Goal: Information Seeking & Learning: Learn about a topic

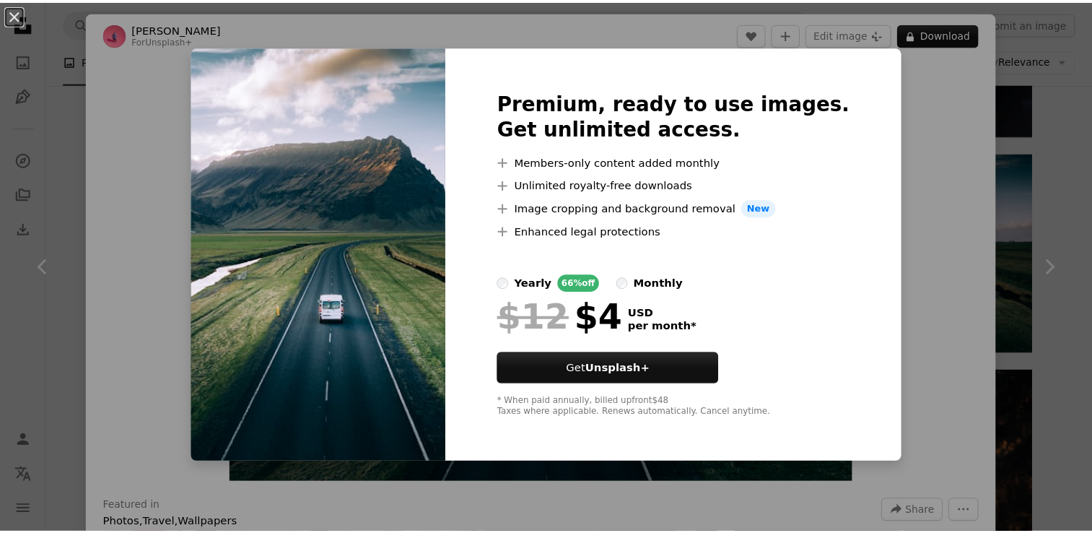
scroll to position [3246, 0]
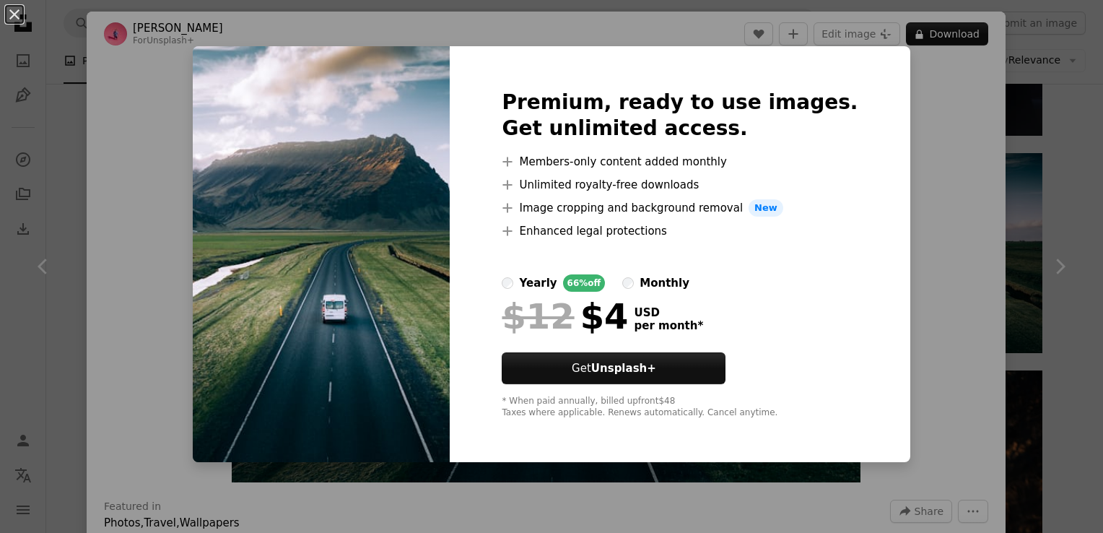
click at [982, 217] on div "An X shape Premium, ready to use images. Get unlimited access. A plus sign Memb…" at bounding box center [551, 266] width 1103 height 533
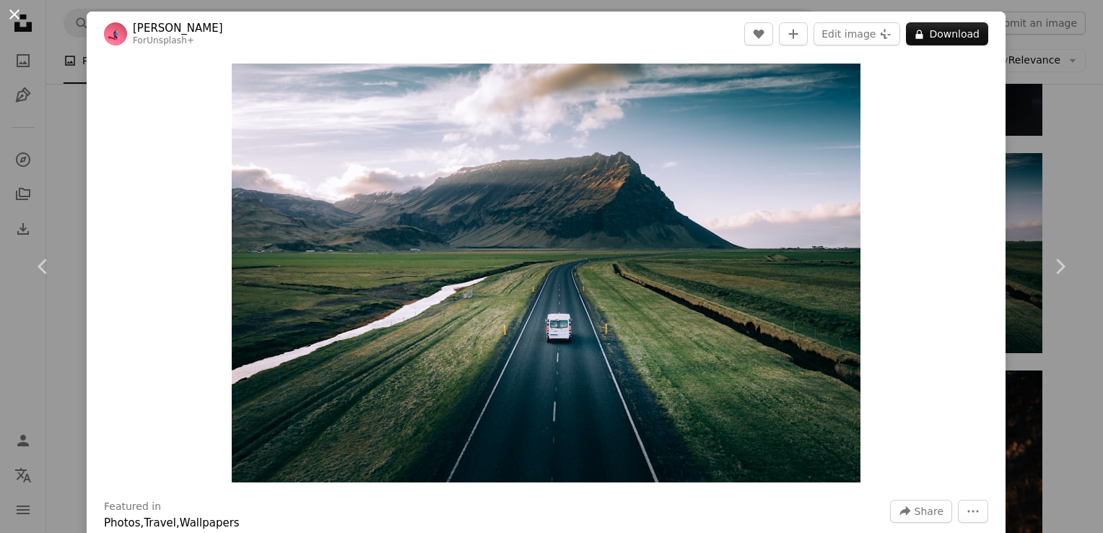
click at [9, 7] on button "An X shape" at bounding box center [14, 14] width 17 height 17
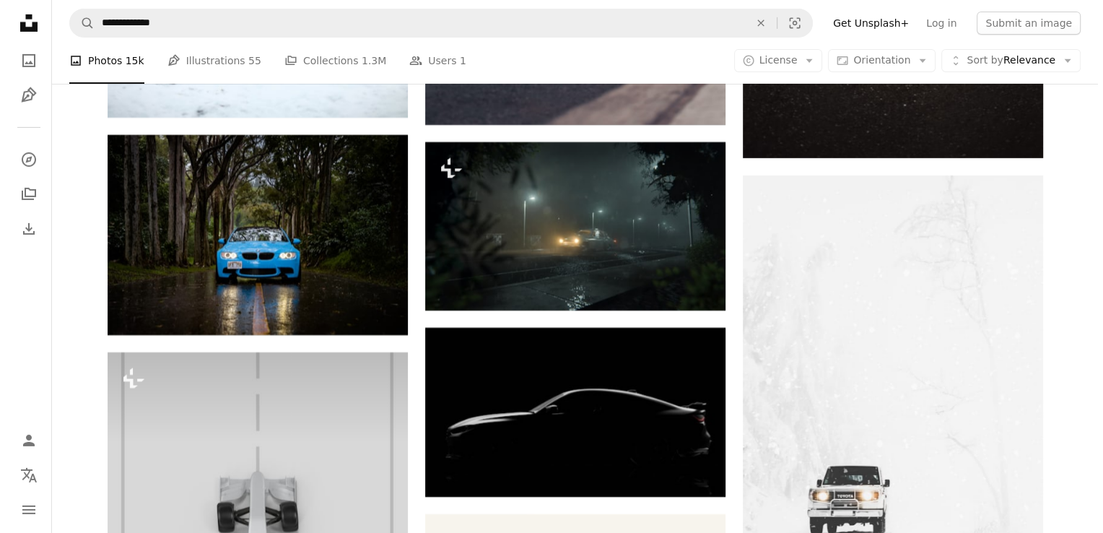
scroll to position [4834, 0]
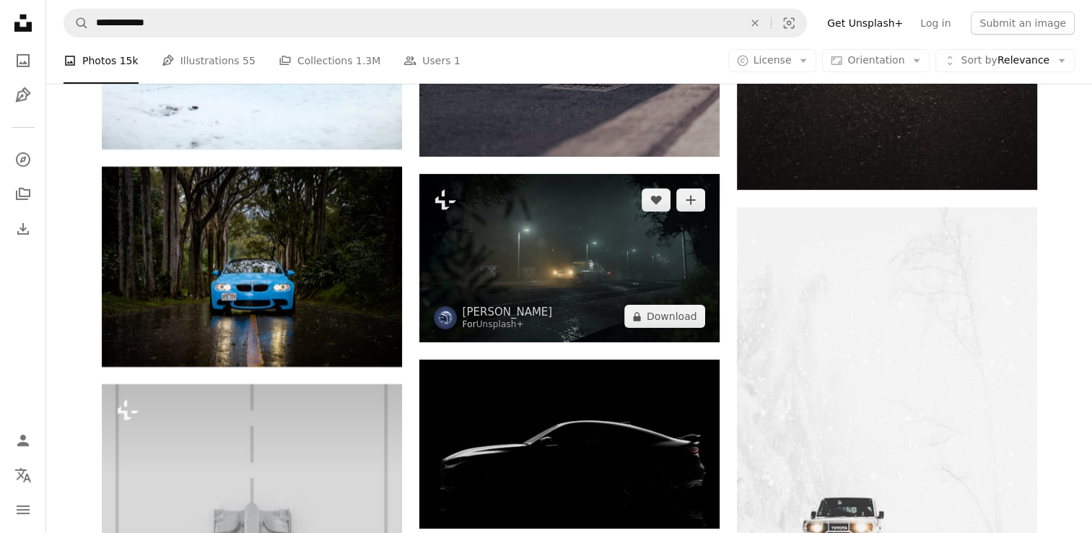
click at [547, 261] on img at bounding box center [569, 258] width 300 height 169
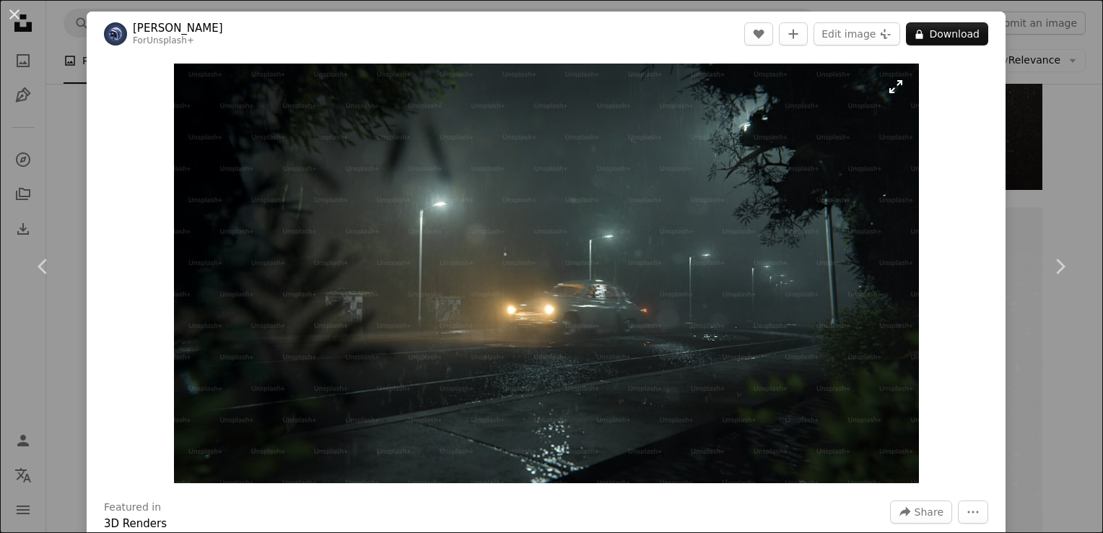
click at [888, 82] on img "Zoom in on this image" at bounding box center [546, 273] width 745 height 419
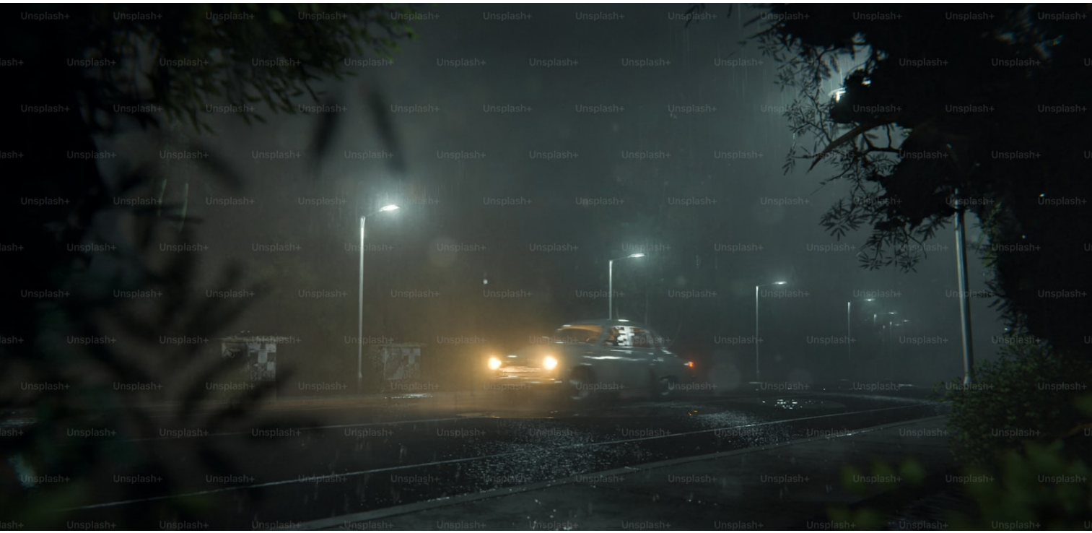
scroll to position [38, 0]
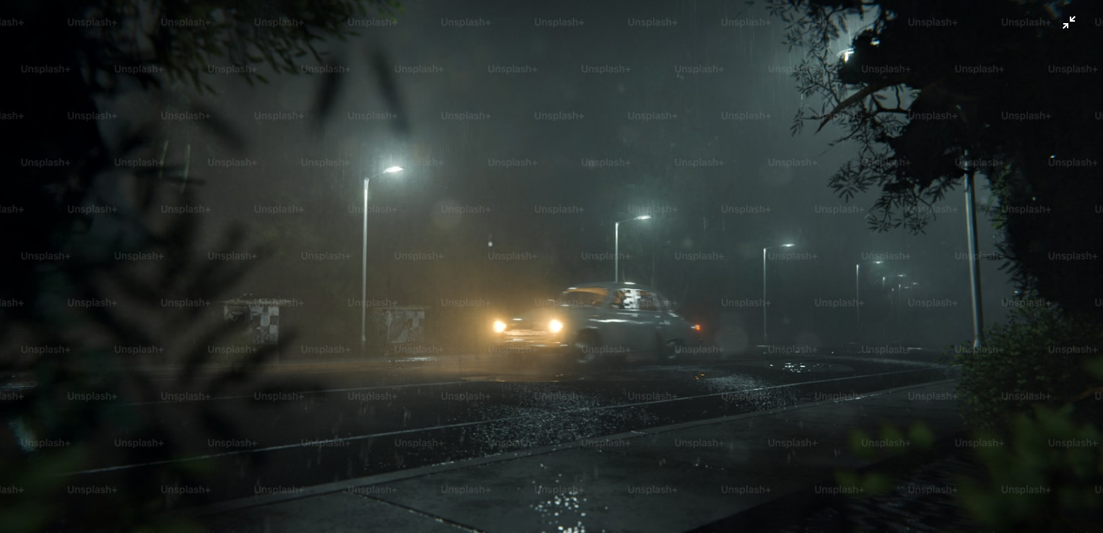
click at [1055, 24] on img "Zoom out on this image" at bounding box center [551, 273] width 1105 height 622
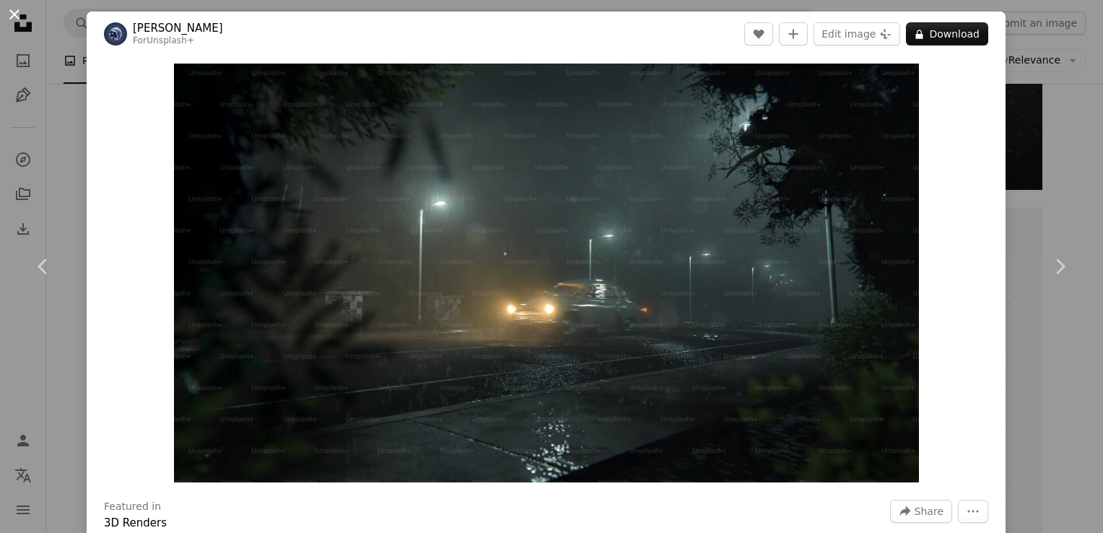
click at [13, 9] on button "An X shape" at bounding box center [14, 14] width 17 height 17
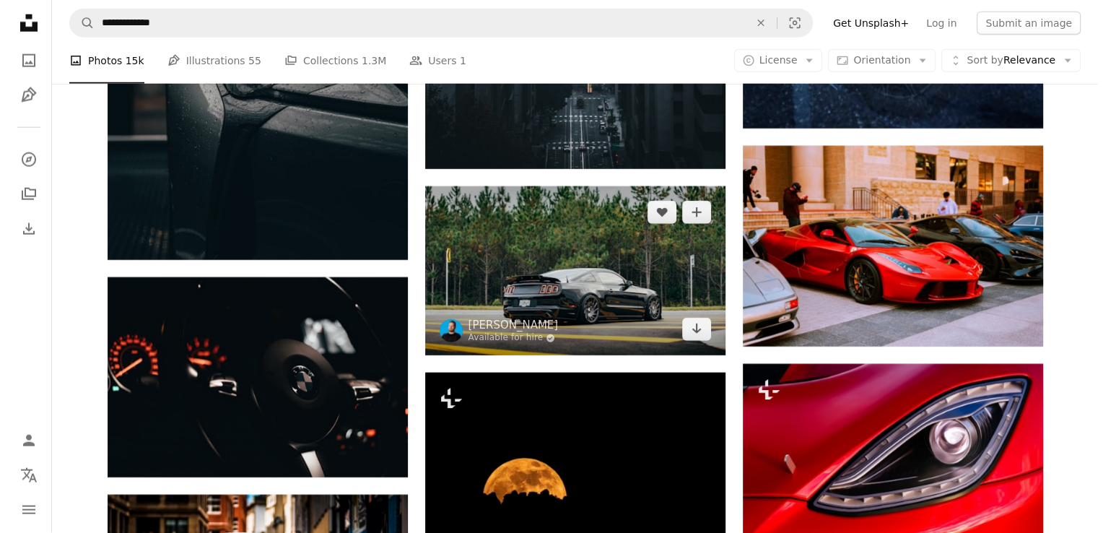
scroll to position [9237, 0]
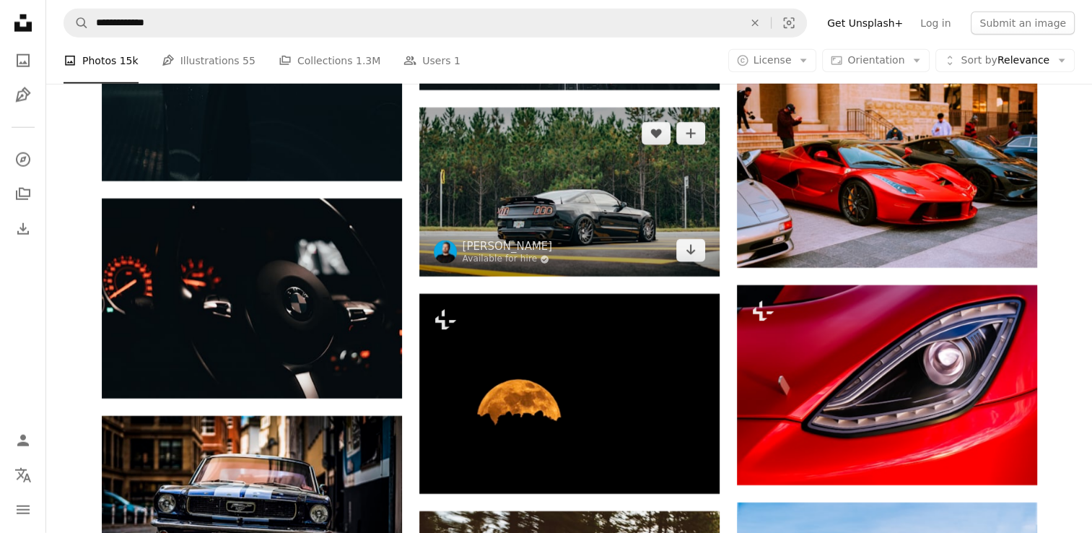
click at [607, 198] on img at bounding box center [569, 192] width 300 height 169
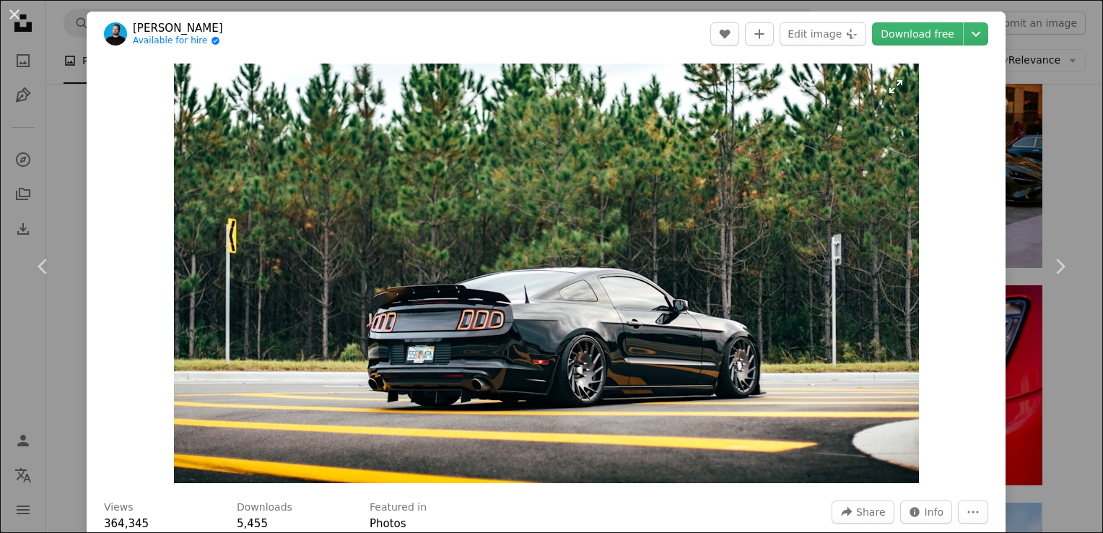
click at [889, 84] on img "Zoom in on this image" at bounding box center [546, 273] width 745 height 419
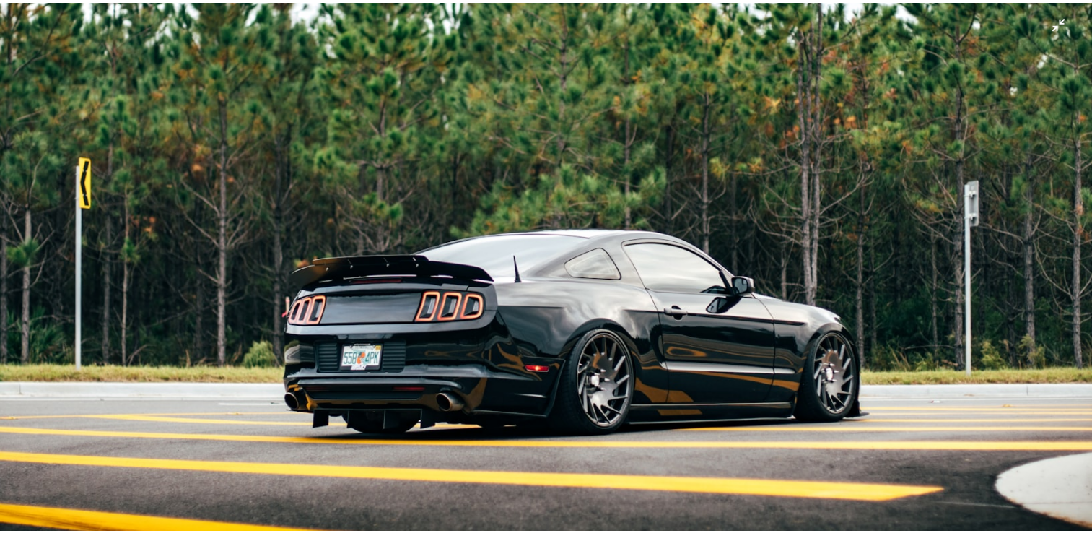
scroll to position [74, 0]
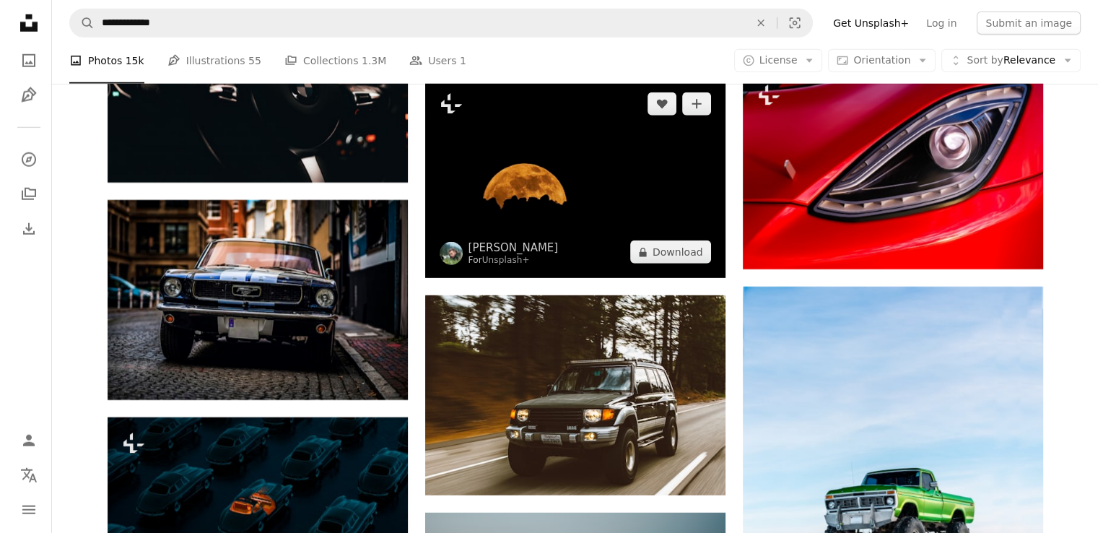
scroll to position [9454, 0]
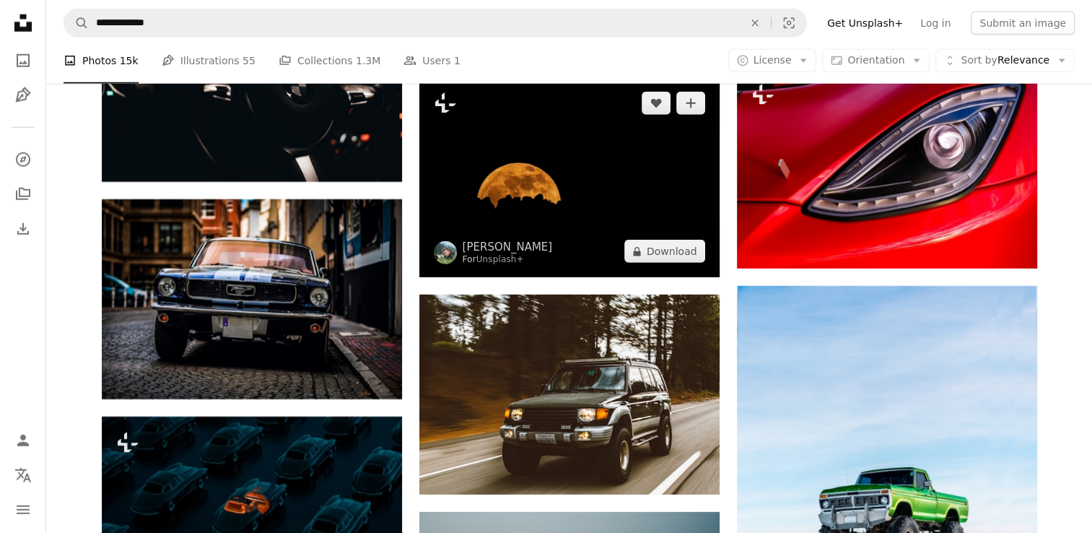
click at [575, 180] on img at bounding box center [569, 177] width 300 height 200
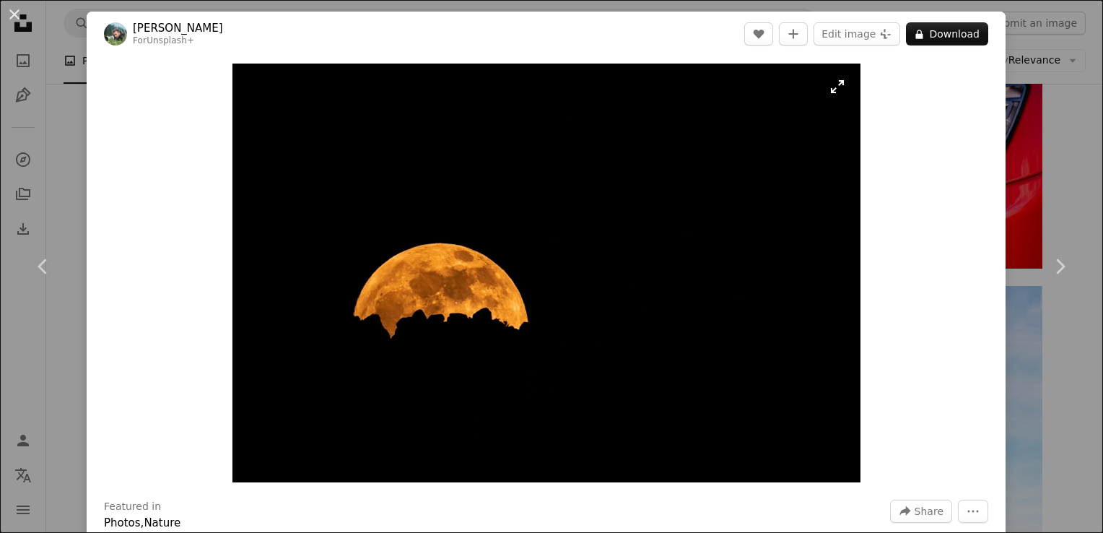
click at [835, 92] on img "Zoom in on this image" at bounding box center [546, 273] width 628 height 419
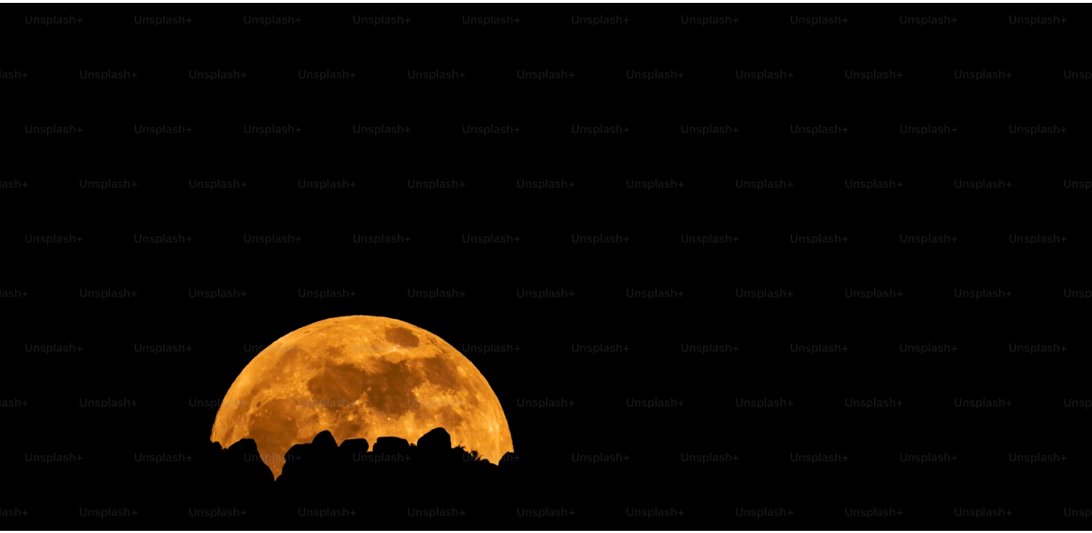
scroll to position [95, 0]
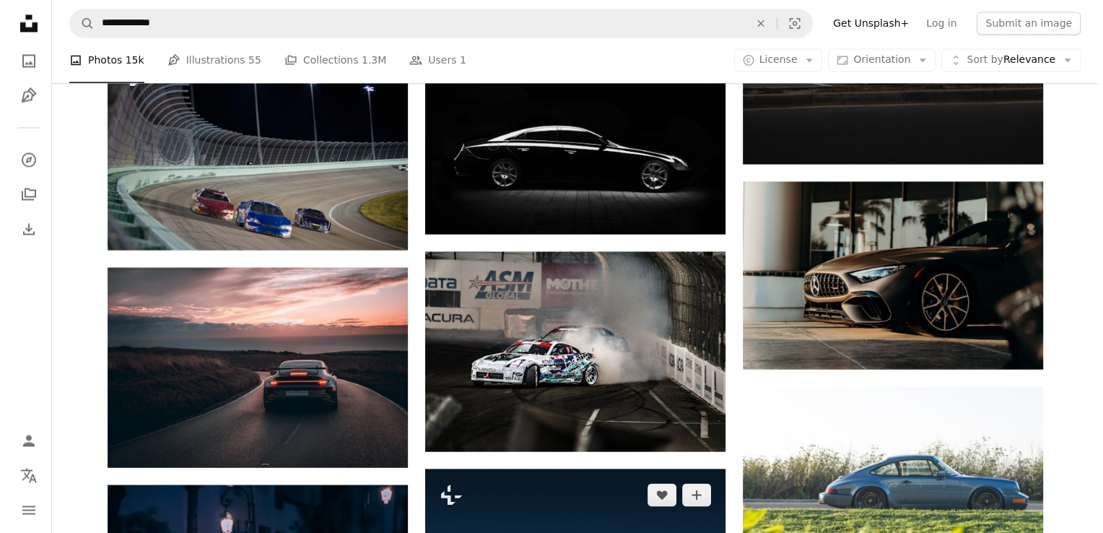
scroll to position [8010, 0]
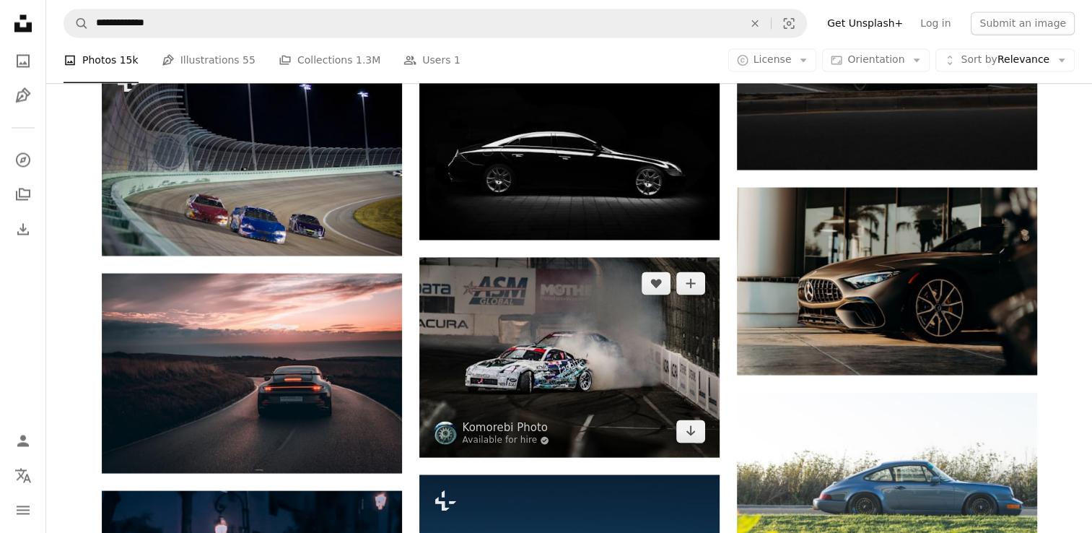
click at [584, 364] on img at bounding box center [569, 357] width 300 height 200
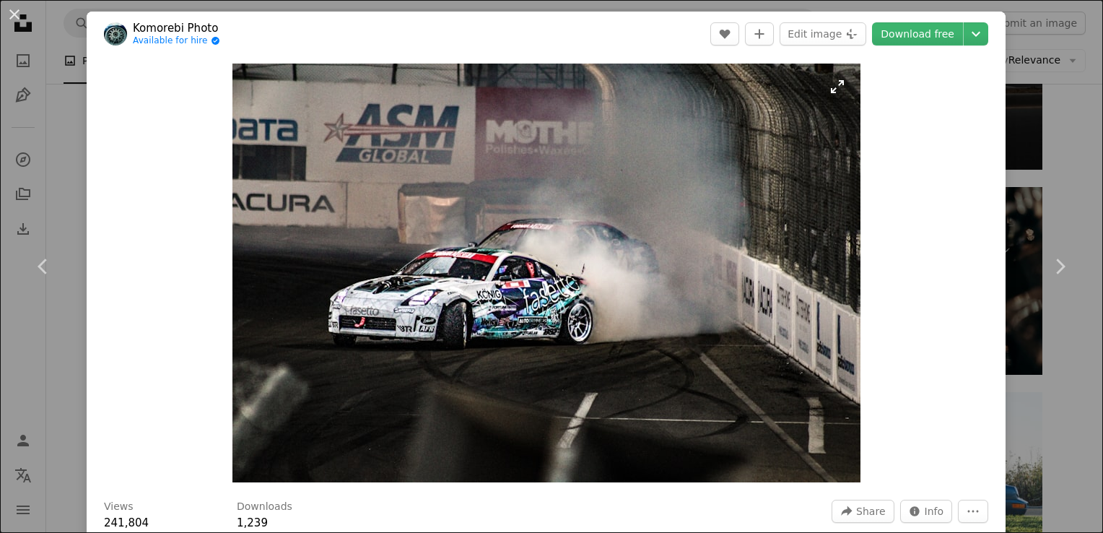
click at [832, 91] on img "Zoom in on this image" at bounding box center [546, 273] width 628 height 419
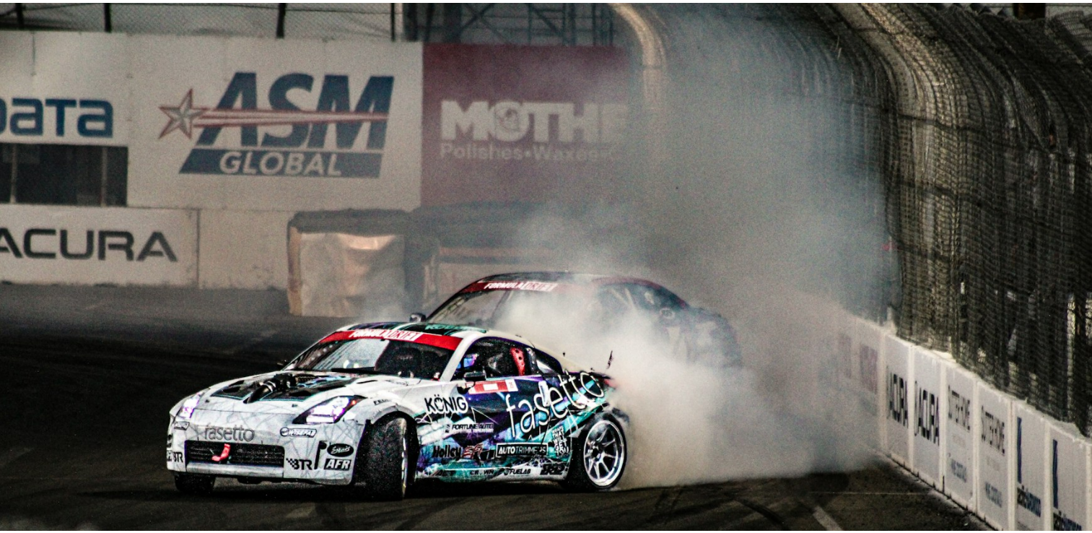
scroll to position [95, 0]
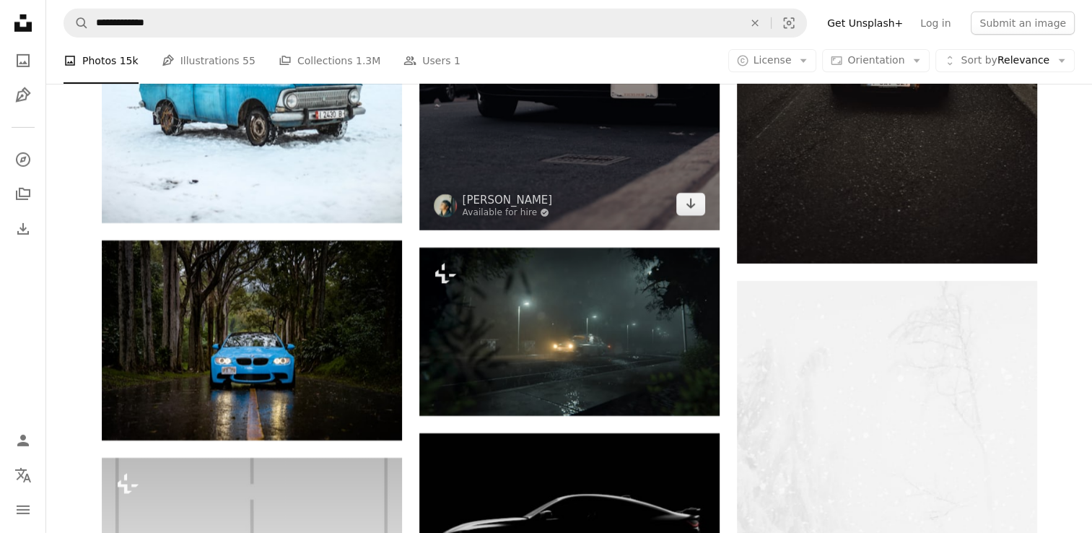
scroll to position [4617, 0]
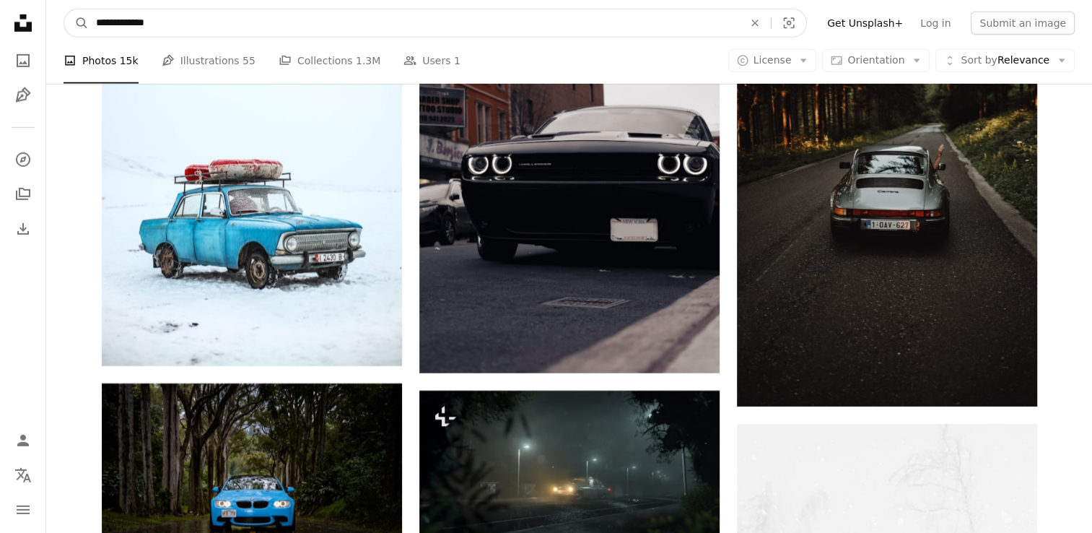
click at [157, 20] on input "**********" at bounding box center [414, 22] width 650 height 27
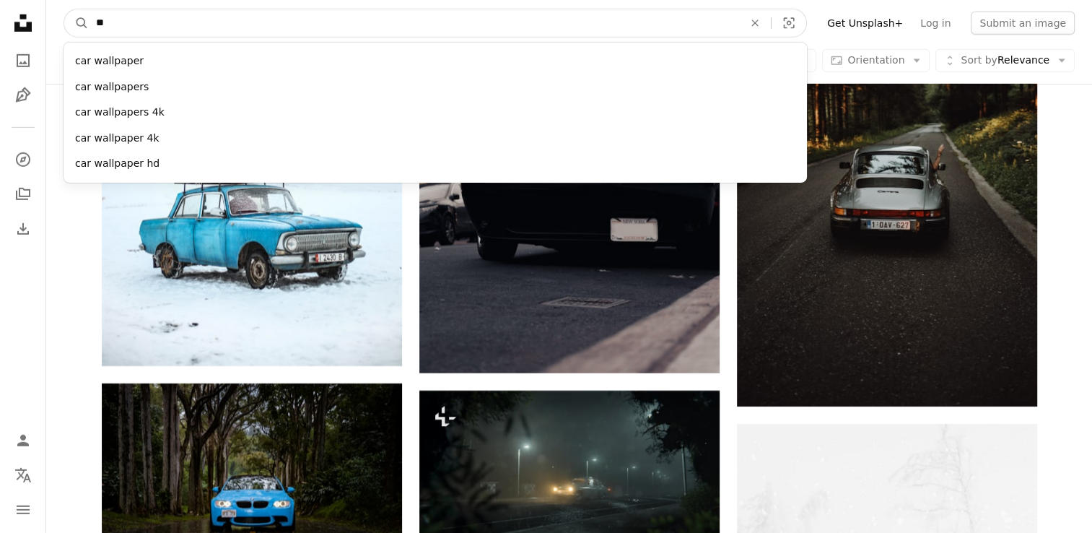
type input "*"
type input "*****"
click button "A magnifying glass" at bounding box center [76, 22] width 25 height 27
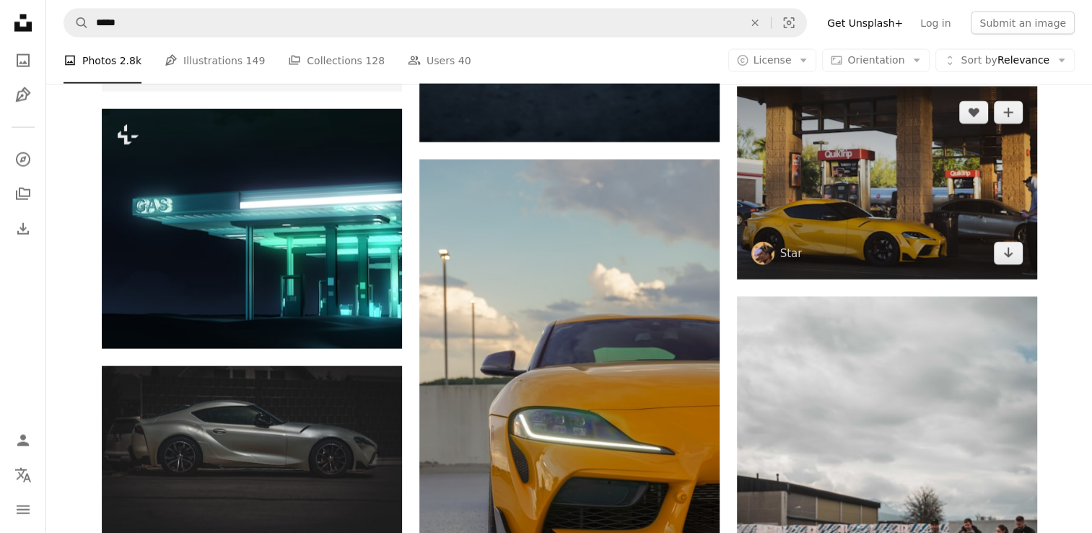
scroll to position [3321, 0]
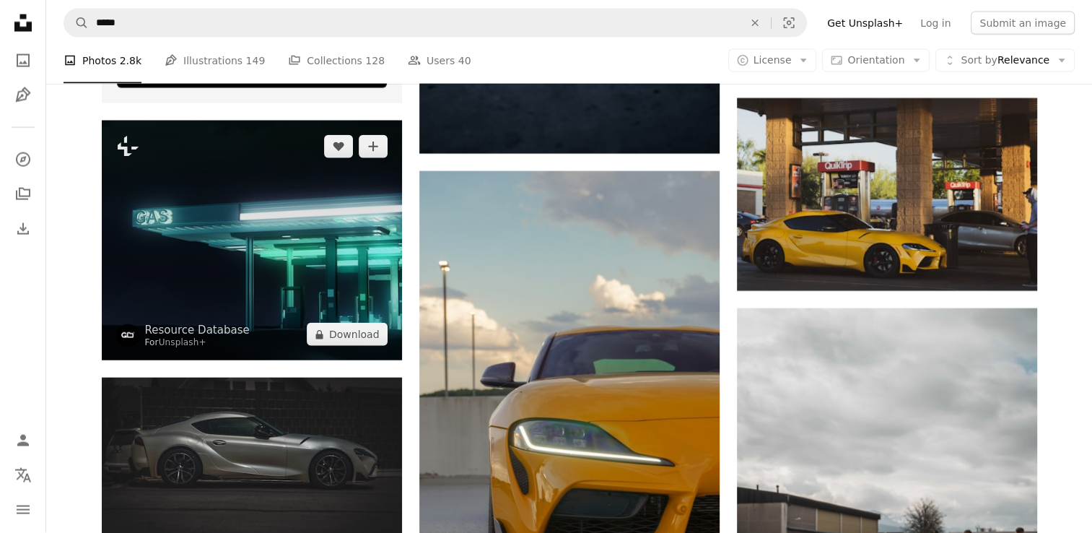
click at [296, 260] on img at bounding box center [252, 241] width 300 height 240
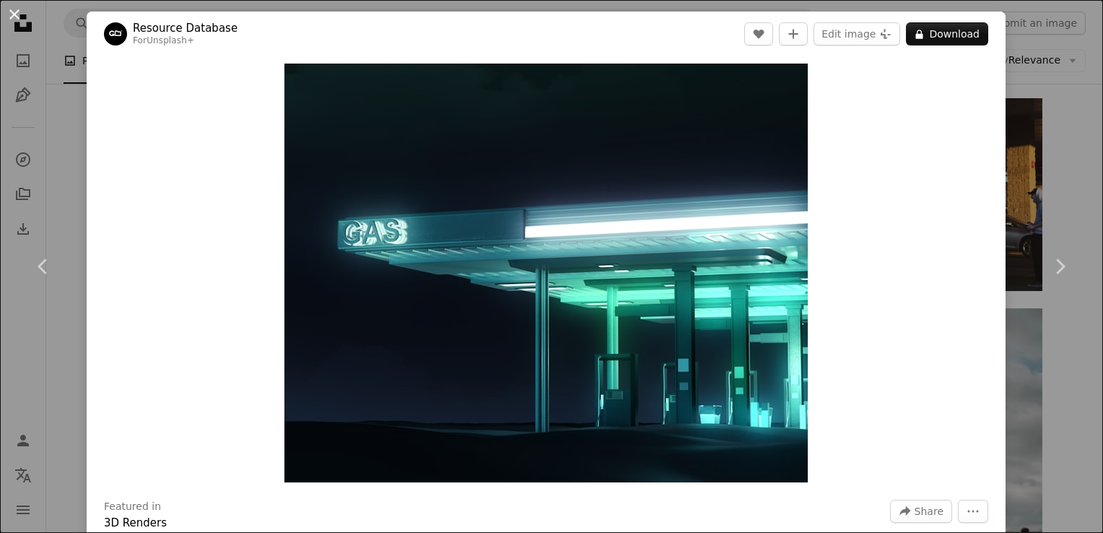
click at [6, 9] on button "An X shape" at bounding box center [14, 14] width 17 height 17
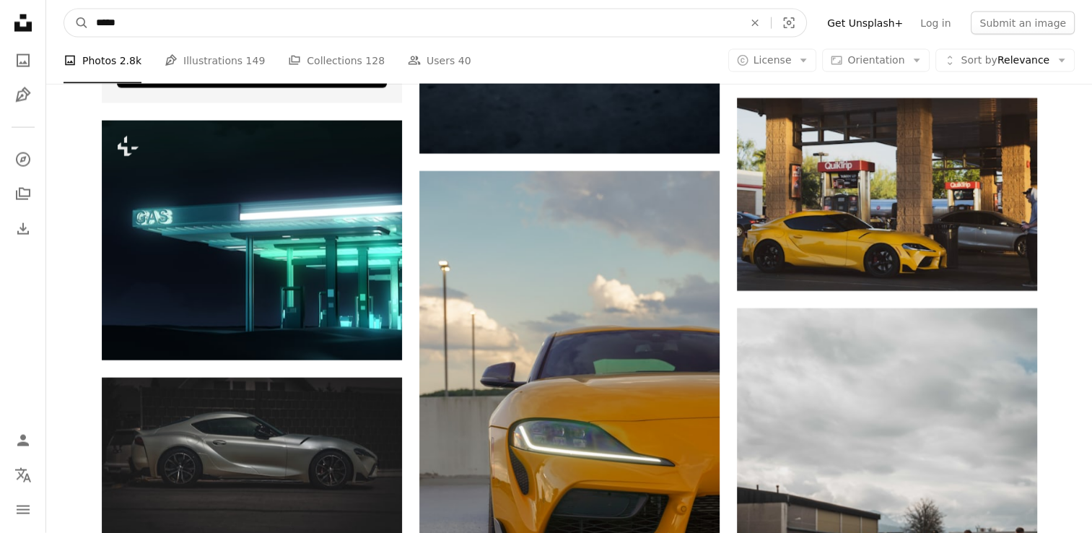
click at [193, 22] on input "*****" at bounding box center [414, 22] width 650 height 27
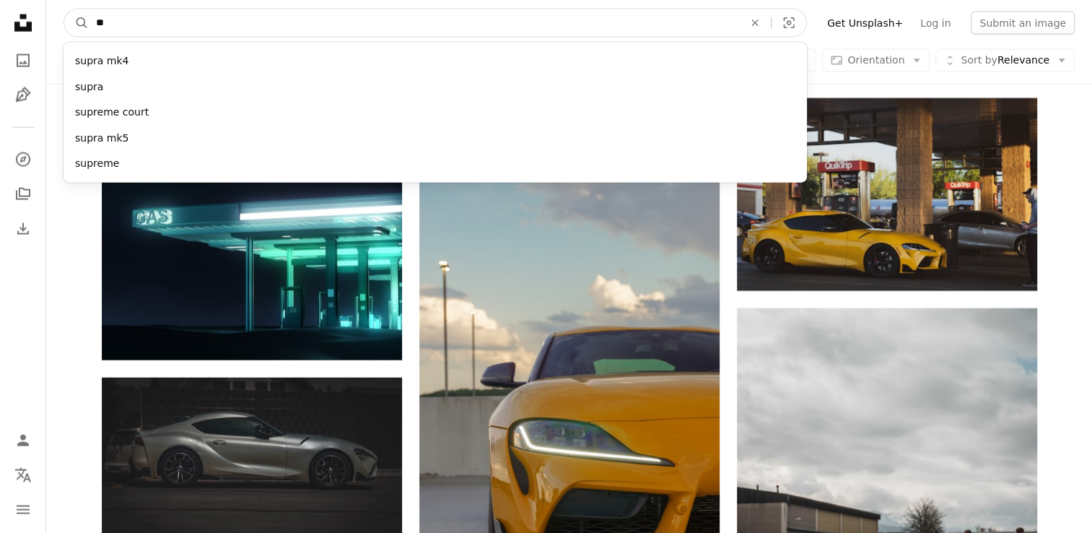
type input "*"
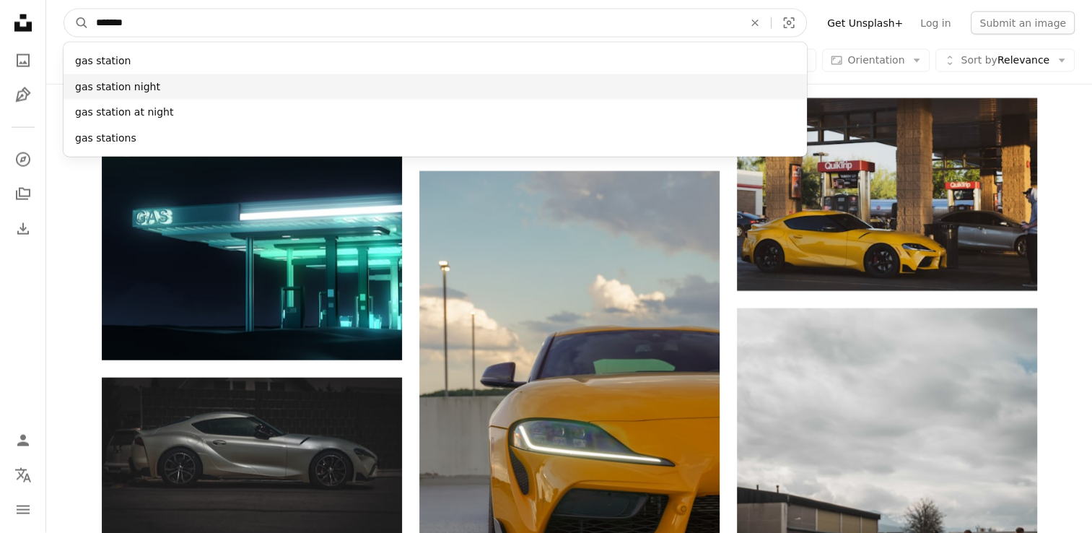
type input "*******"
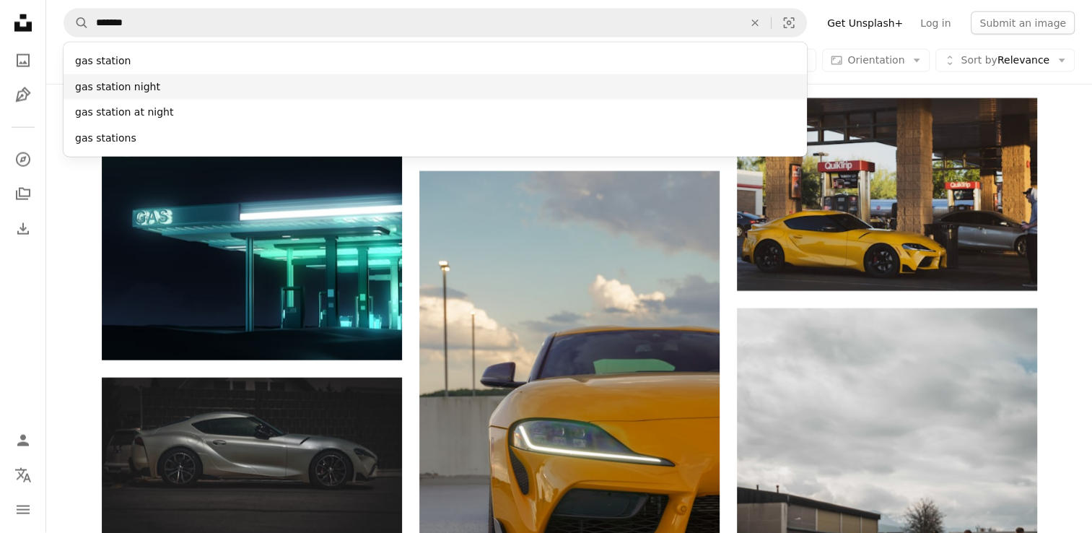
click at [180, 82] on div "gas station night" at bounding box center [436, 87] width 744 height 26
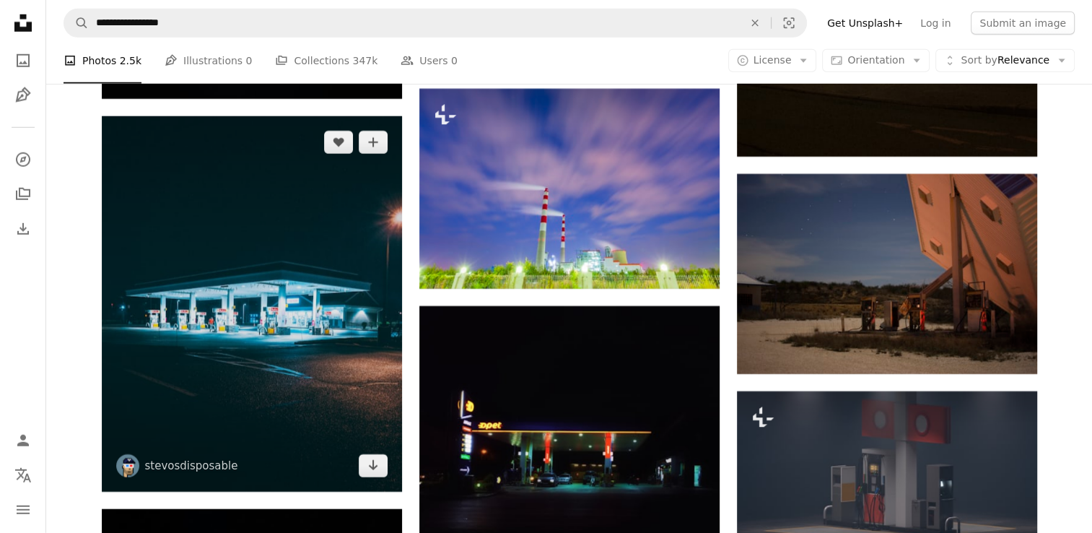
scroll to position [4115, 0]
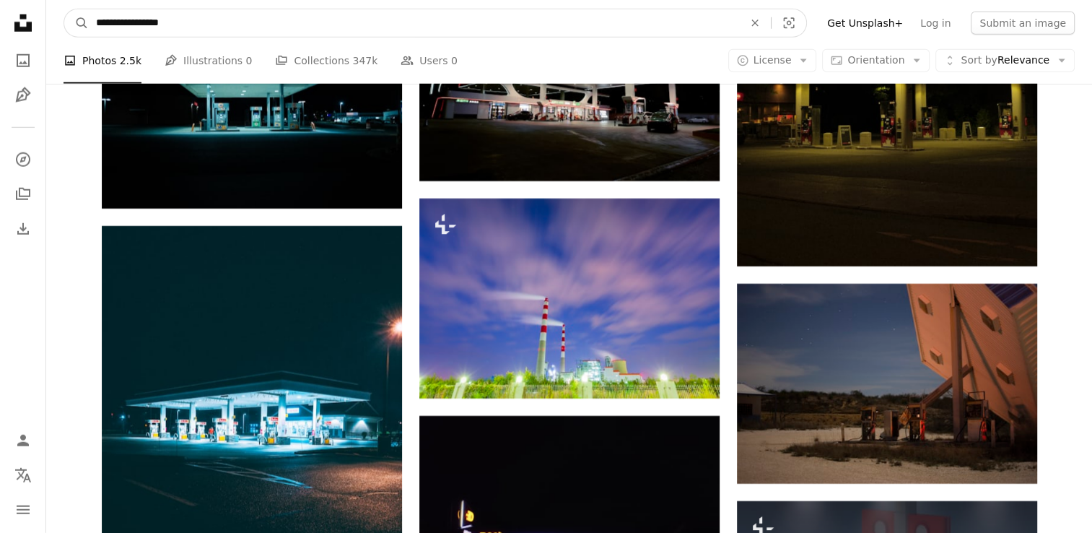
click at [176, 17] on input "**********" at bounding box center [414, 22] width 650 height 27
type input "**********"
click button "A magnifying glass" at bounding box center [76, 22] width 25 height 27
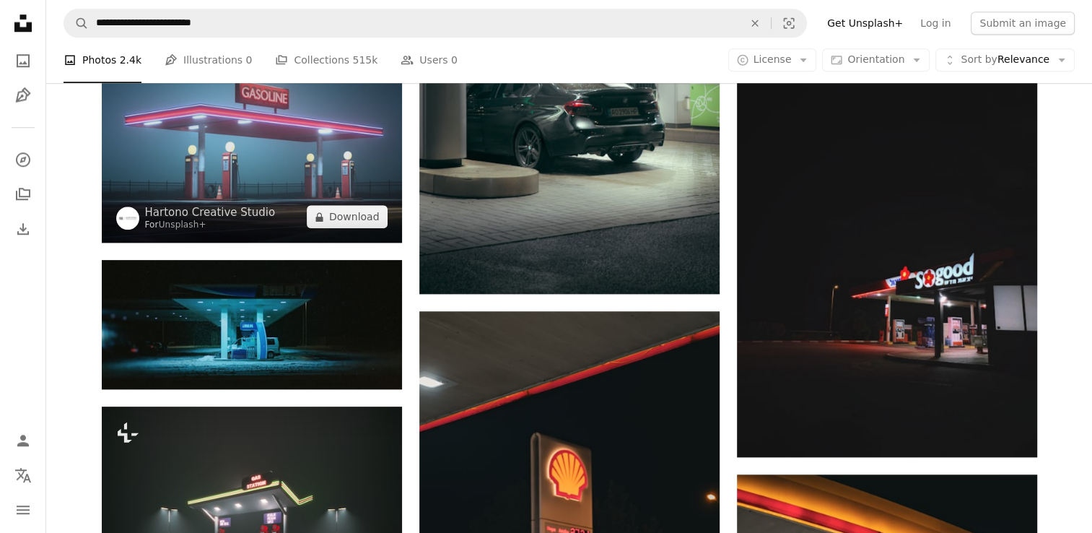
scroll to position [1372, 0]
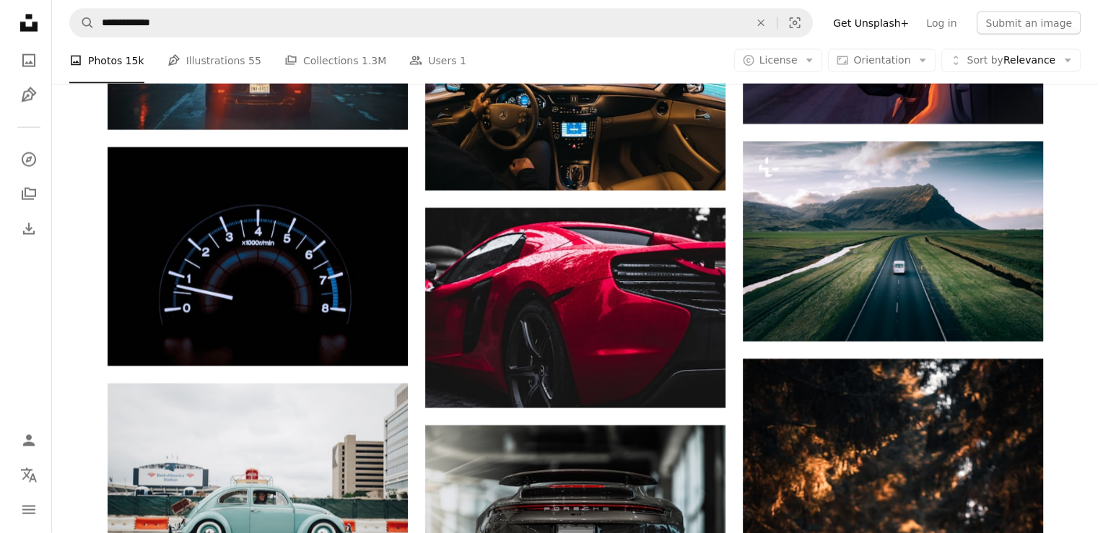
scroll to position [3173, 0]
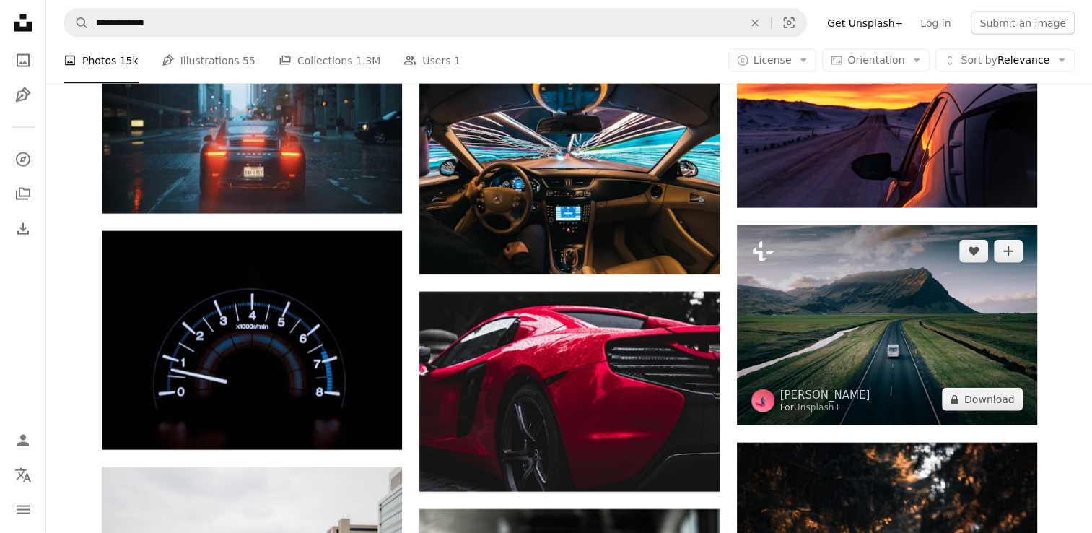
click at [880, 345] on img at bounding box center [887, 325] width 300 height 200
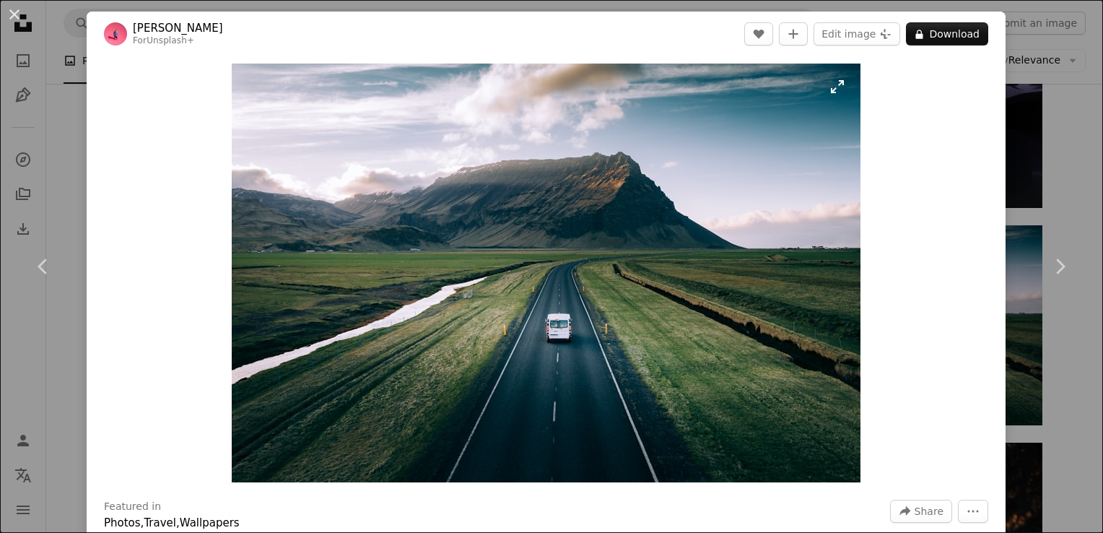
click at [705, 251] on img "Zoom in on this image" at bounding box center [546, 273] width 629 height 419
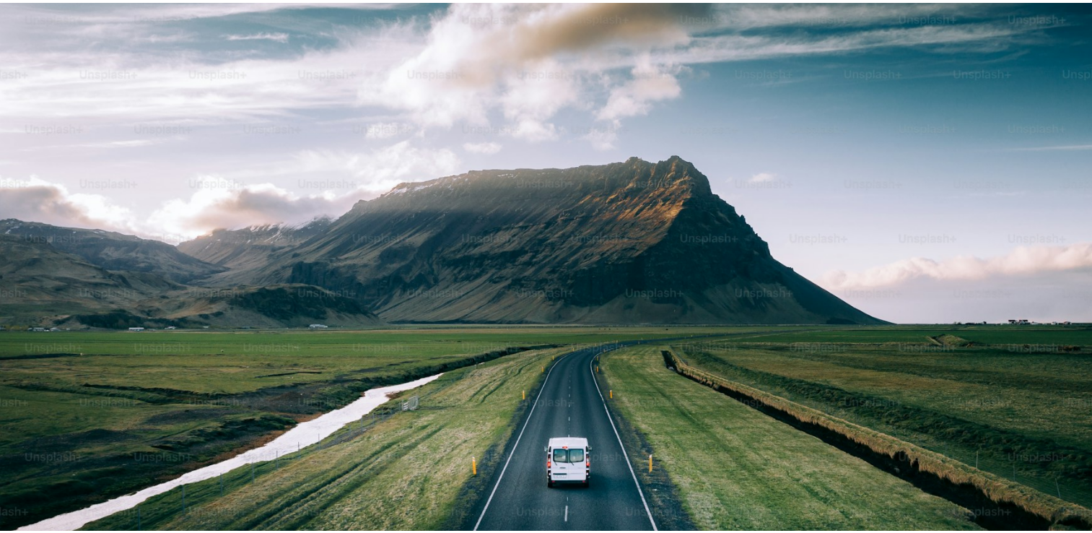
scroll to position [94, 0]
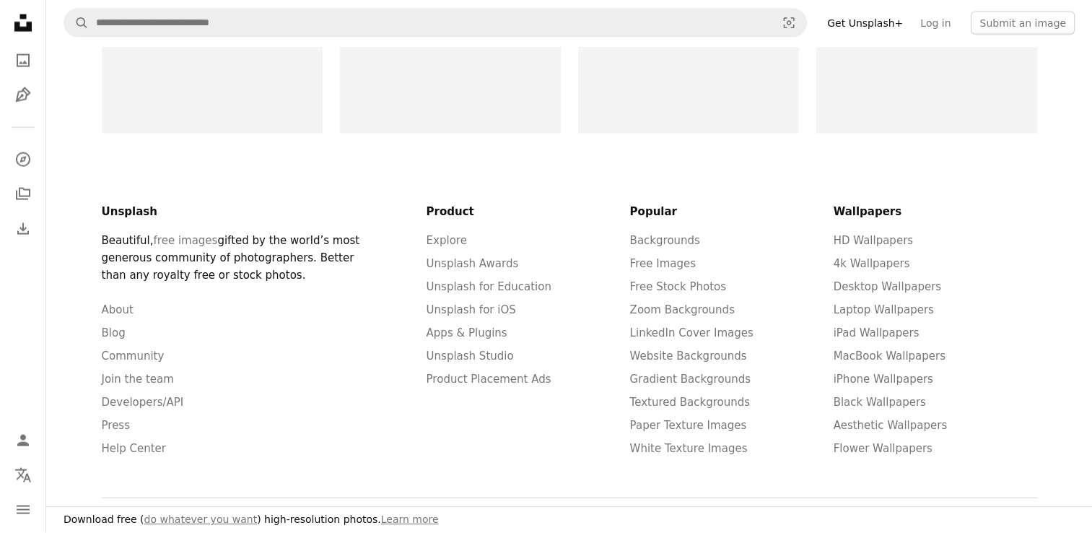
scroll to position [217, 0]
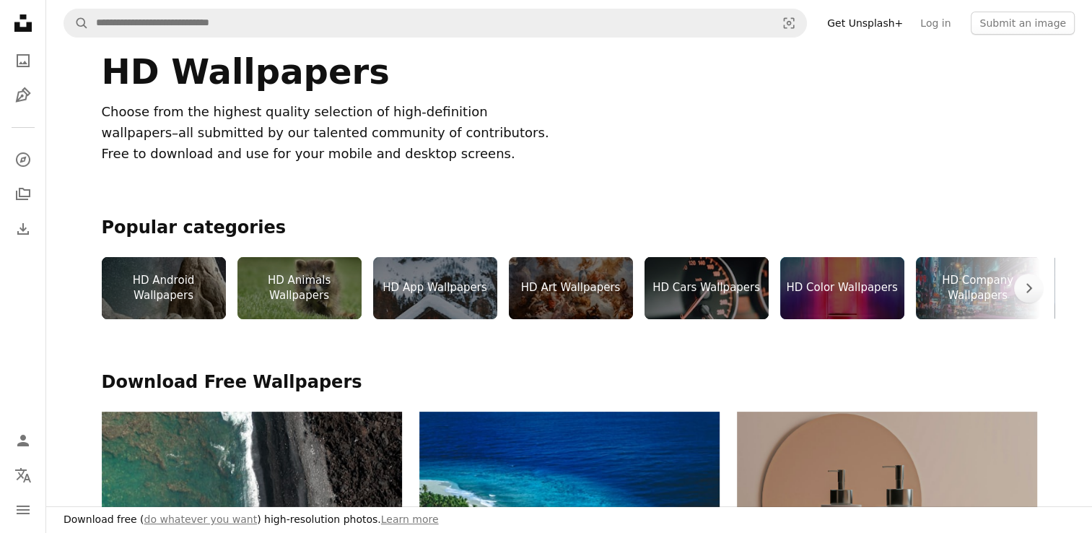
click at [848, 276] on div "HD Color Wallpapers" at bounding box center [842, 288] width 124 height 62
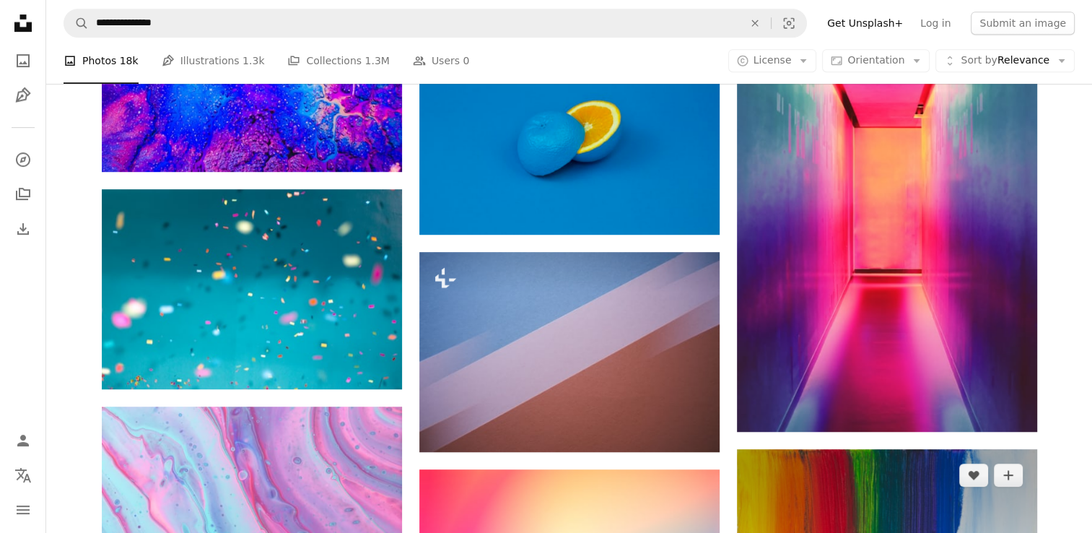
scroll to position [1011, 0]
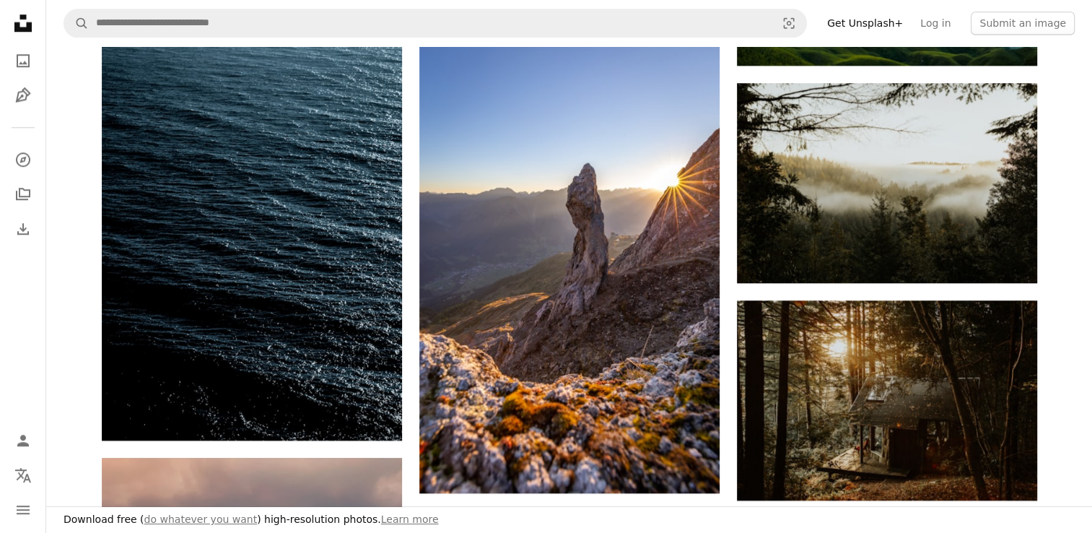
scroll to position [1299, 0]
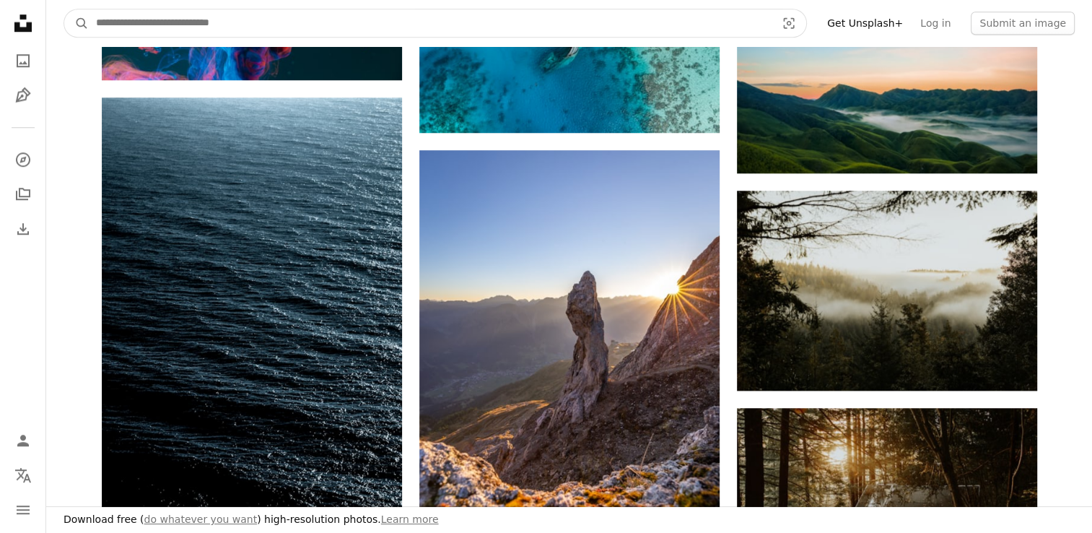
click at [316, 14] on input "Find visuals sitewide" at bounding box center [430, 22] width 683 height 27
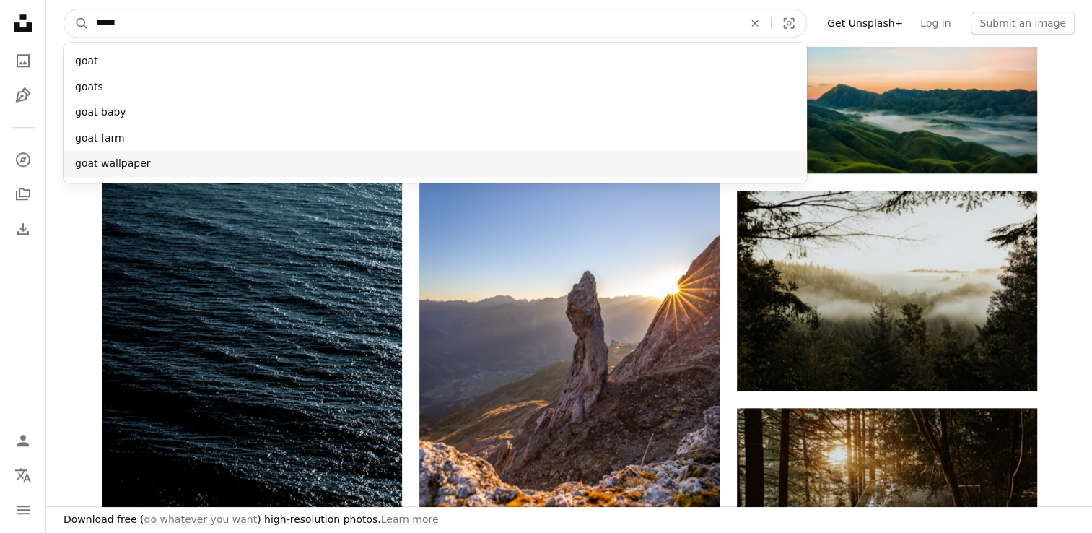
type input "****"
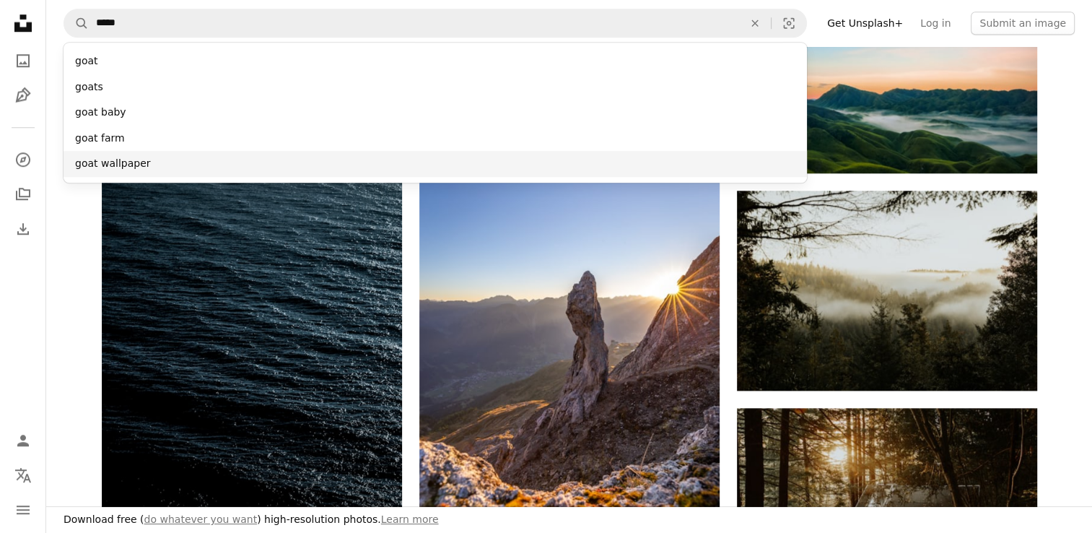
click at [184, 163] on div "goat wallpaper" at bounding box center [436, 164] width 744 height 26
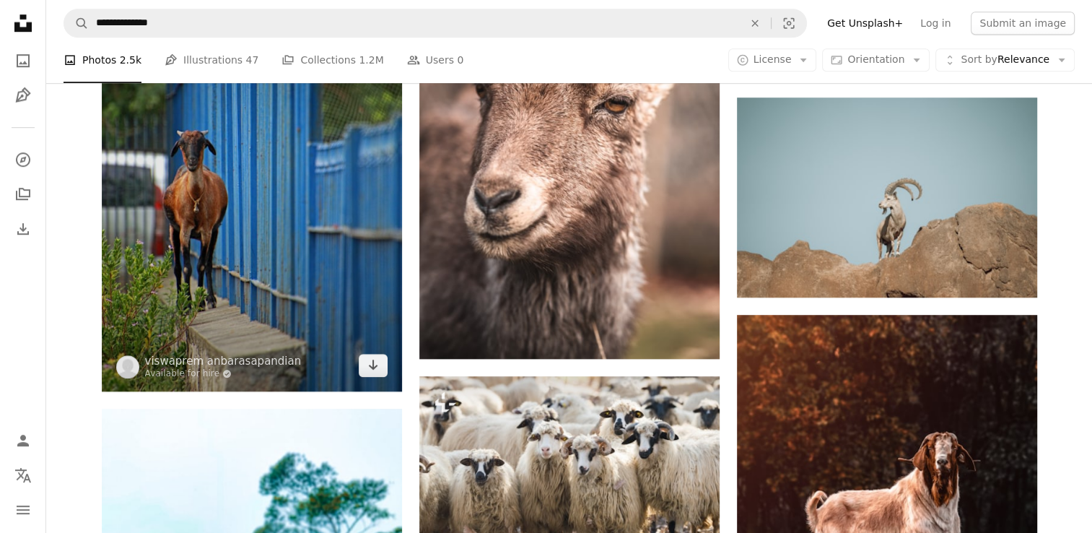
scroll to position [1011, 0]
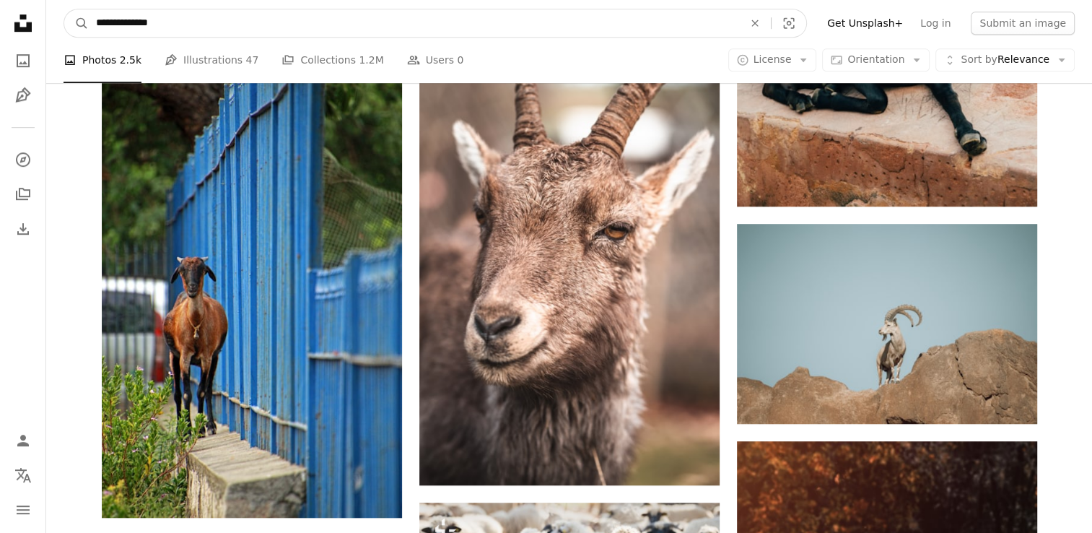
click at [206, 26] on input "**********" at bounding box center [414, 22] width 650 height 27
click at [117, 20] on input "**********" at bounding box center [414, 22] width 650 height 27
type input "**********"
click button "A magnifying glass" at bounding box center [76, 22] width 25 height 27
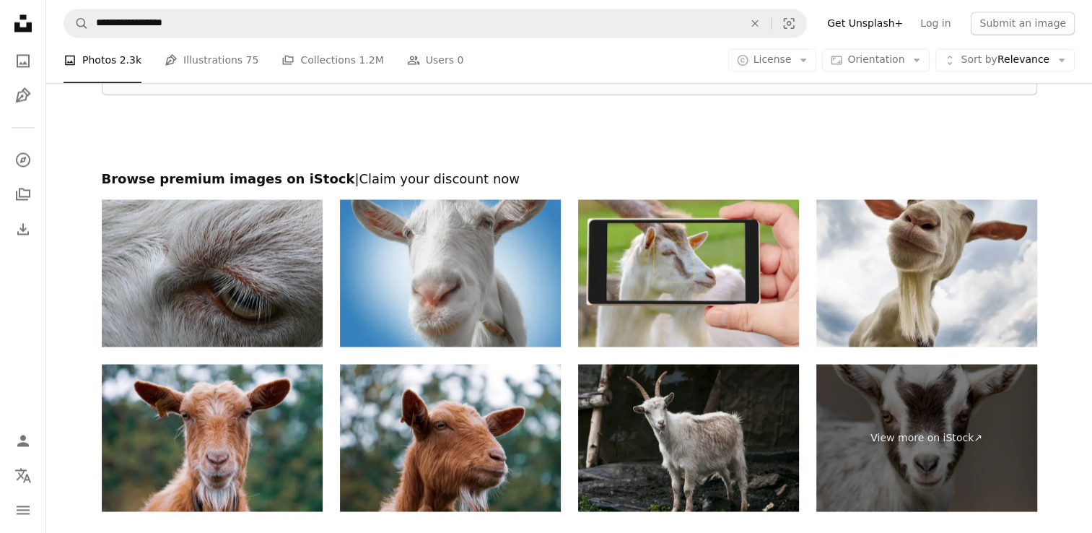
scroll to position [2615, 0]
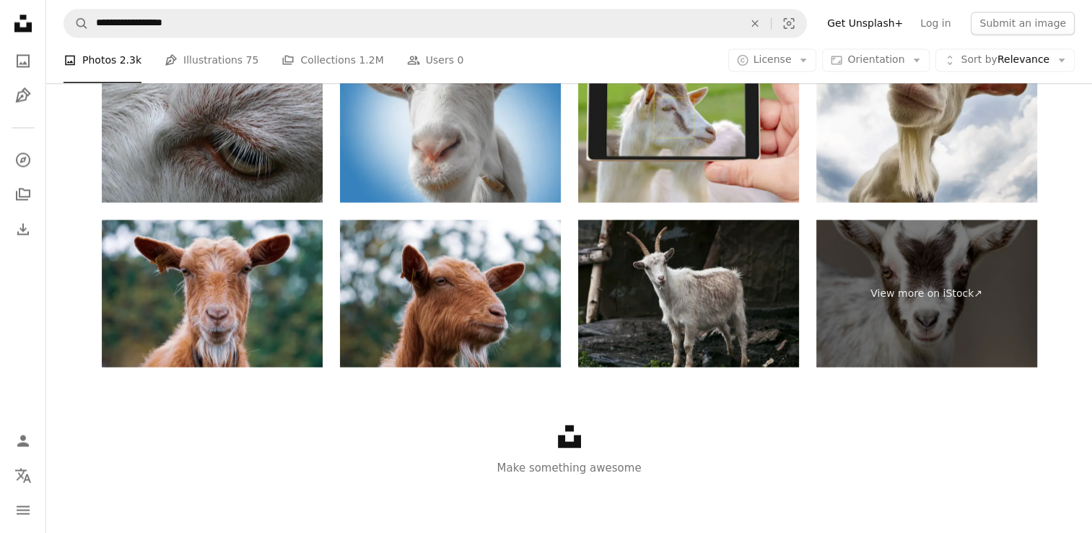
click at [680, 302] on img at bounding box center [688, 292] width 221 height 147
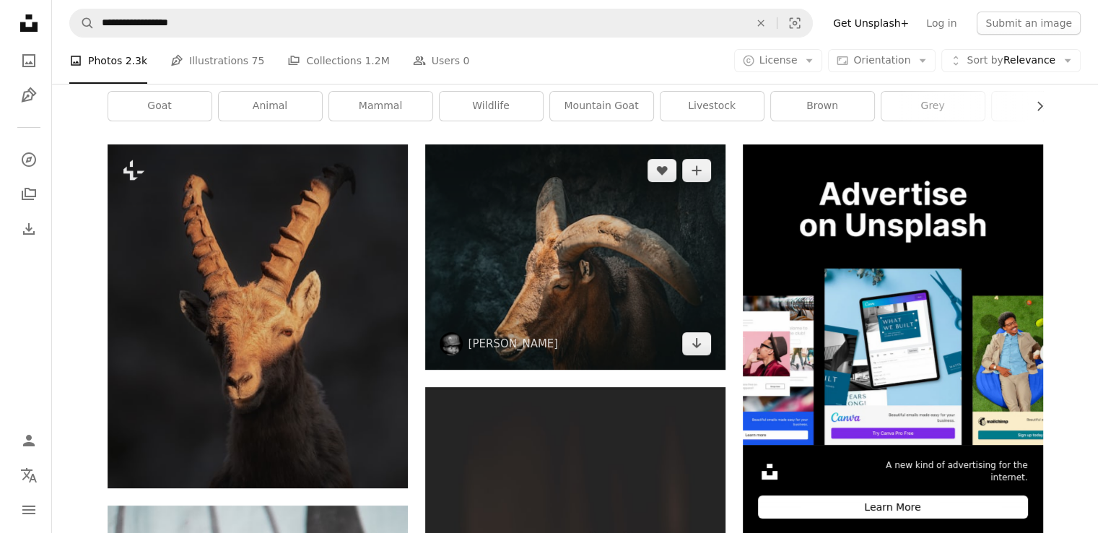
scroll to position [305, 0]
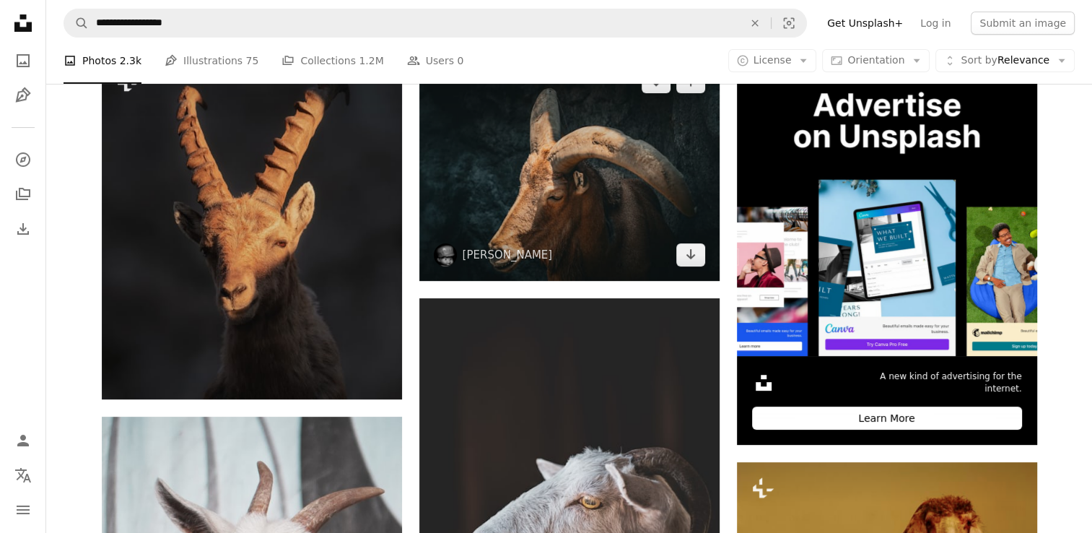
click at [554, 215] on img at bounding box center [569, 168] width 300 height 225
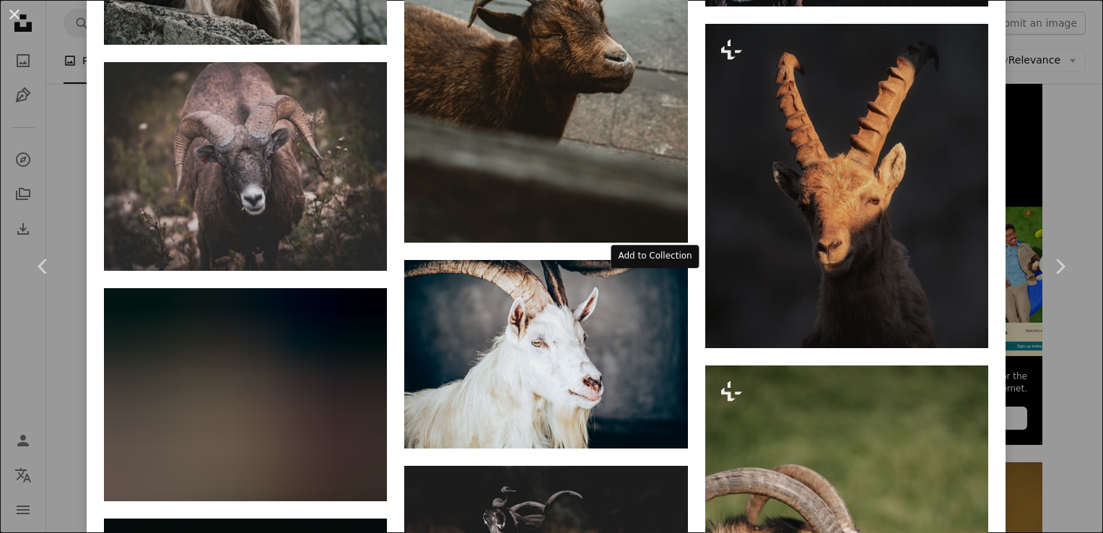
scroll to position [1155, 0]
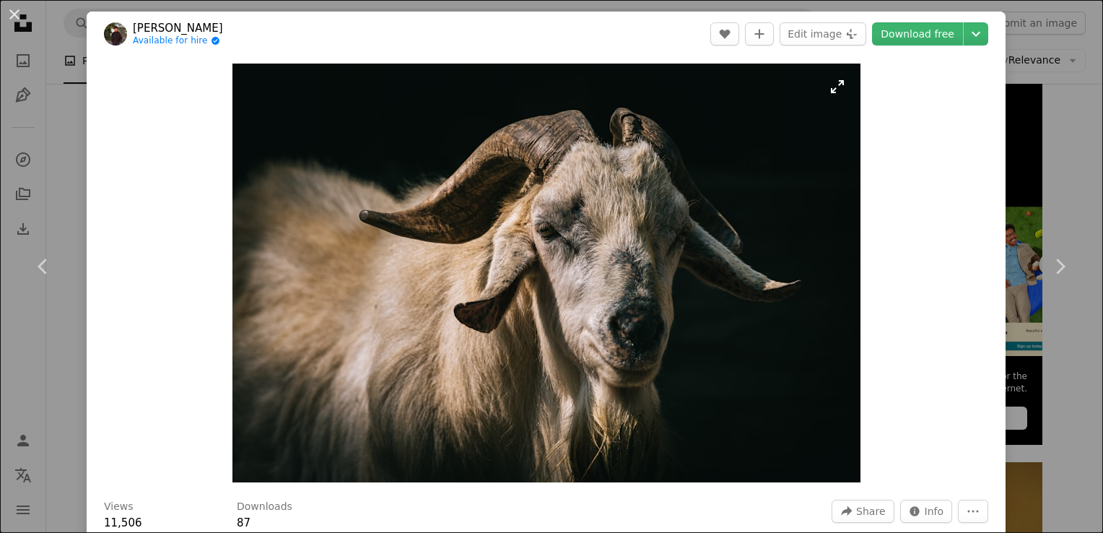
click at [832, 95] on img "Zoom in on this image" at bounding box center [546, 273] width 628 height 419
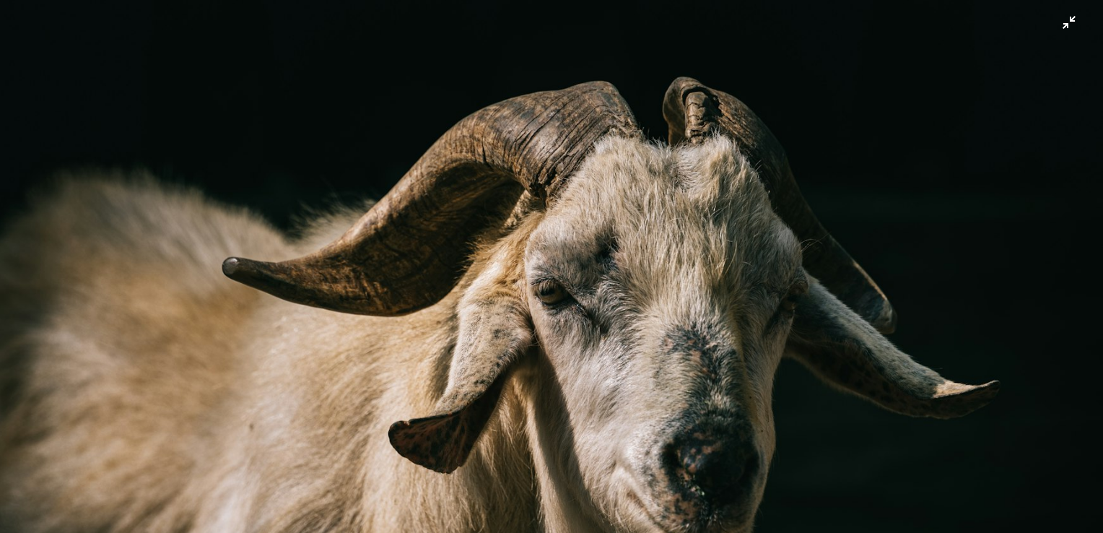
click at [1057, 25] on img "Zoom out on this image" at bounding box center [551, 367] width 1105 height 736
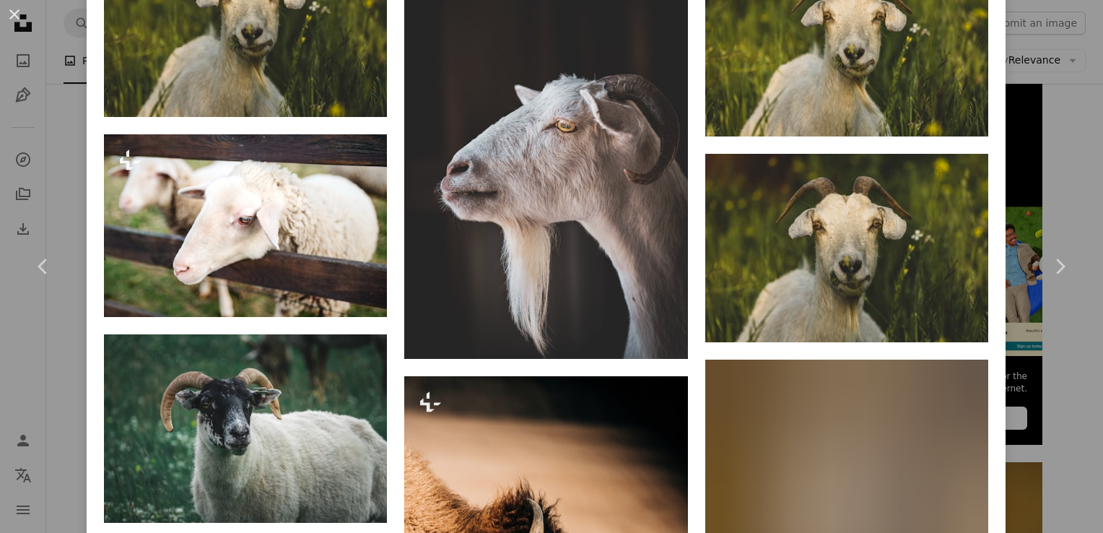
scroll to position [2310, 0]
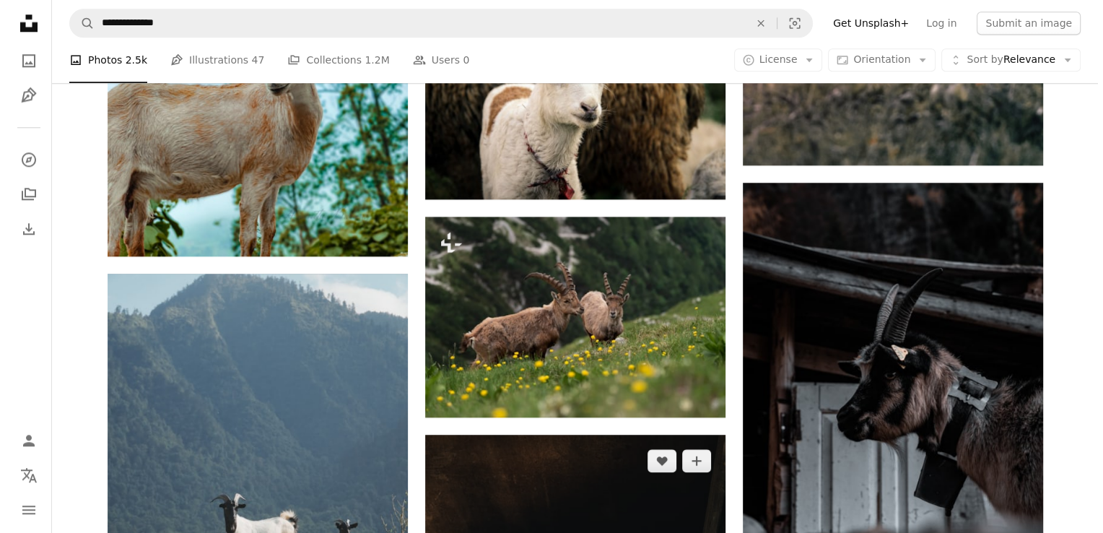
scroll to position [1660, 0]
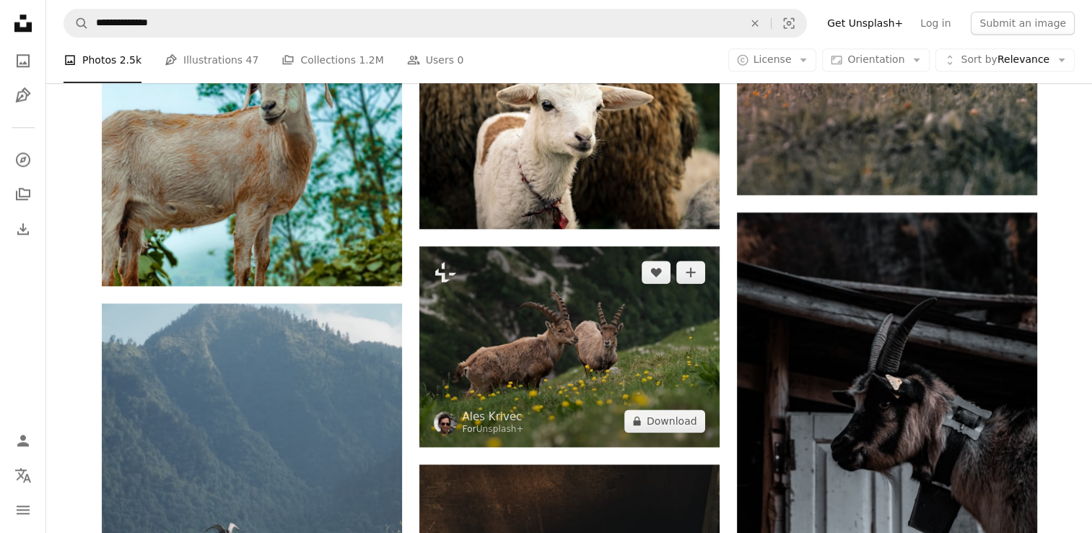
click at [565, 368] on img at bounding box center [569, 346] width 300 height 201
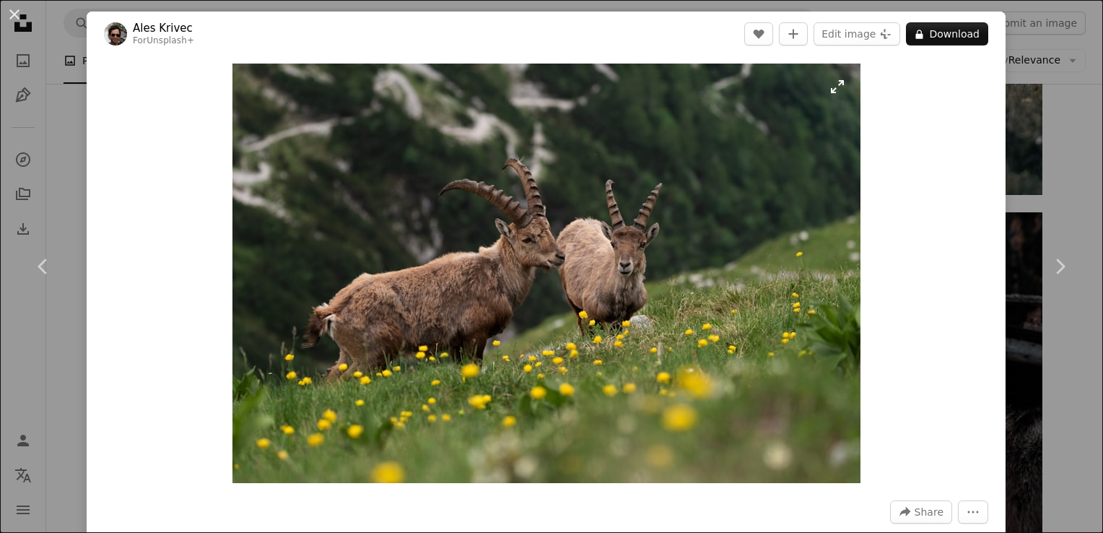
click at [828, 92] on img "Zoom in on this image" at bounding box center [546, 273] width 628 height 419
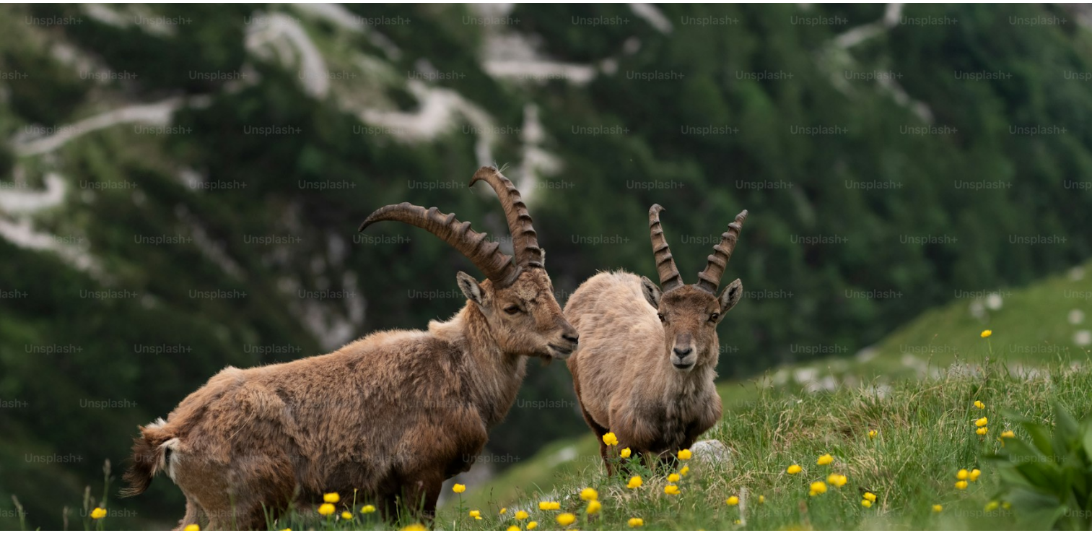
scroll to position [95, 0]
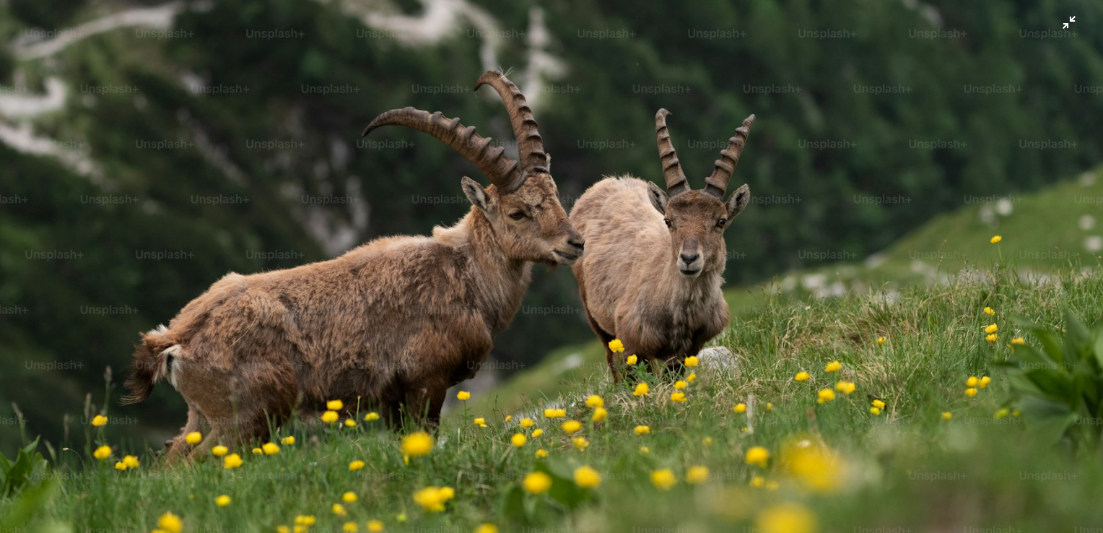
click at [1059, 23] on img "Zoom out on this image" at bounding box center [551, 273] width 1105 height 737
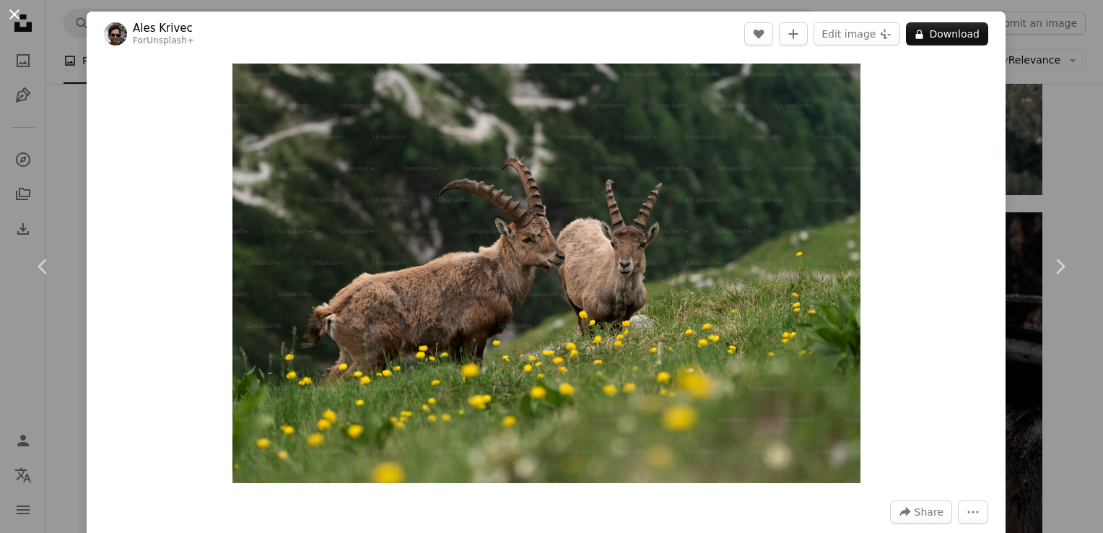
click at [16, 11] on button "An X shape" at bounding box center [14, 14] width 17 height 17
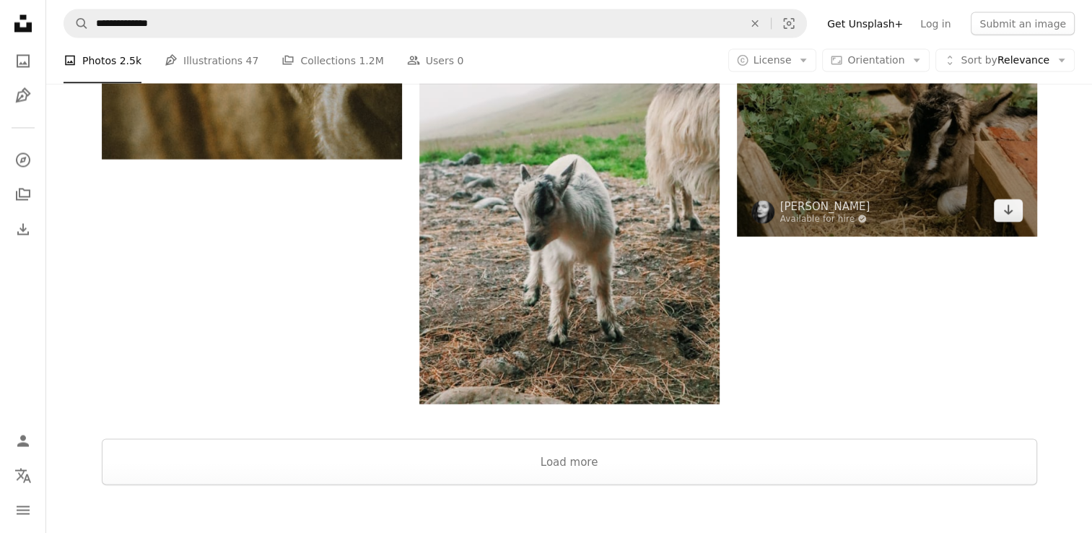
scroll to position [2743, 0]
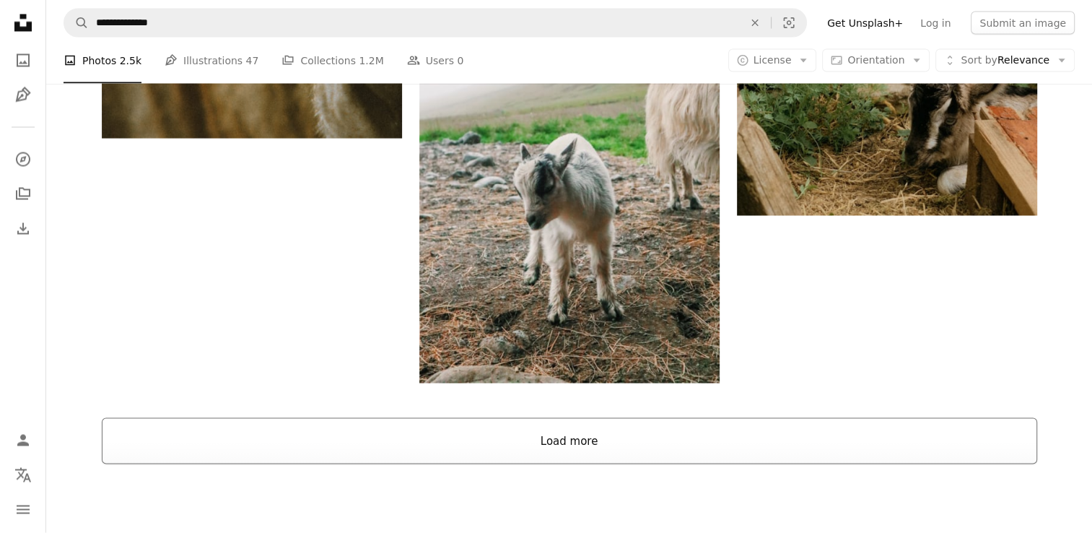
click at [660, 427] on button "Load more" at bounding box center [570, 441] width 936 height 46
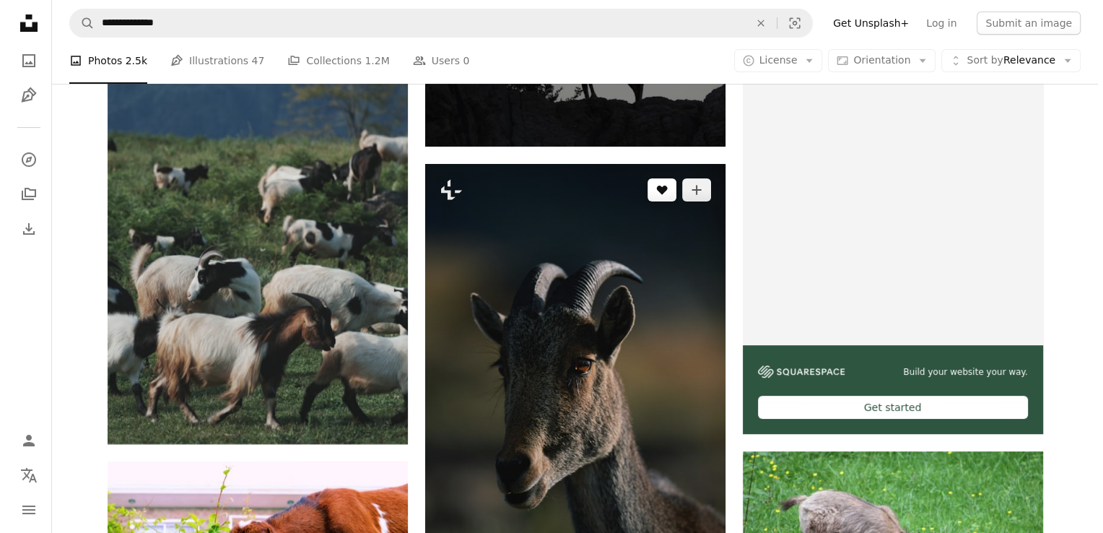
scroll to position [5631, 0]
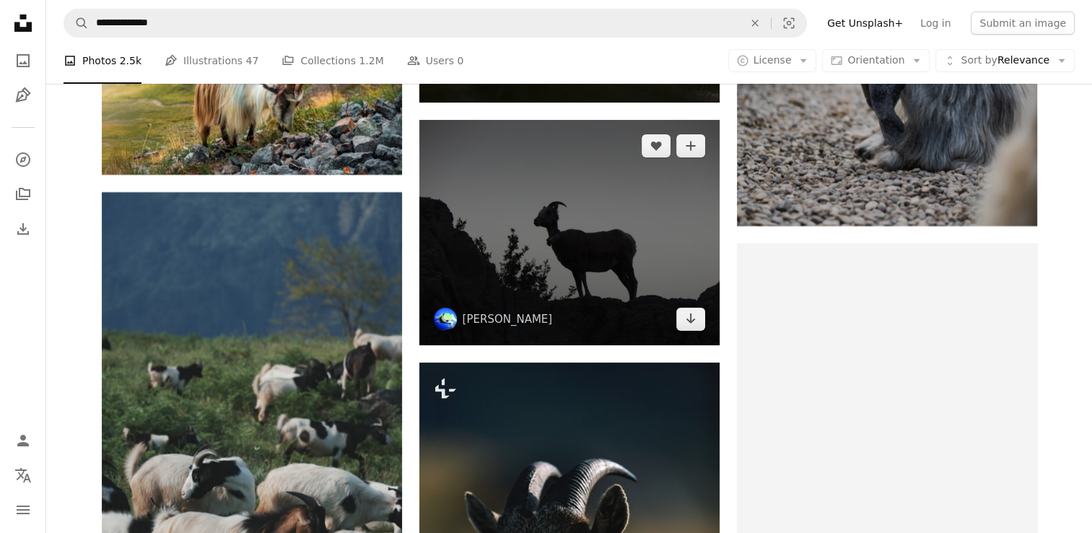
click at [595, 290] on img at bounding box center [569, 232] width 300 height 225
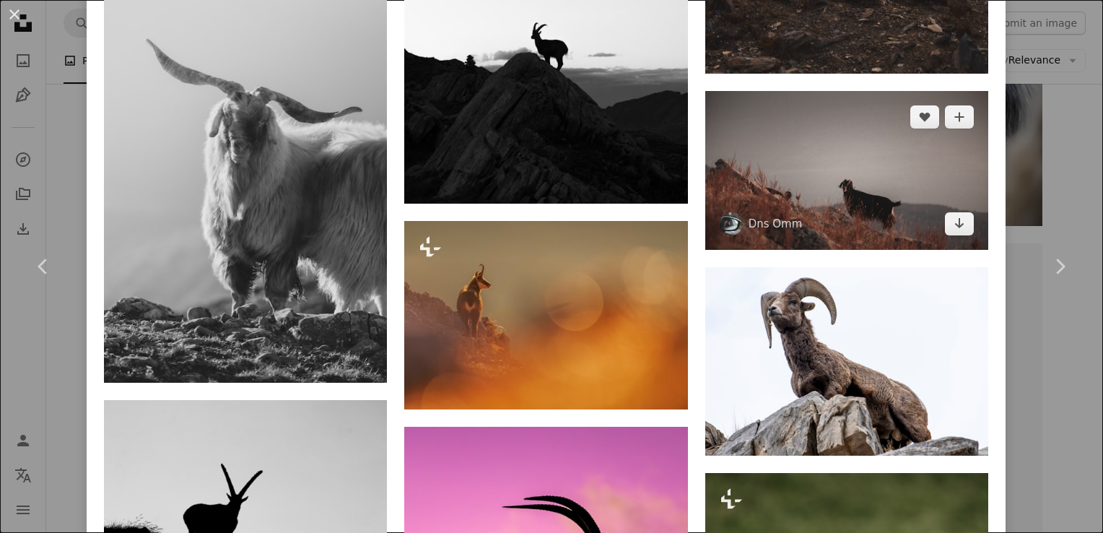
scroll to position [1444, 0]
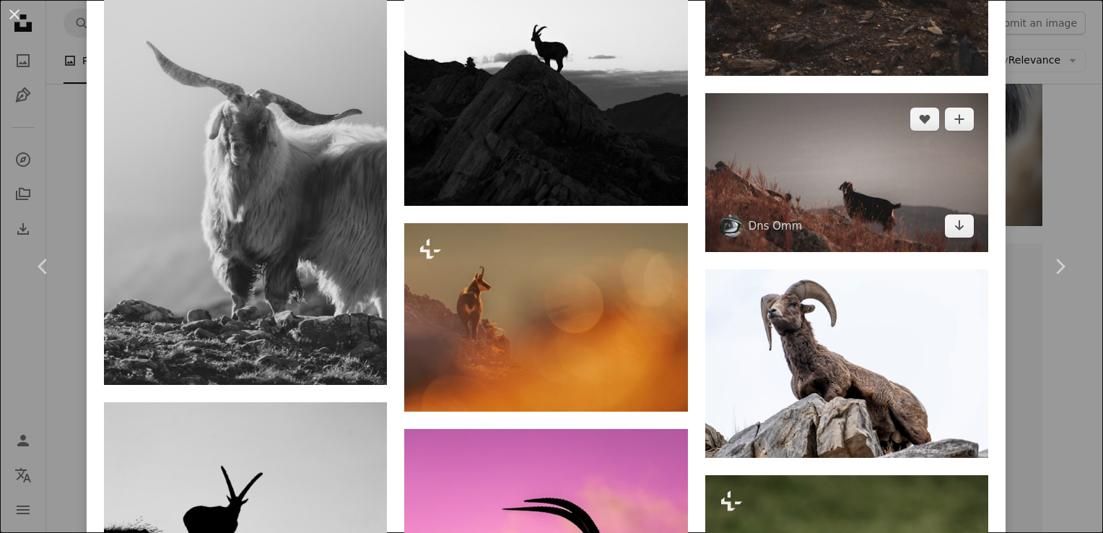
click at [857, 178] on img at bounding box center [846, 173] width 283 height 160
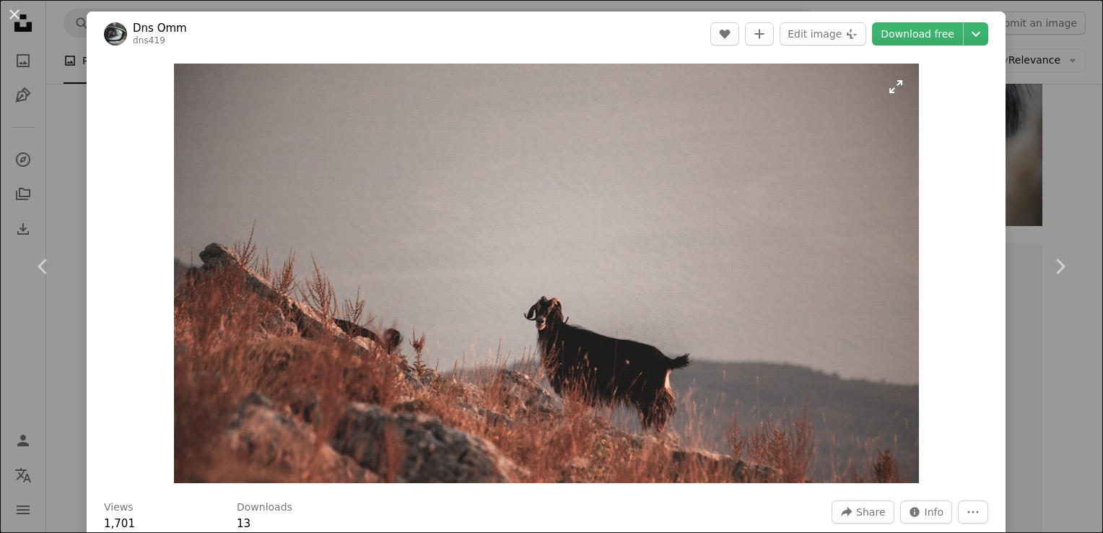
click at [887, 83] on img "Zoom in on this image" at bounding box center [546, 273] width 745 height 419
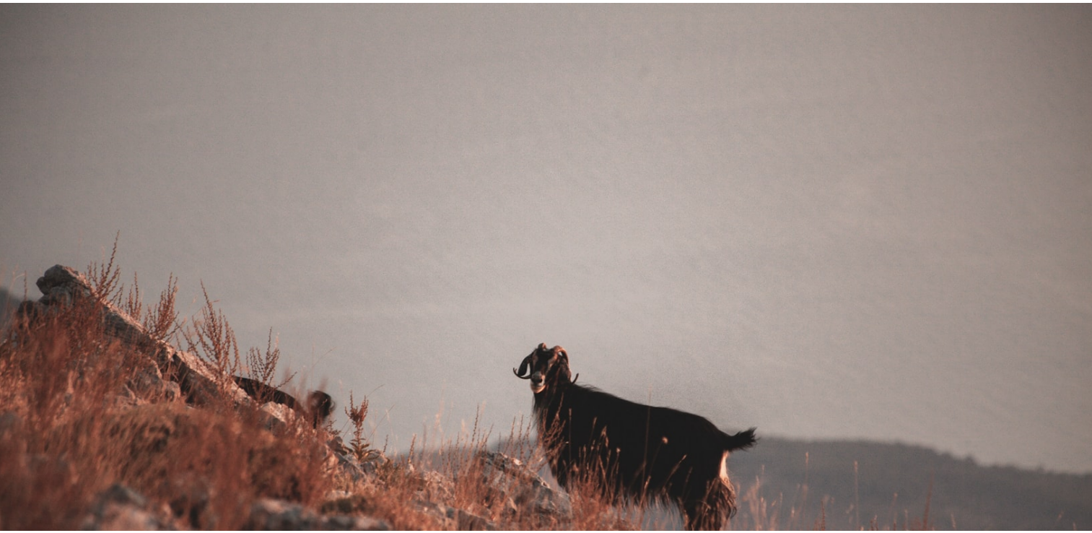
scroll to position [38, 0]
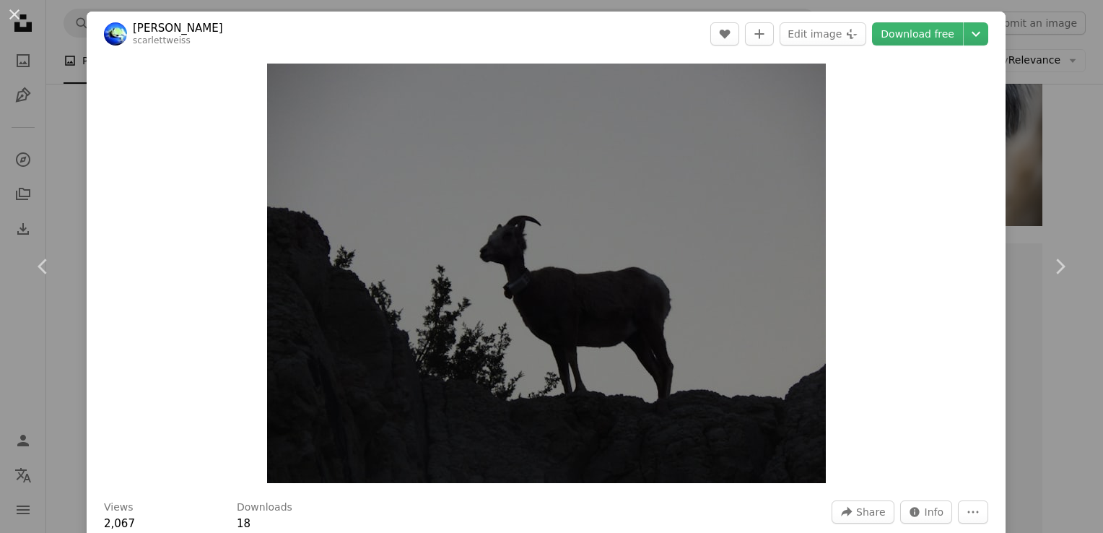
click at [1071, 116] on div "An X shape Chevron left Chevron right [PERSON_NAME] scarlettweiss A heart A plu…" at bounding box center [551, 266] width 1103 height 533
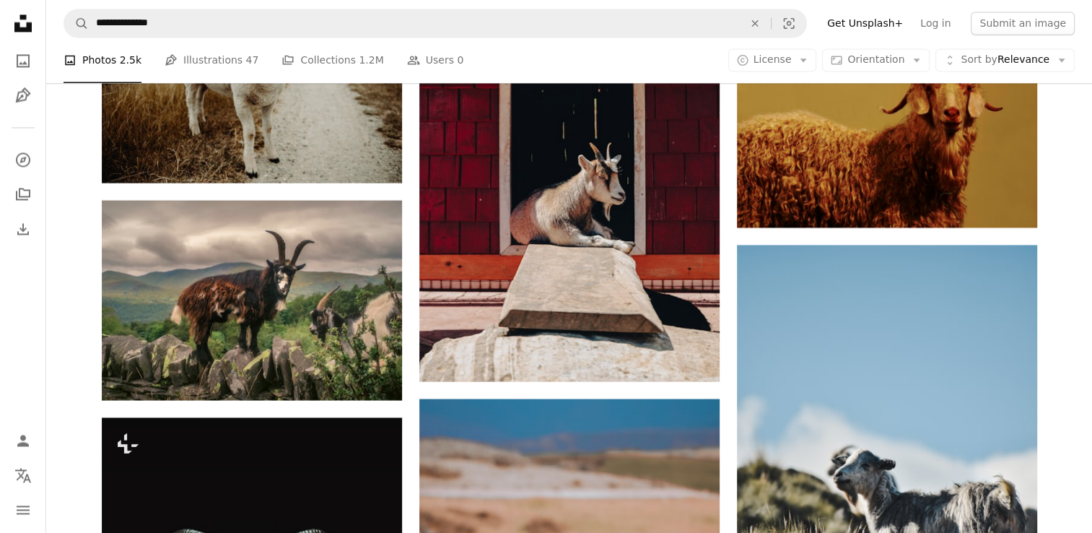
scroll to position [7508, 0]
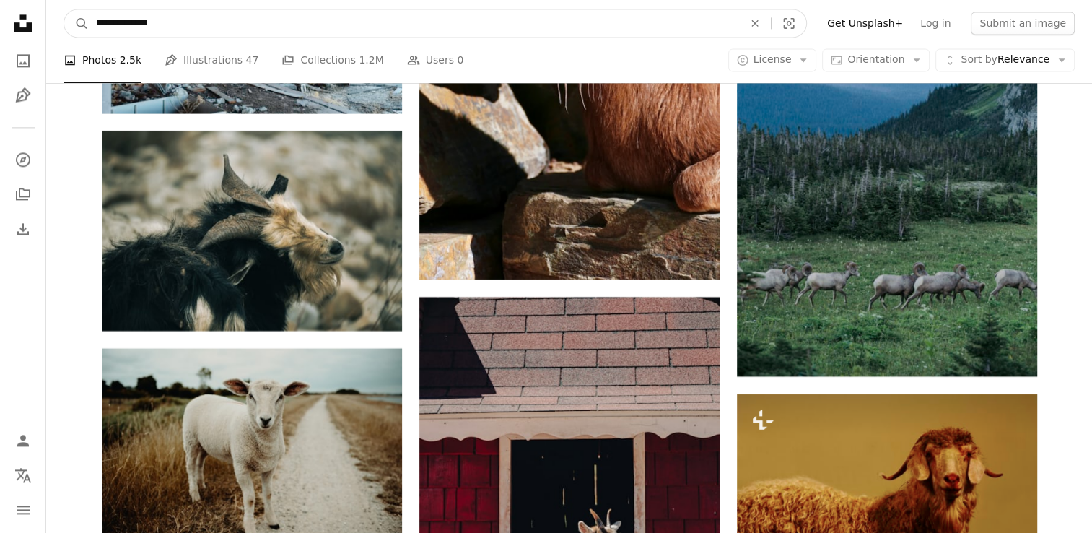
click at [430, 12] on input "**********" at bounding box center [414, 22] width 650 height 27
type input "*"
type input "**********"
click button "A magnifying glass" at bounding box center [76, 22] width 25 height 27
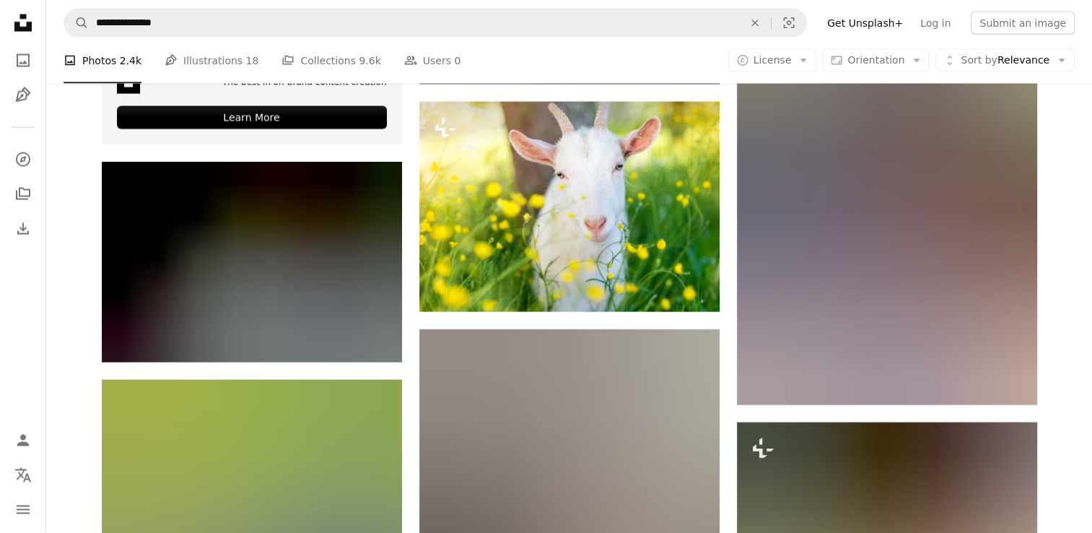
scroll to position [2888, 0]
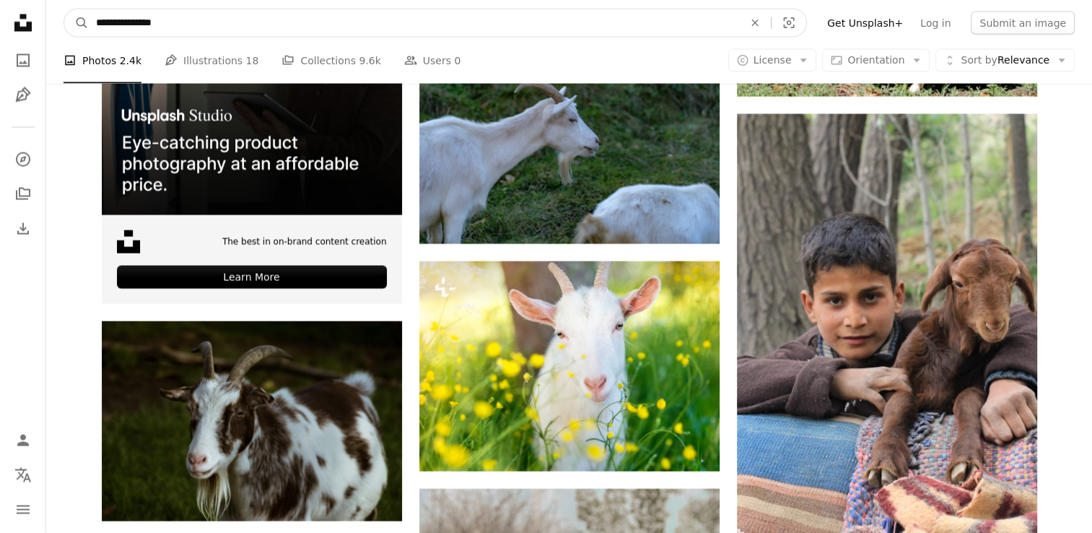
click at [186, 27] on input "**********" at bounding box center [414, 22] width 650 height 27
type input "*"
type input "**********"
click button "A magnifying glass" at bounding box center [76, 22] width 25 height 27
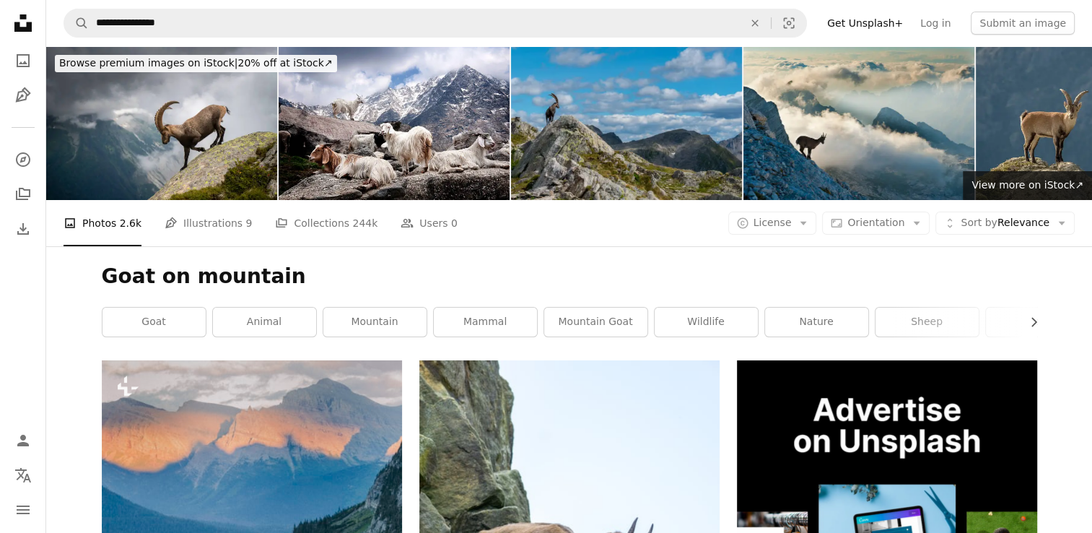
click at [619, 135] on img at bounding box center [626, 123] width 231 height 154
click at [630, 142] on img at bounding box center [626, 123] width 231 height 154
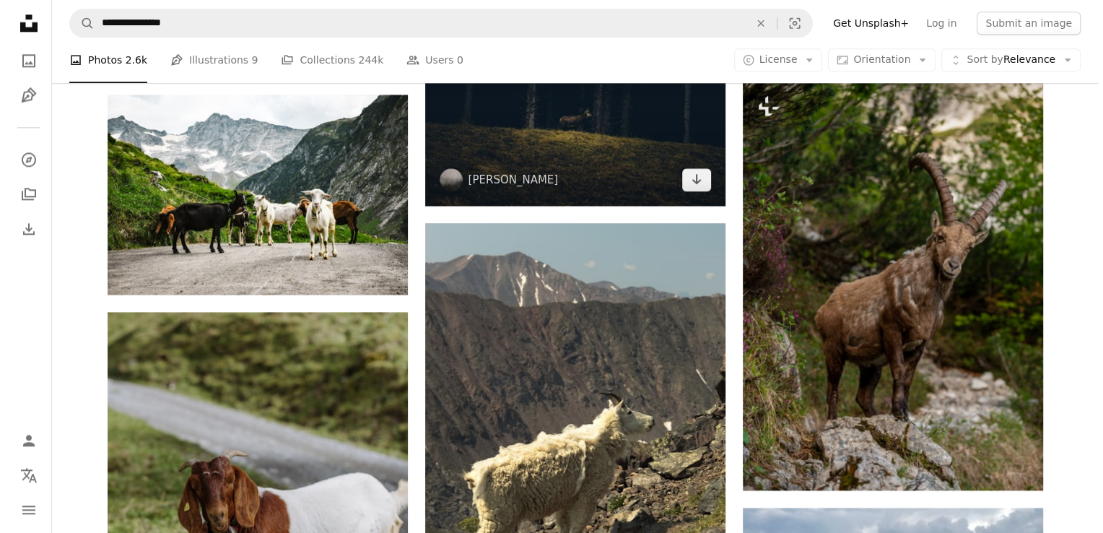
scroll to position [1805, 0]
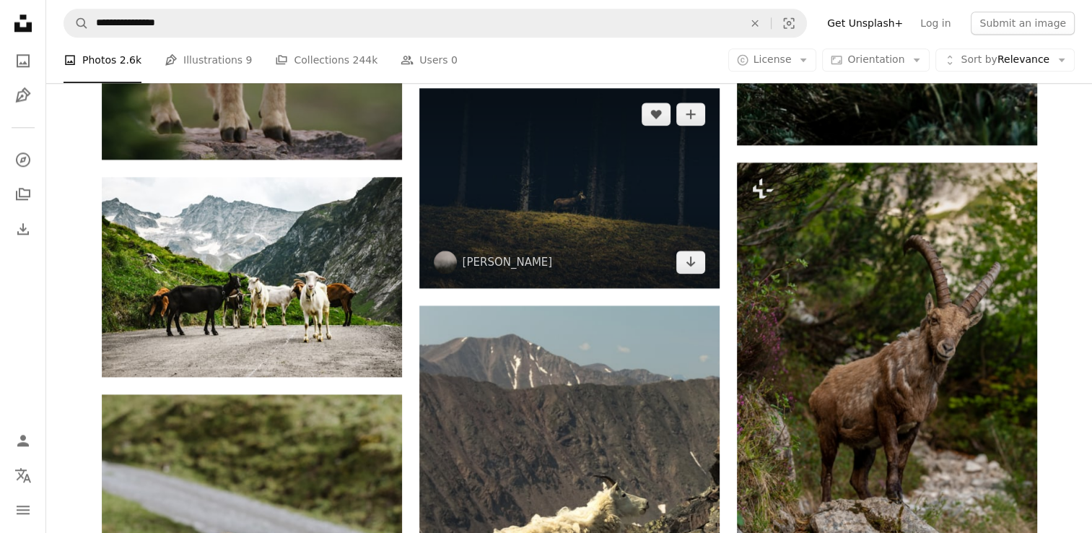
click at [602, 212] on img at bounding box center [569, 188] width 300 height 200
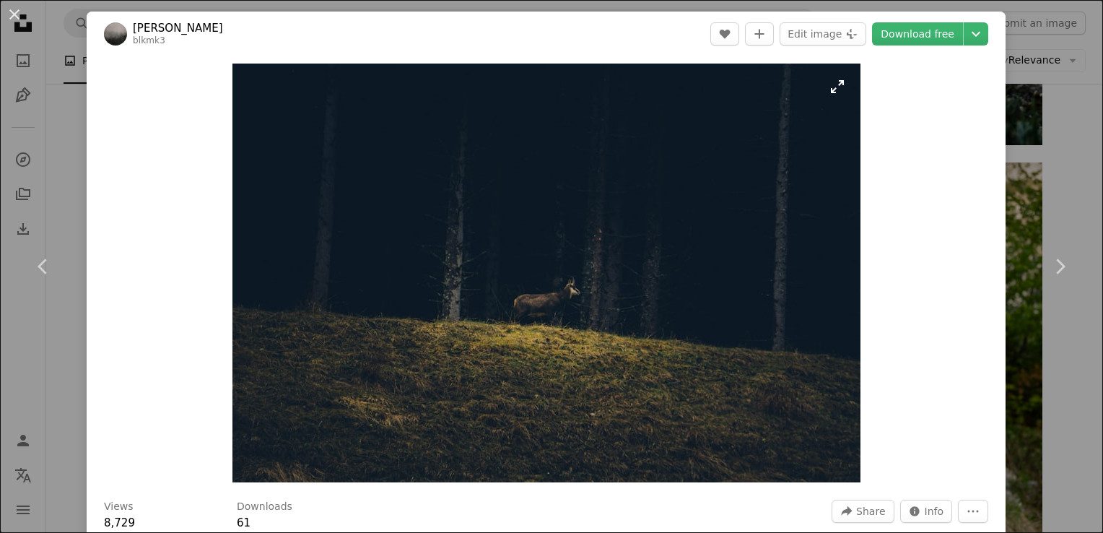
click at [826, 90] on img "Zoom in on this image" at bounding box center [546, 273] width 628 height 419
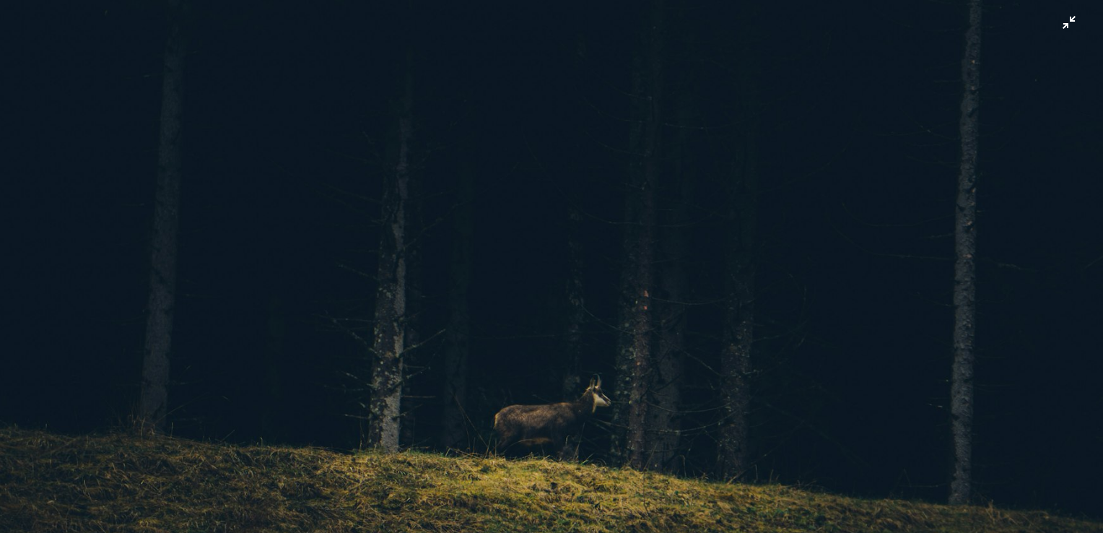
click at [1055, 22] on img "Zoom out on this image" at bounding box center [551, 367] width 1105 height 736
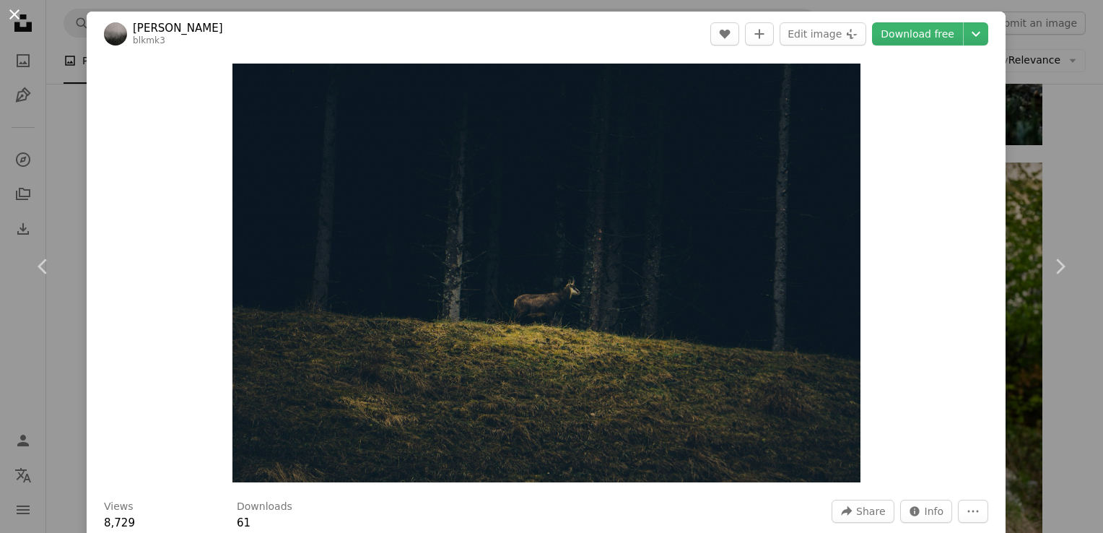
click at [17, 11] on button "An X shape" at bounding box center [14, 14] width 17 height 17
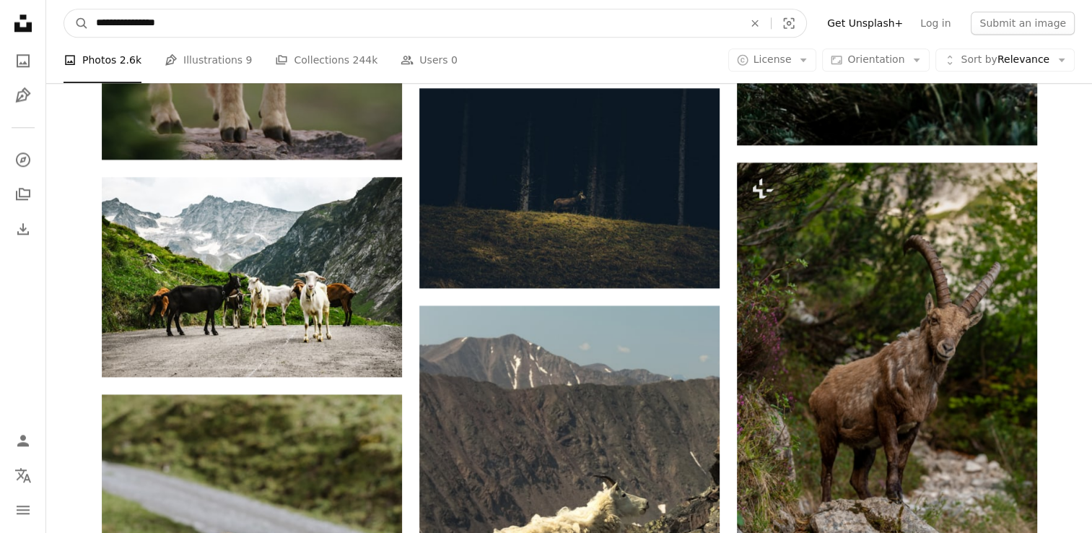
click at [197, 25] on input "**********" at bounding box center [414, 22] width 650 height 27
type input "**********"
click button "A magnifying glass" at bounding box center [76, 22] width 25 height 27
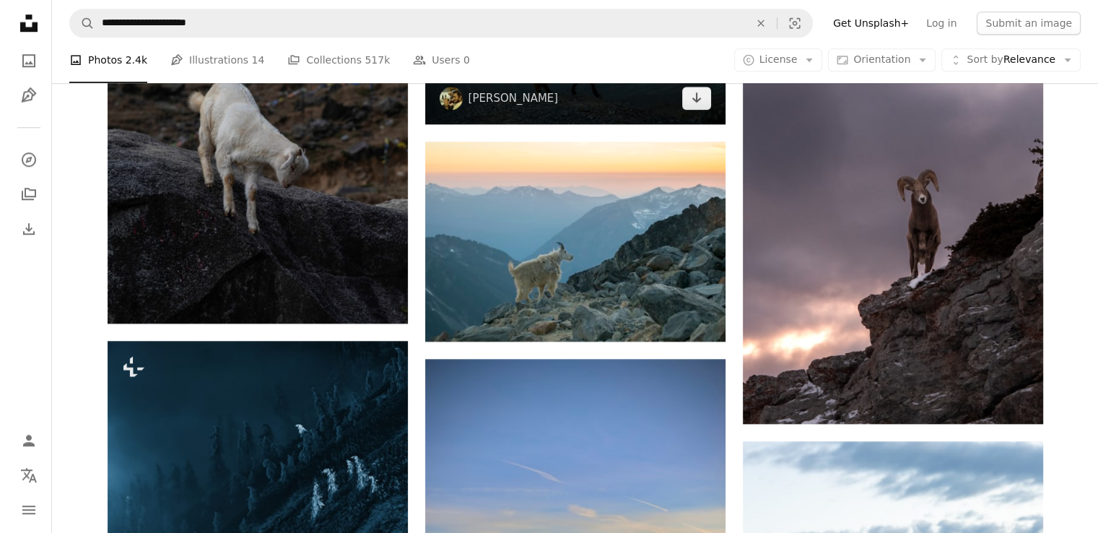
scroll to position [1227, 0]
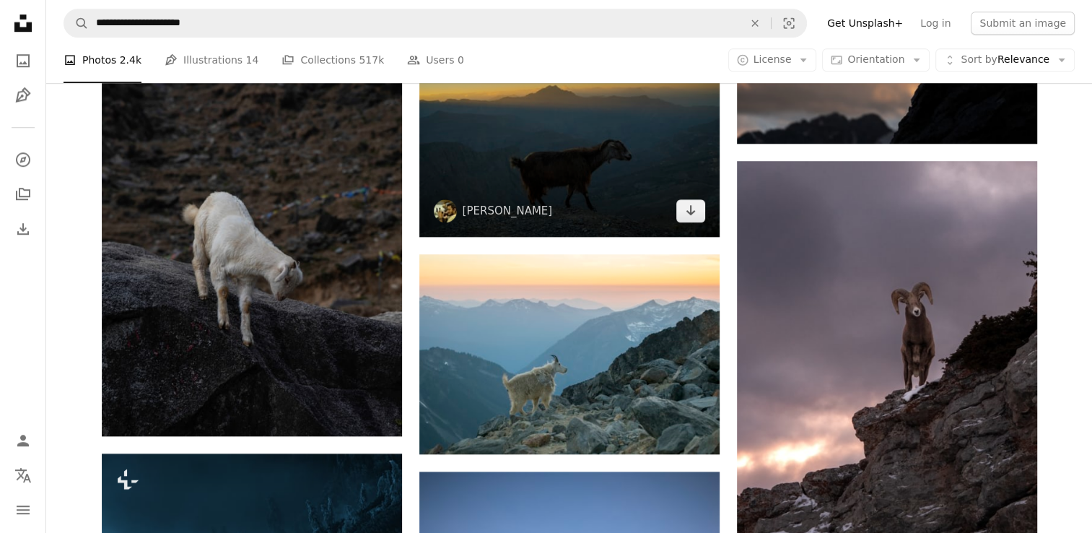
click at [582, 170] on img at bounding box center [569, 136] width 300 height 201
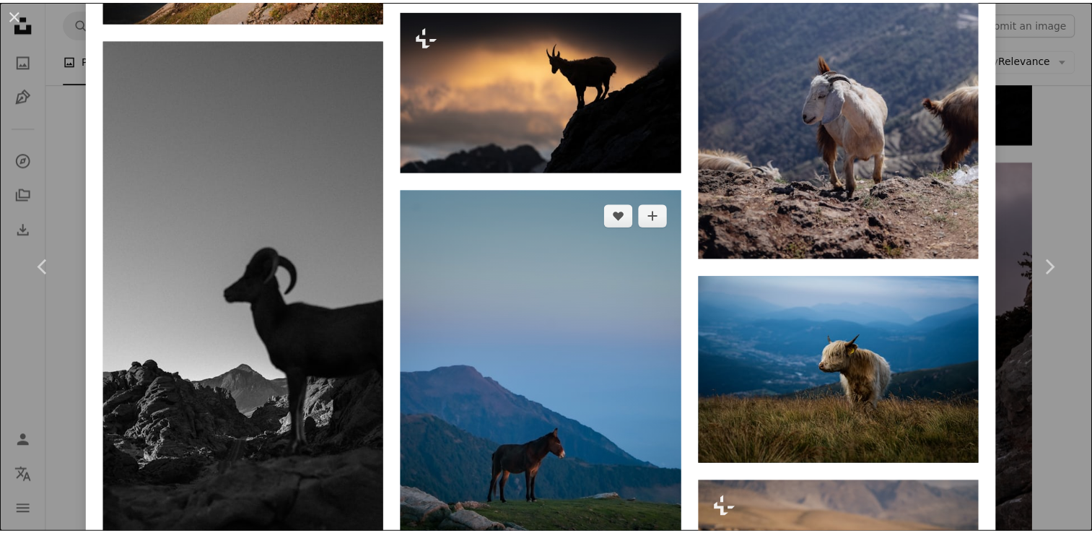
scroll to position [1925, 0]
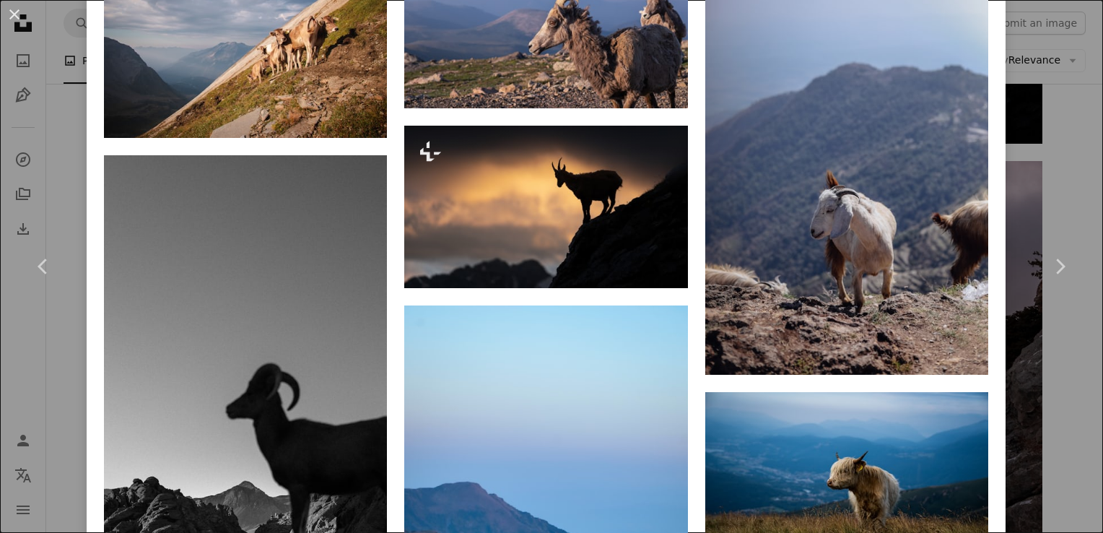
click at [6, 10] on button "An X shape" at bounding box center [14, 14] width 17 height 17
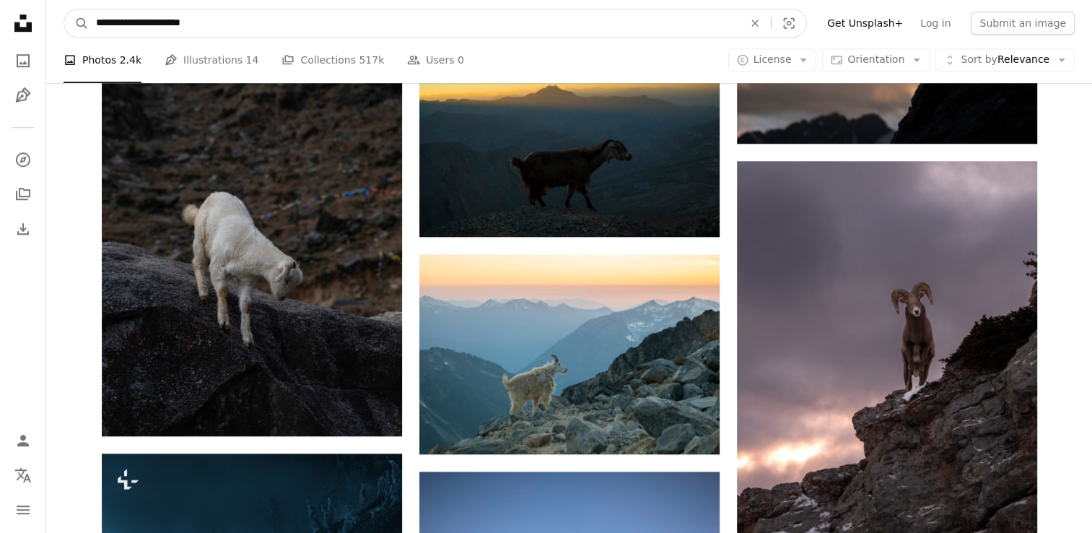
click at [235, 27] on input "**********" at bounding box center [414, 22] width 650 height 27
type input "*"
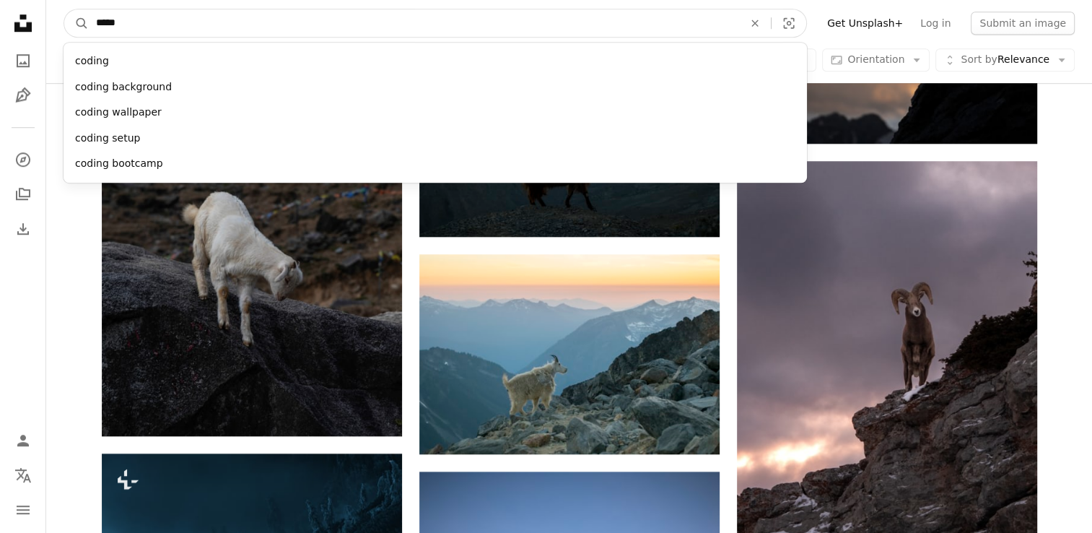
type input "******"
click button "A magnifying glass" at bounding box center [76, 22] width 25 height 27
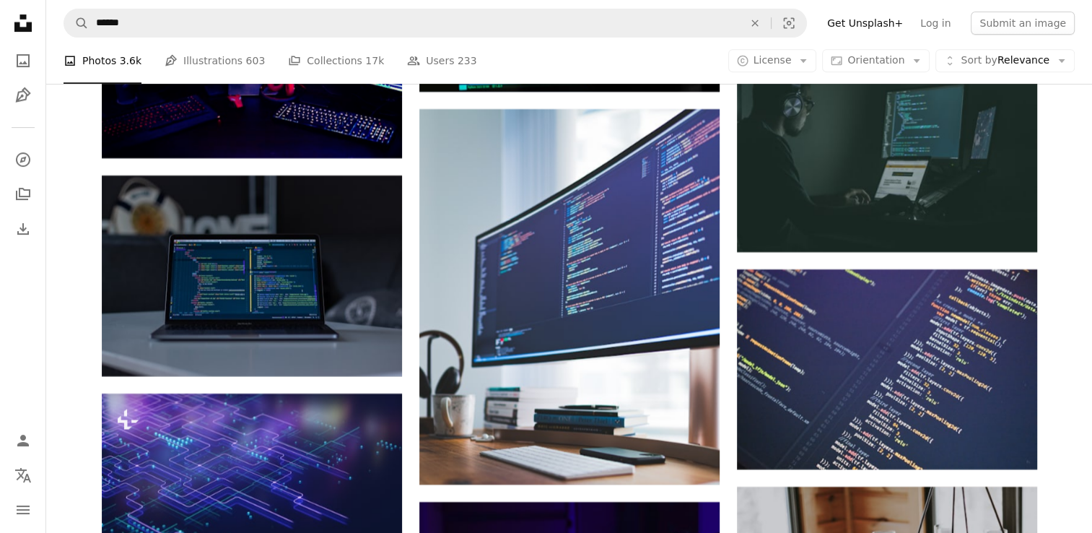
scroll to position [11839, 0]
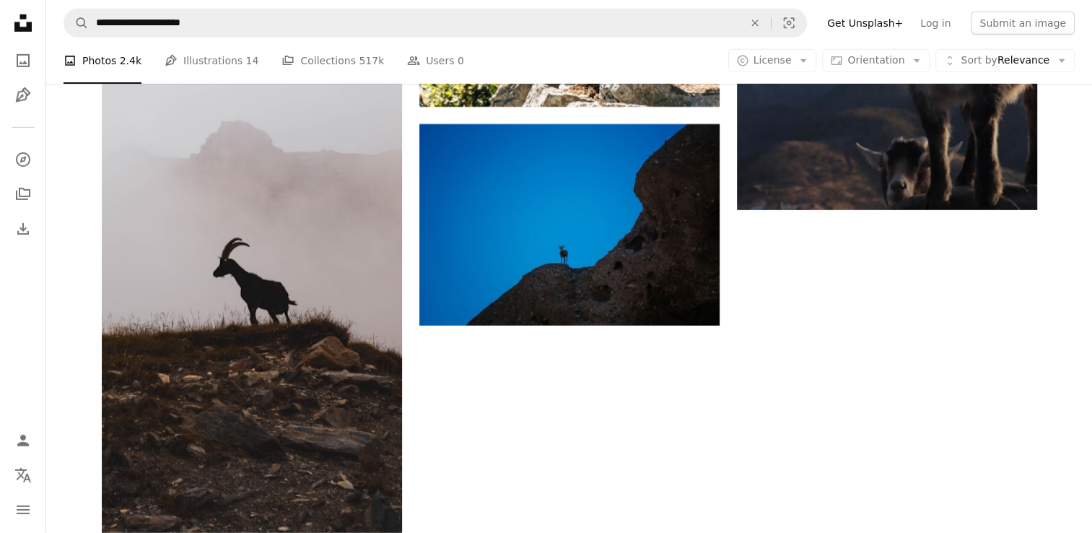
scroll to position [1227, 0]
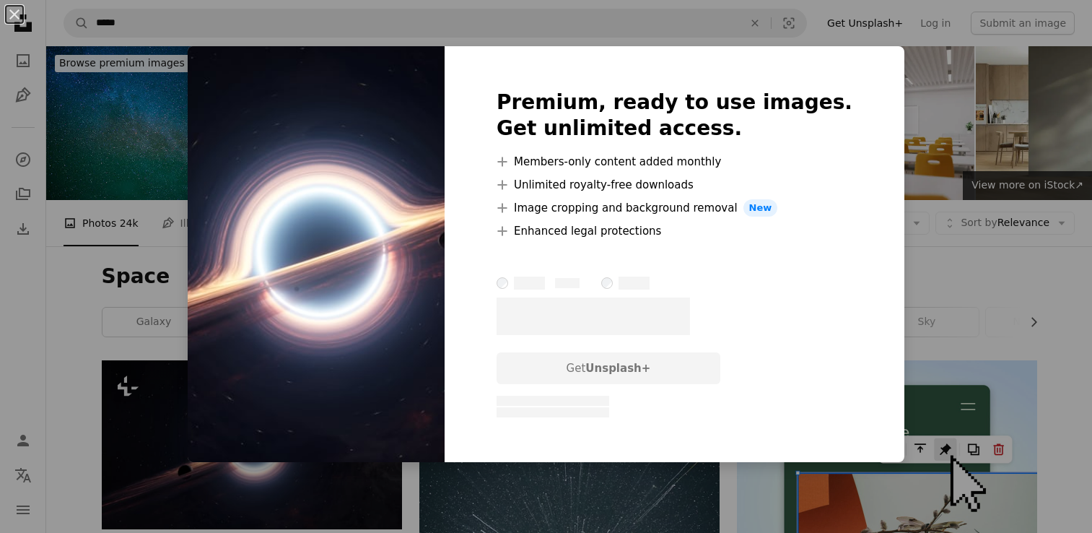
scroll to position [289, 0]
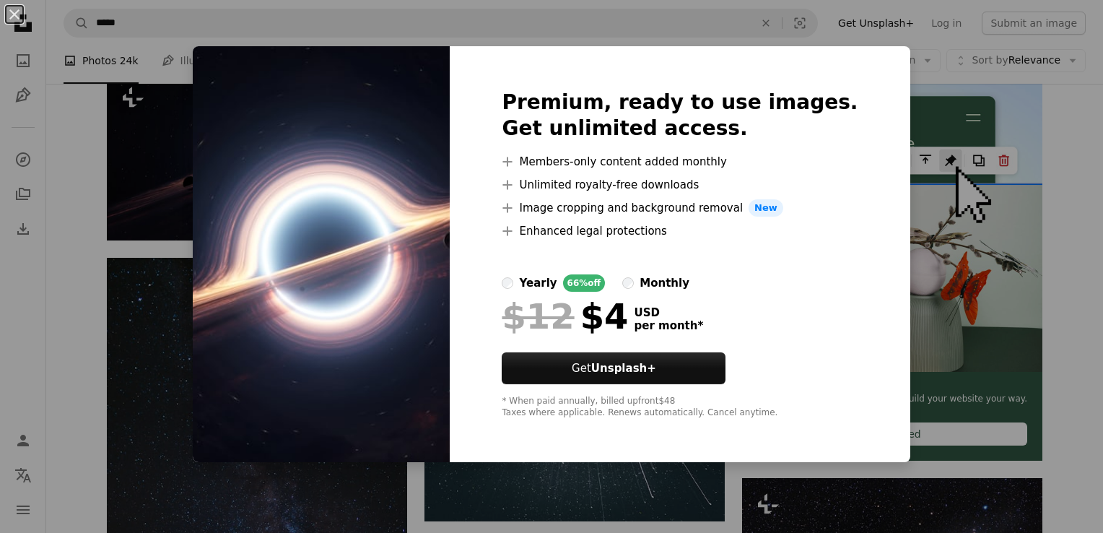
click at [1086, 186] on div "An X shape Premium, ready to use images. Get unlimited access. A plus sign Memb…" at bounding box center [551, 266] width 1103 height 533
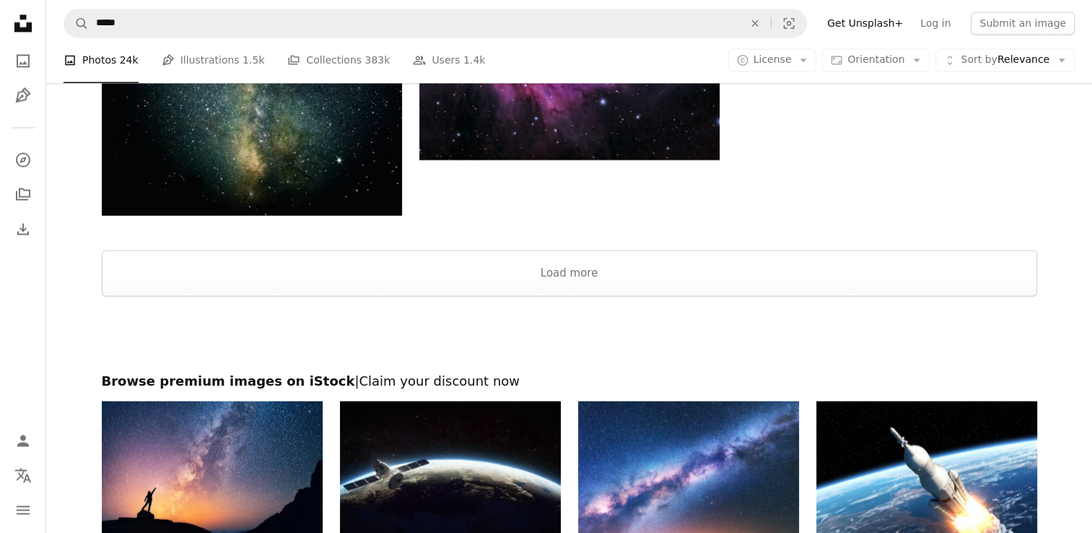
scroll to position [2405, 0]
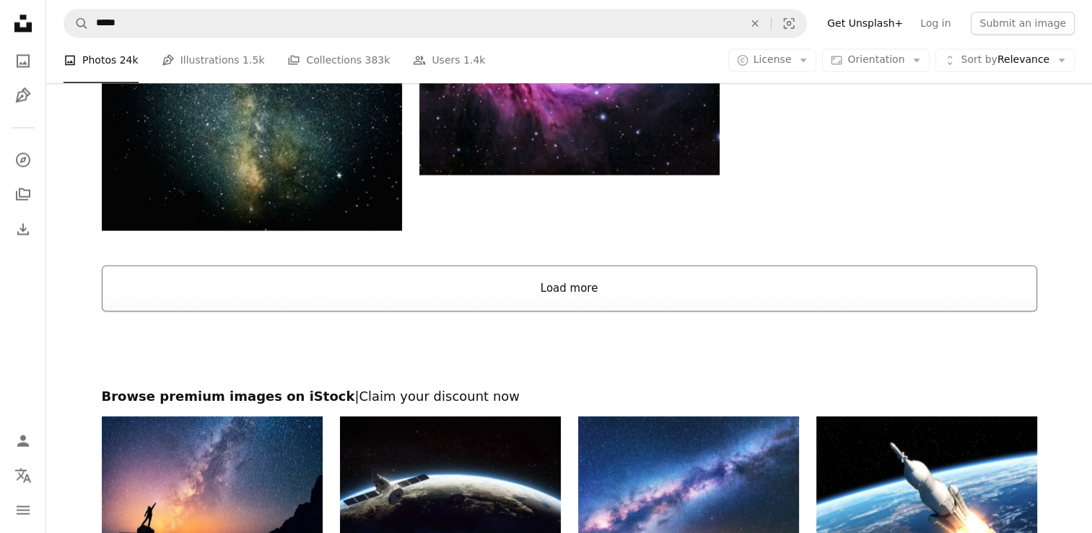
click at [577, 270] on button "Load more" at bounding box center [570, 288] width 936 height 46
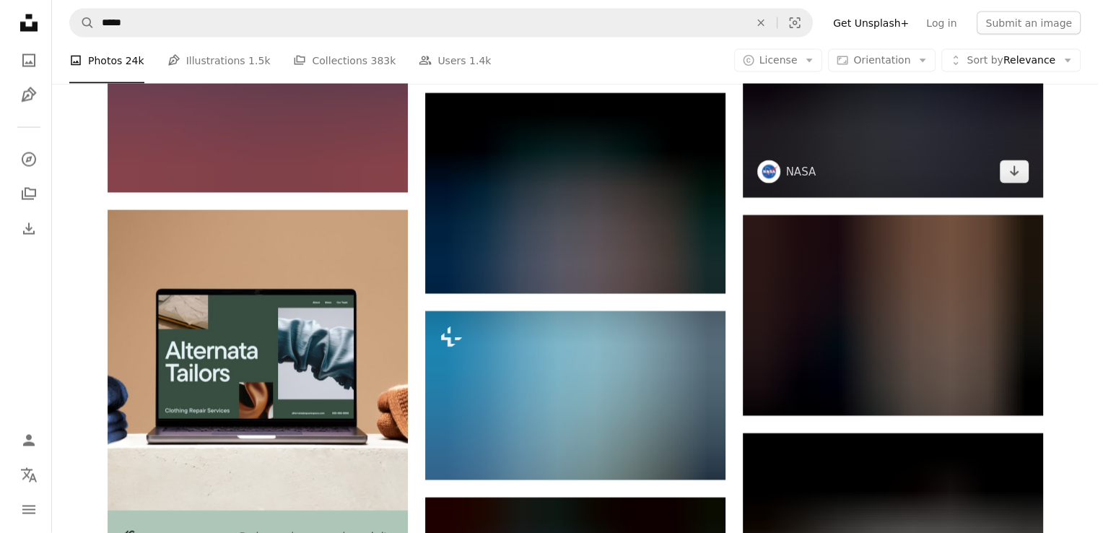
scroll to position [2694, 0]
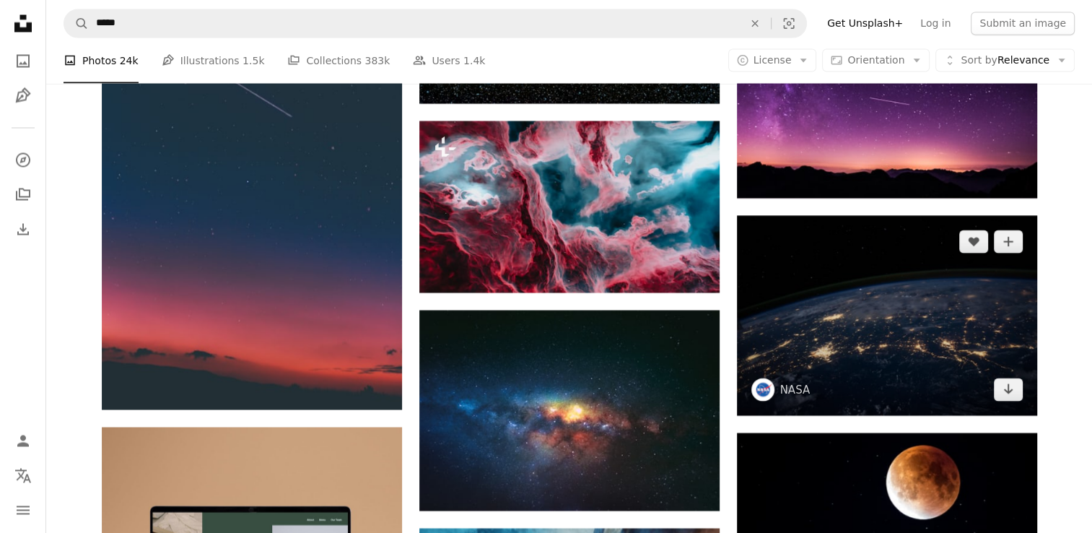
click at [895, 332] on img at bounding box center [887, 315] width 300 height 200
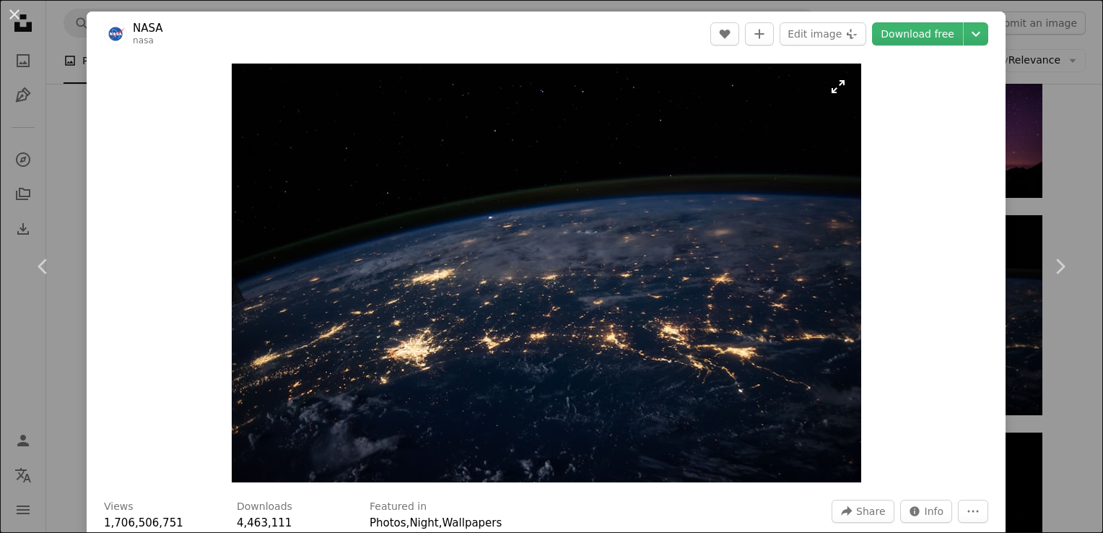
click at [827, 91] on img "Zoom in on this image" at bounding box center [546, 273] width 629 height 419
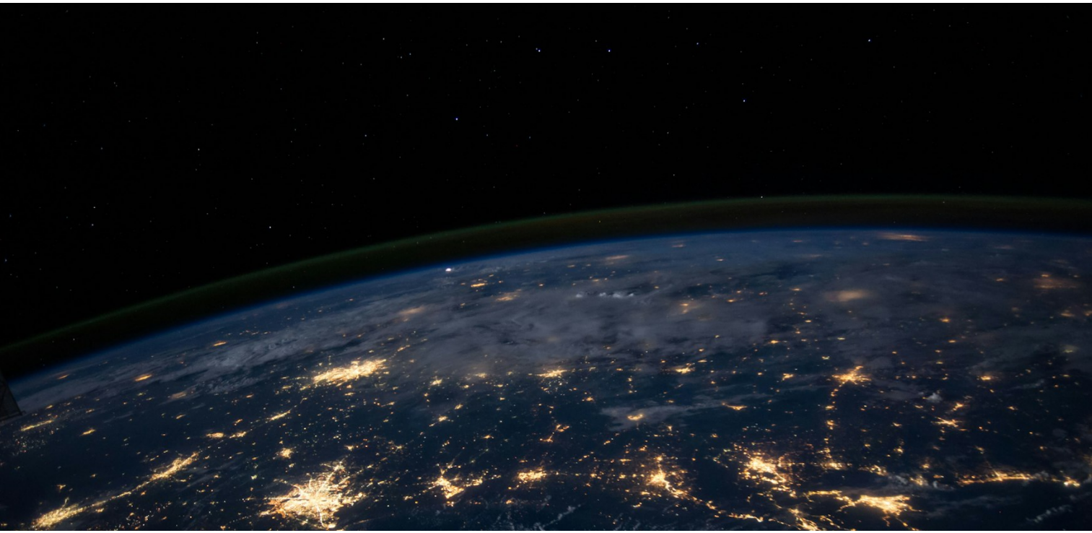
scroll to position [94, 0]
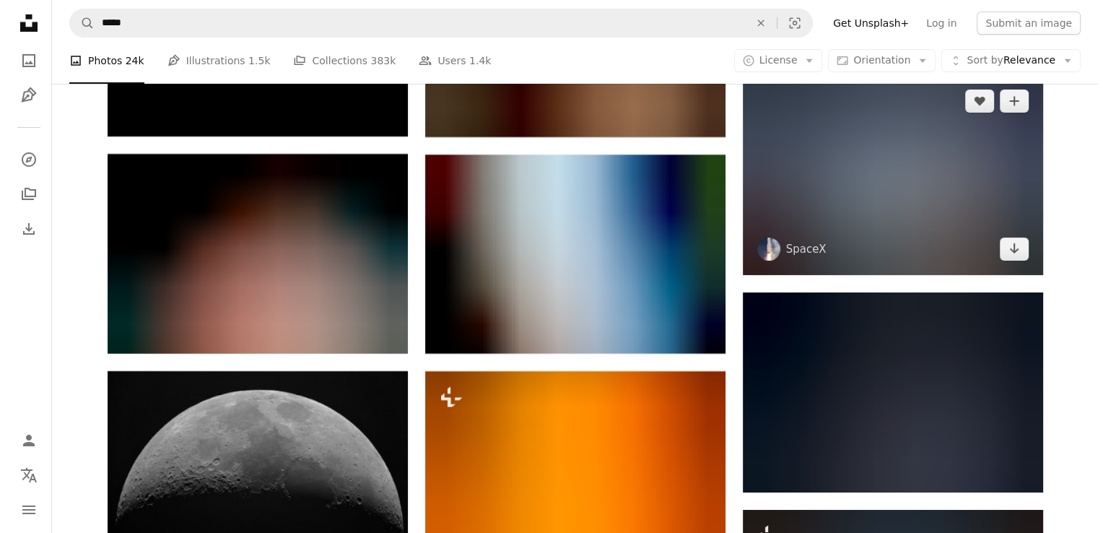
scroll to position [5149, 0]
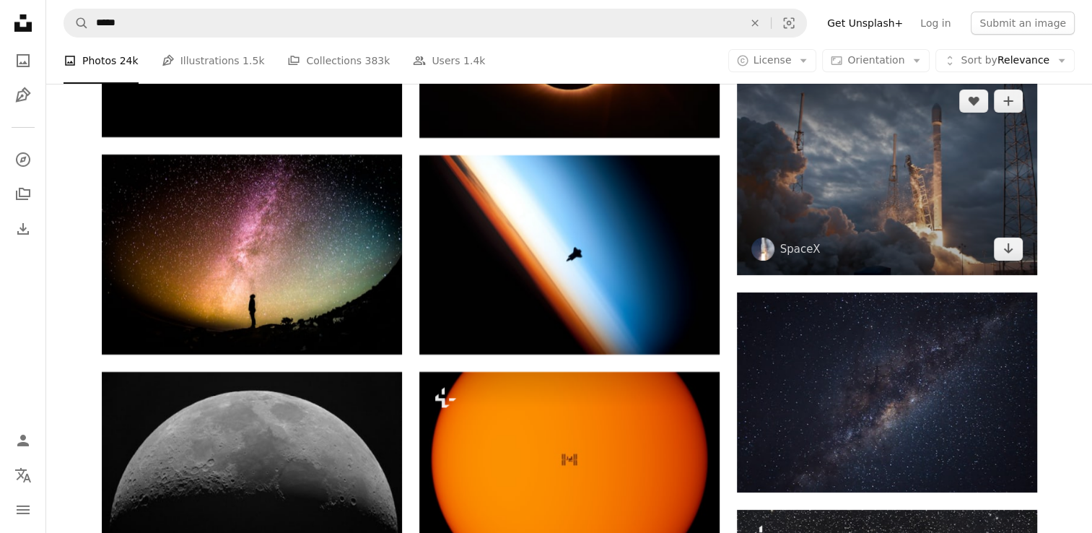
click at [996, 219] on img at bounding box center [887, 175] width 300 height 200
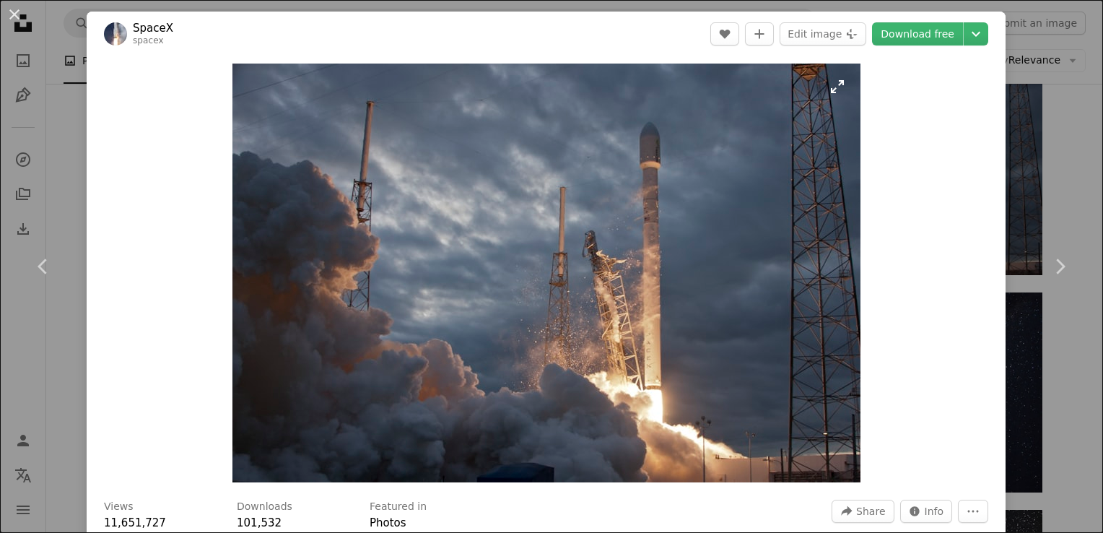
click at [827, 88] on img "Zoom in on this image" at bounding box center [546, 273] width 628 height 419
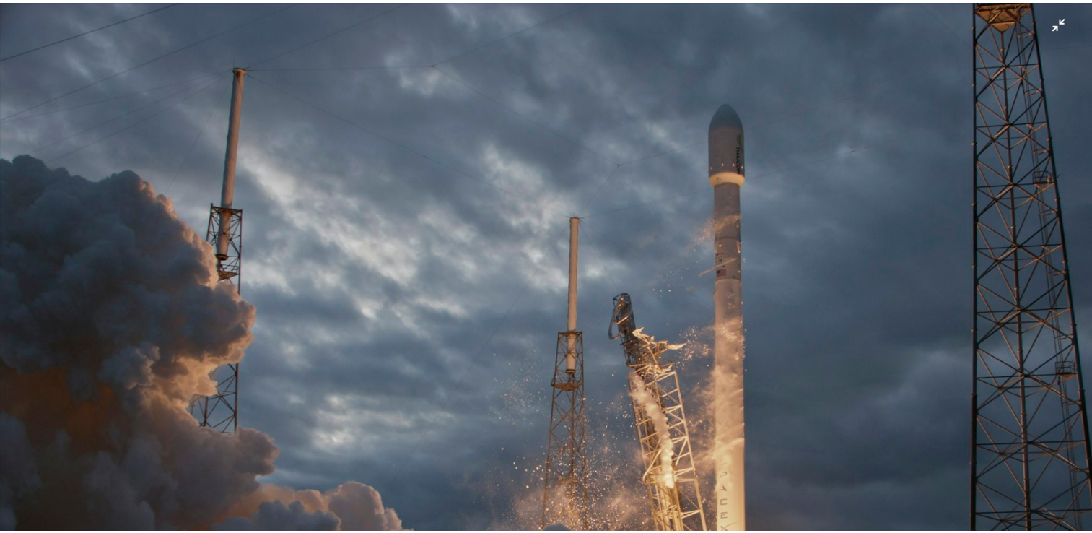
scroll to position [187, 0]
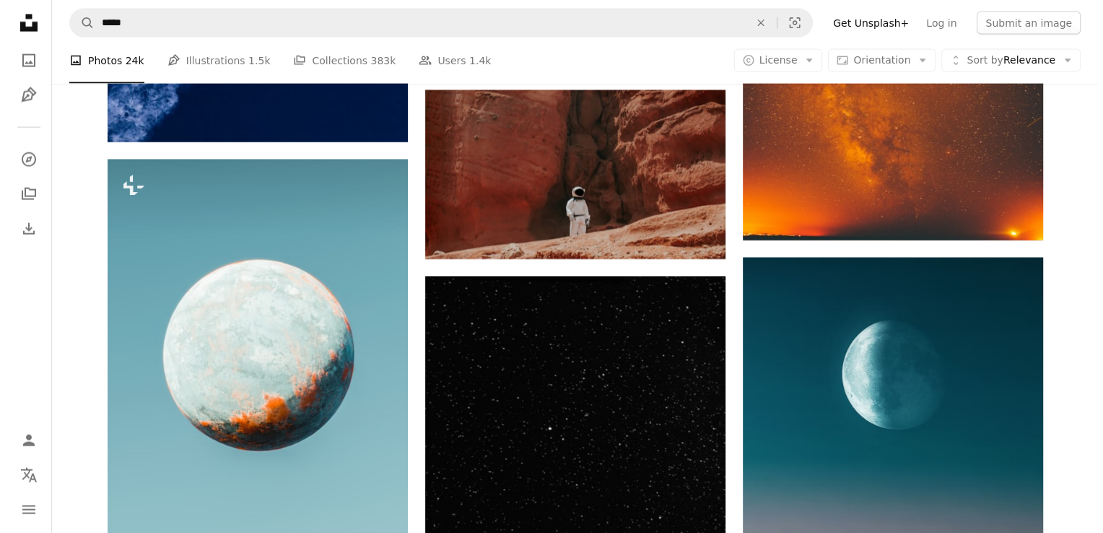
scroll to position [8542, 0]
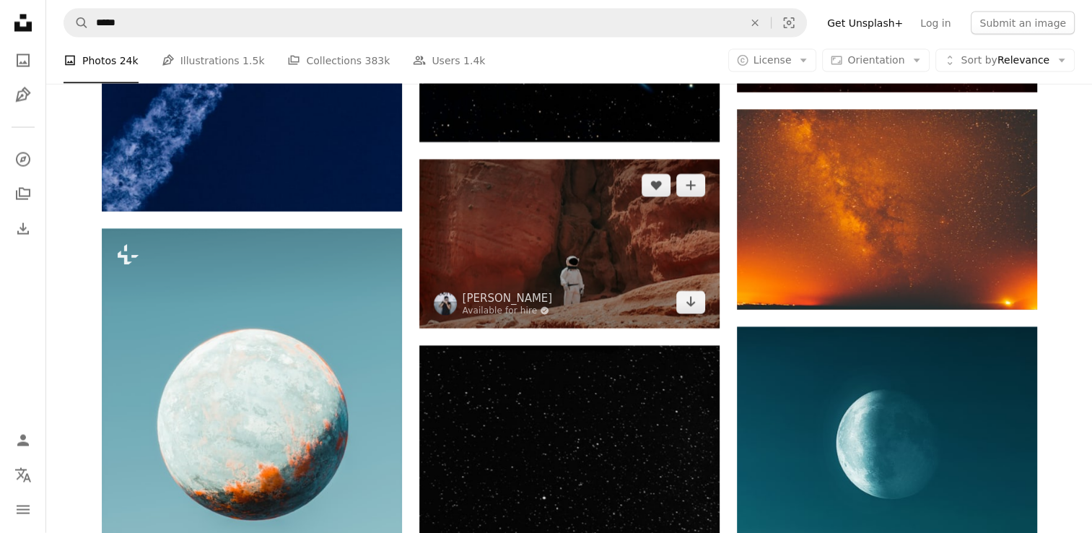
click at [567, 223] on img at bounding box center [569, 244] width 300 height 169
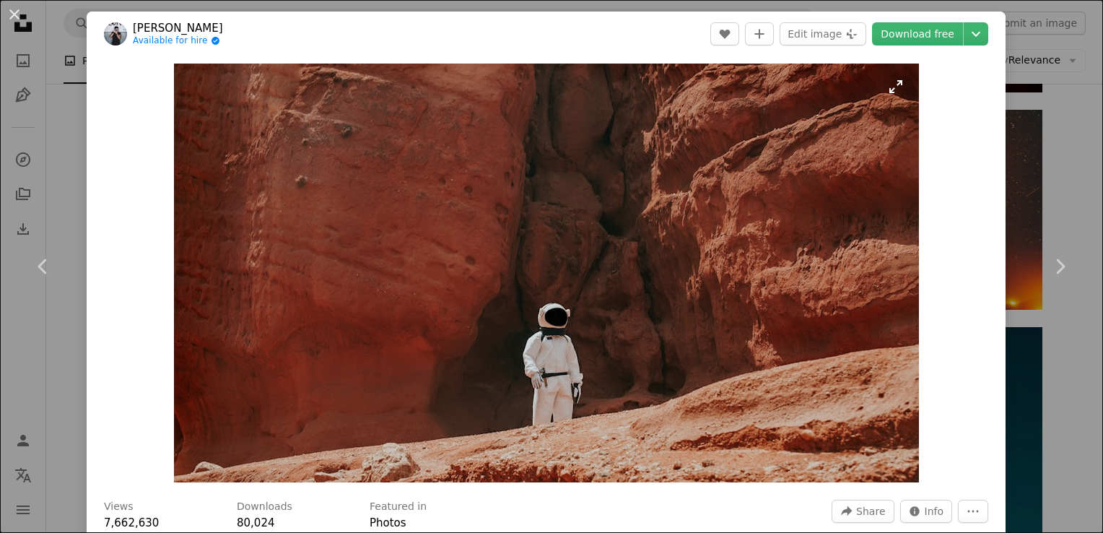
click at [886, 89] on img "Zoom in on this image" at bounding box center [546, 273] width 745 height 419
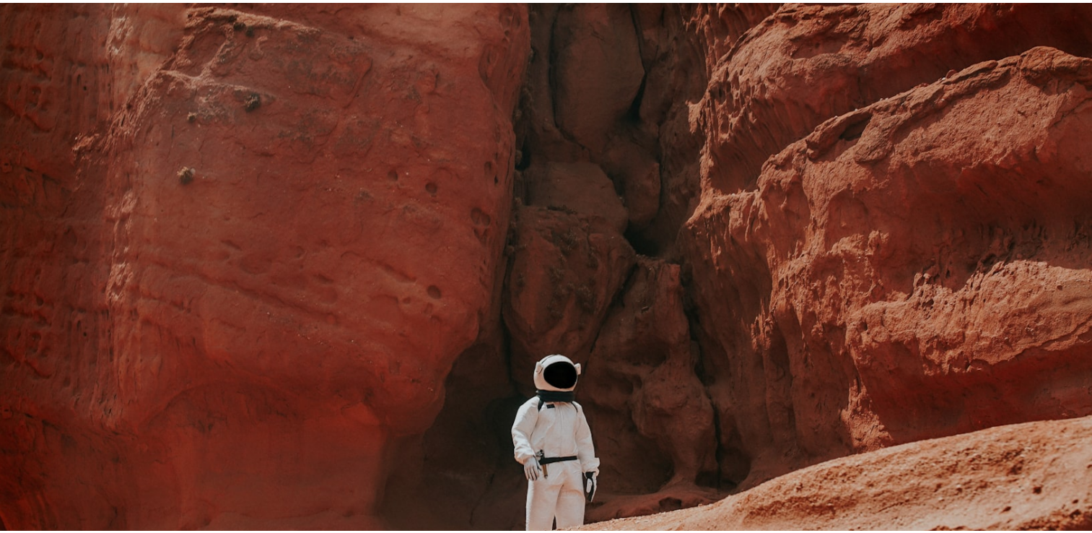
scroll to position [38, 0]
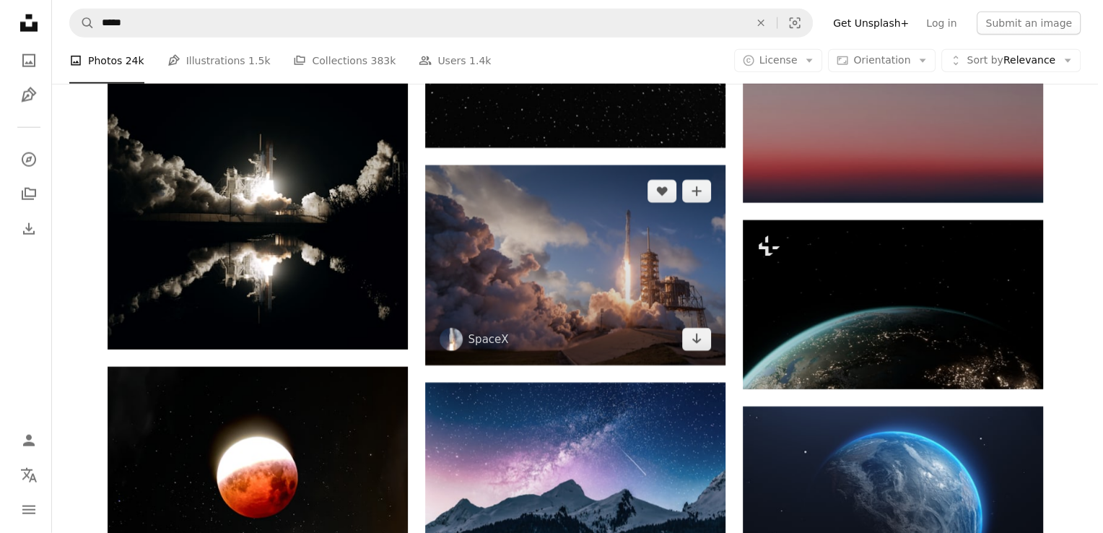
scroll to position [9119, 0]
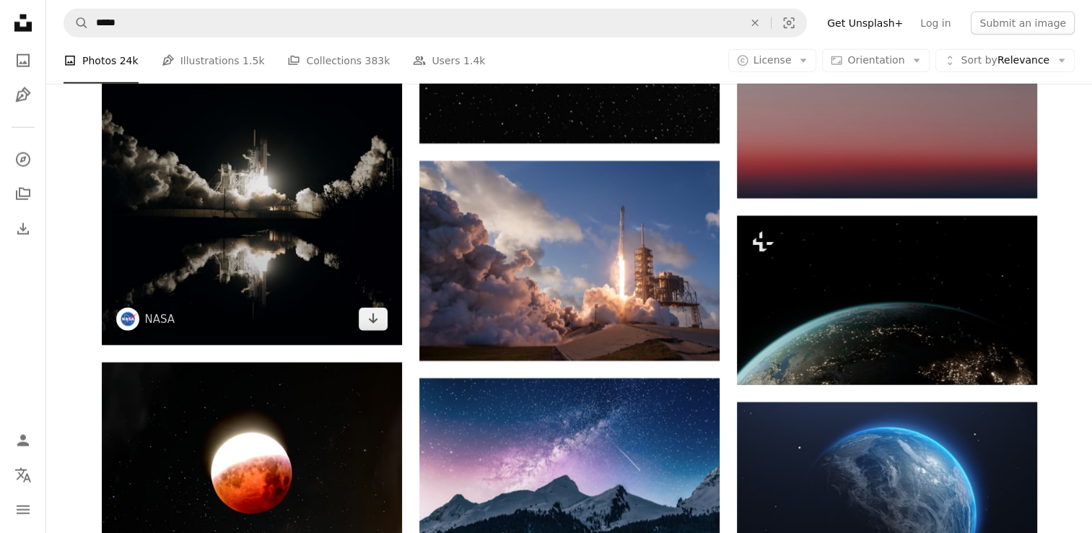
click at [305, 258] on img at bounding box center [252, 195] width 300 height 301
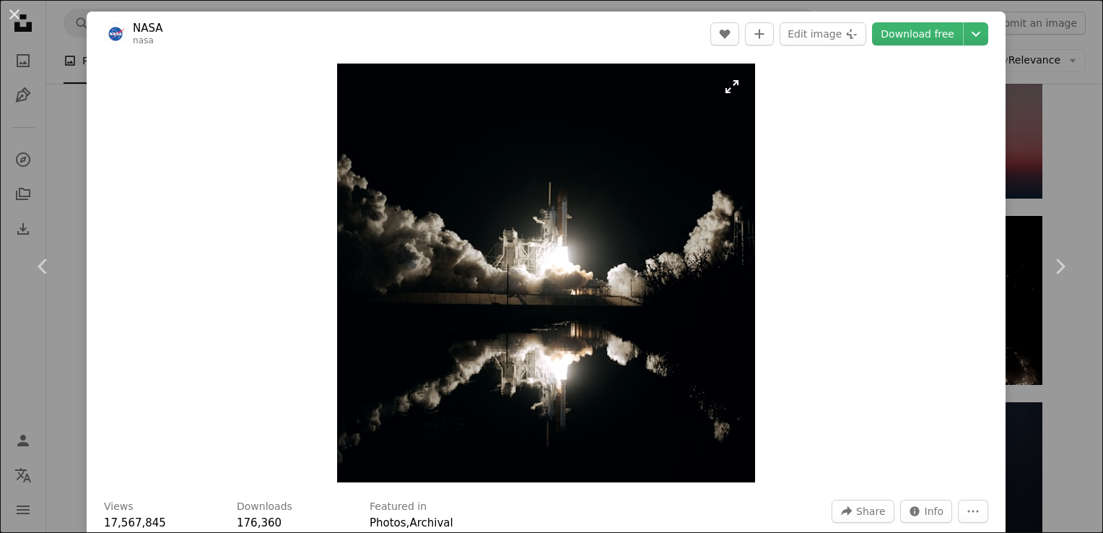
click at [722, 89] on img "Zoom in on this image" at bounding box center [546, 273] width 418 height 419
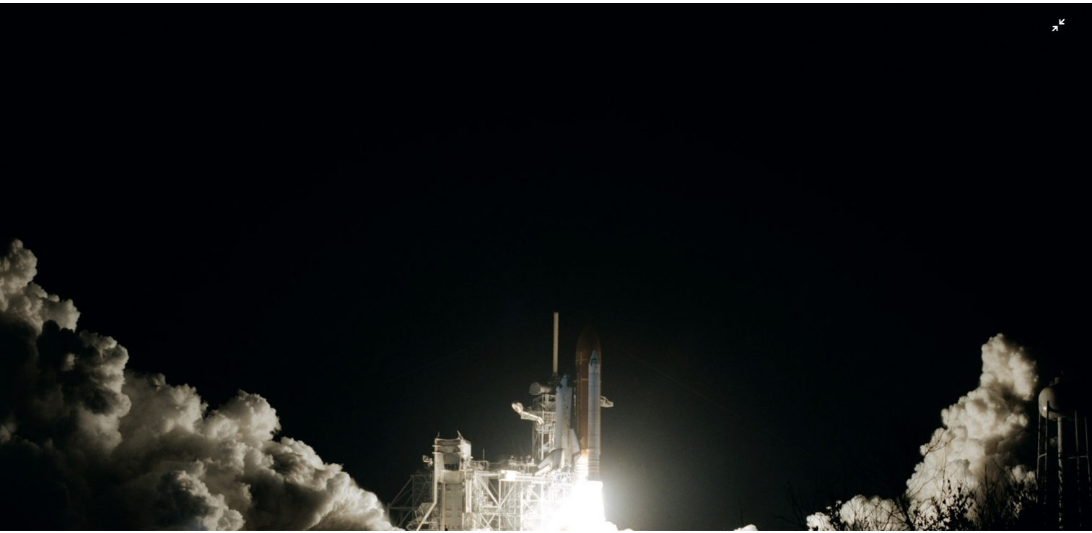
scroll to position [144, 0]
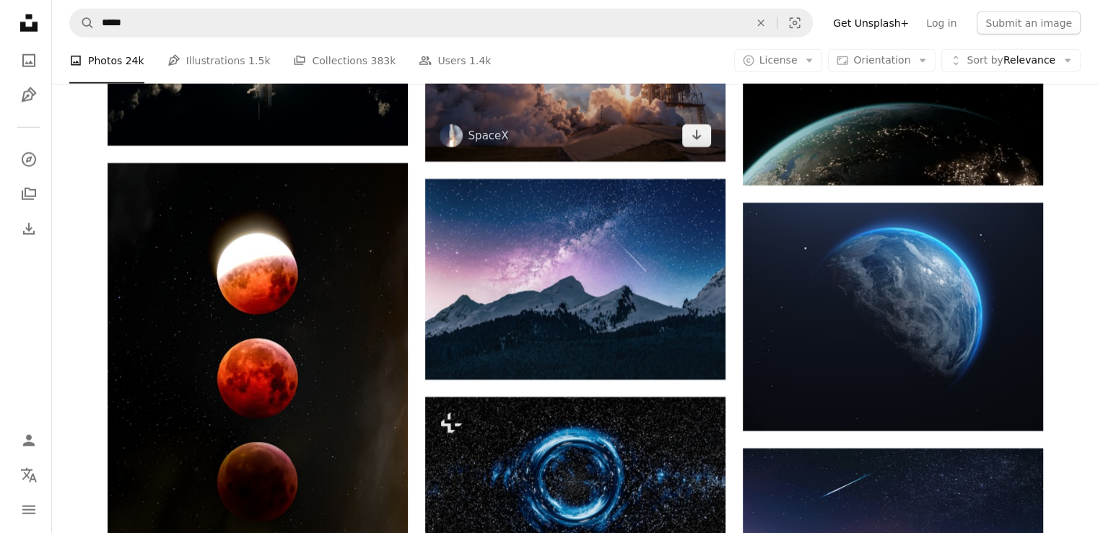
scroll to position [9191, 0]
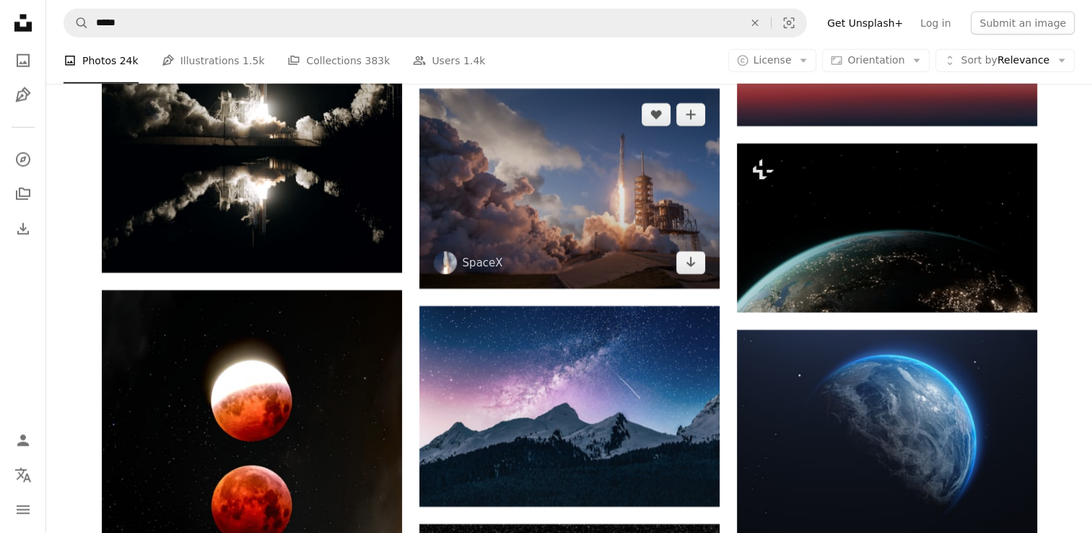
click at [558, 211] on img at bounding box center [569, 189] width 300 height 200
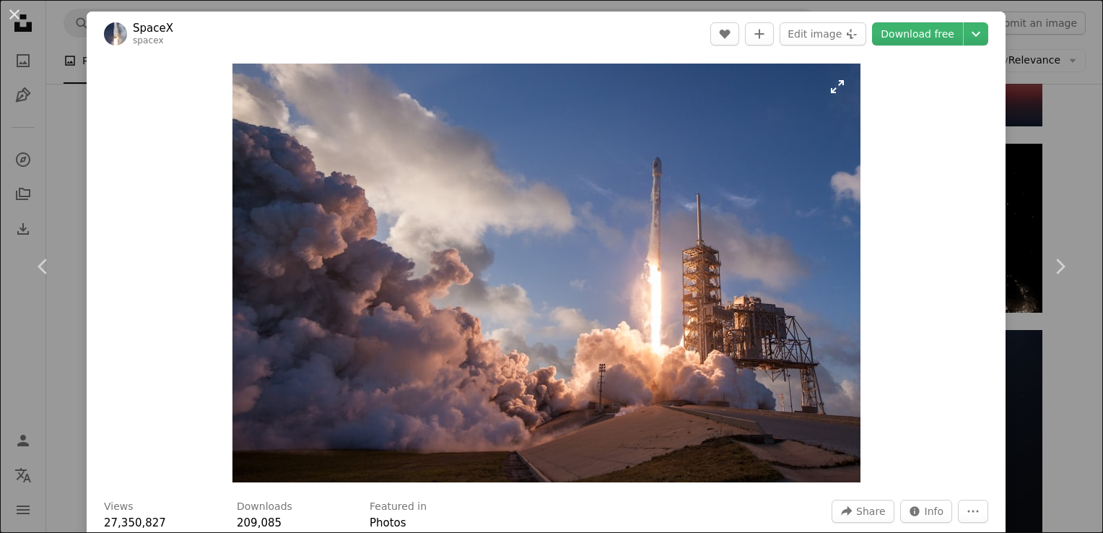
click at [828, 93] on img "Zoom in on this image" at bounding box center [546, 273] width 628 height 419
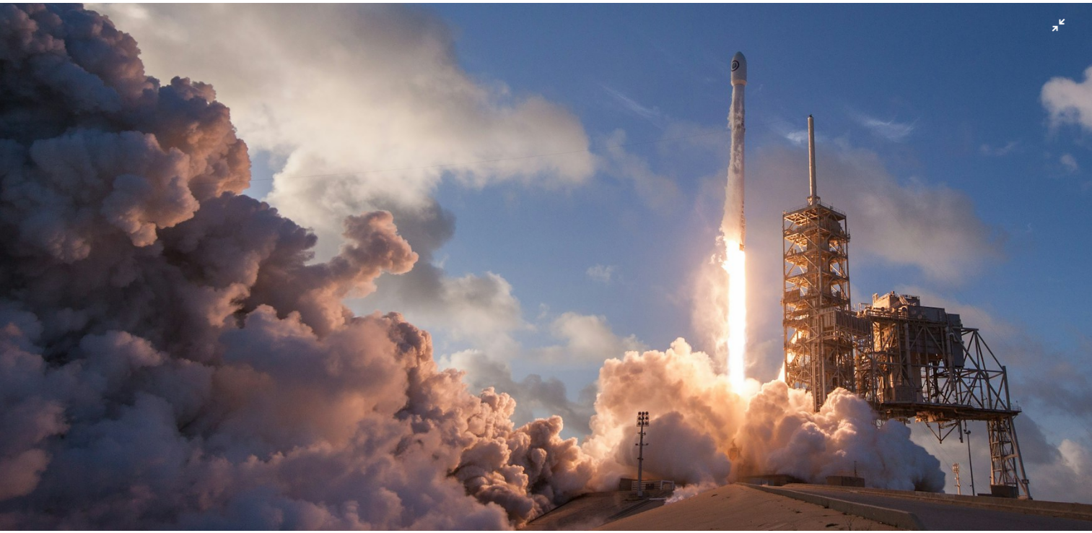
scroll to position [43, 0]
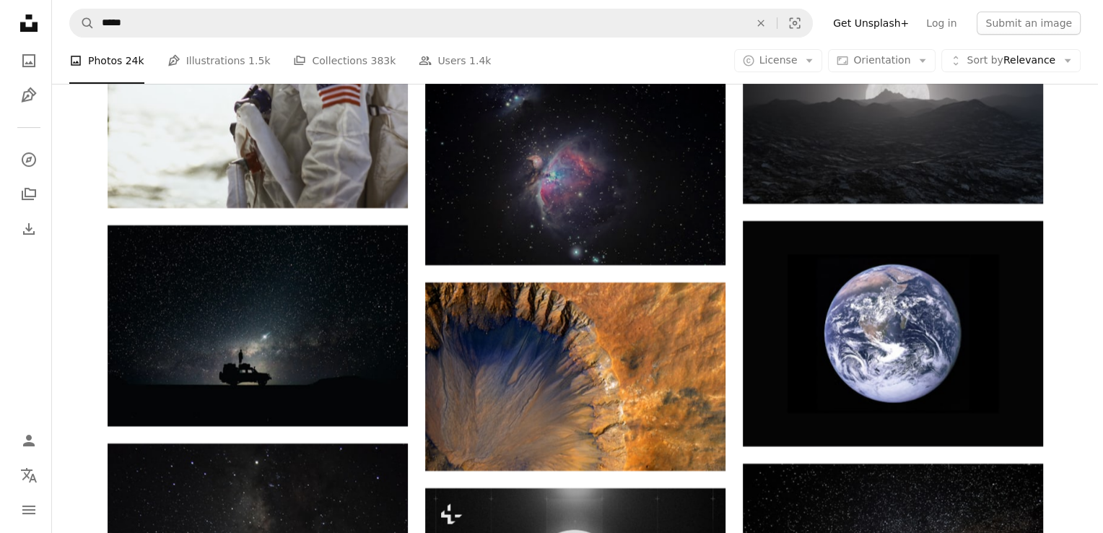
scroll to position [11429, 0]
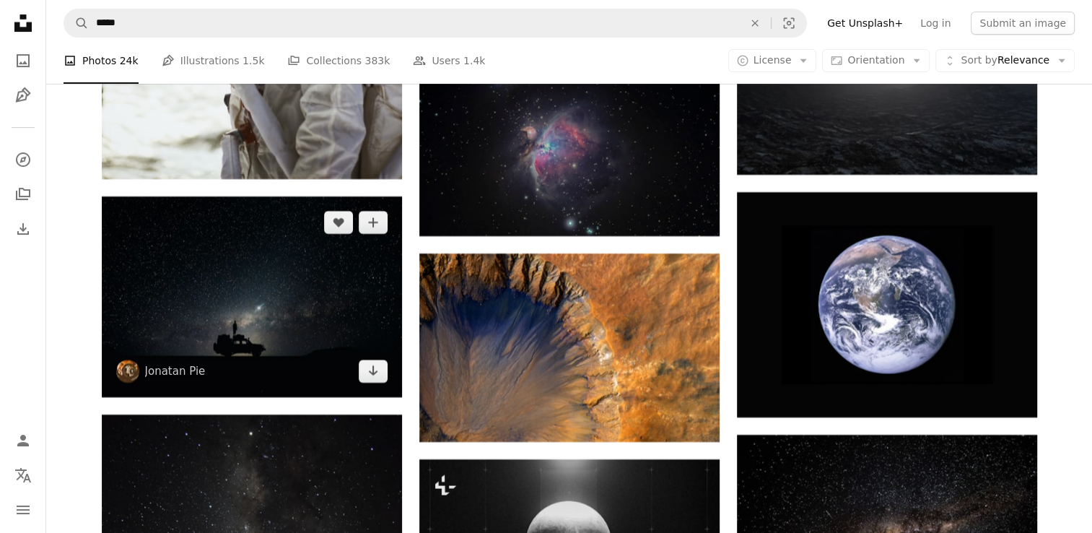
click at [313, 348] on img at bounding box center [252, 296] width 300 height 201
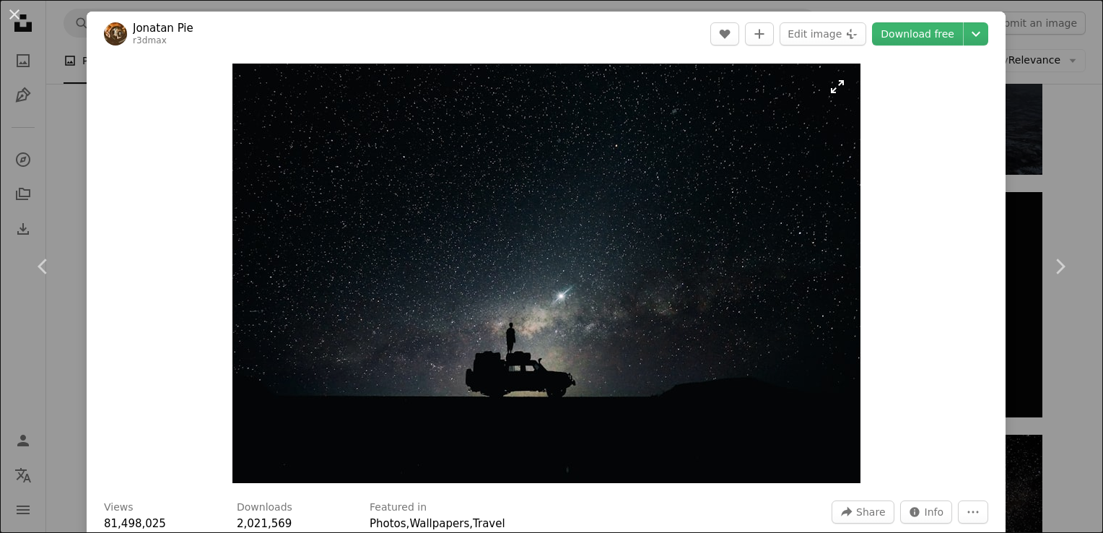
click at [828, 91] on img "Zoom in on this image" at bounding box center [546, 273] width 628 height 419
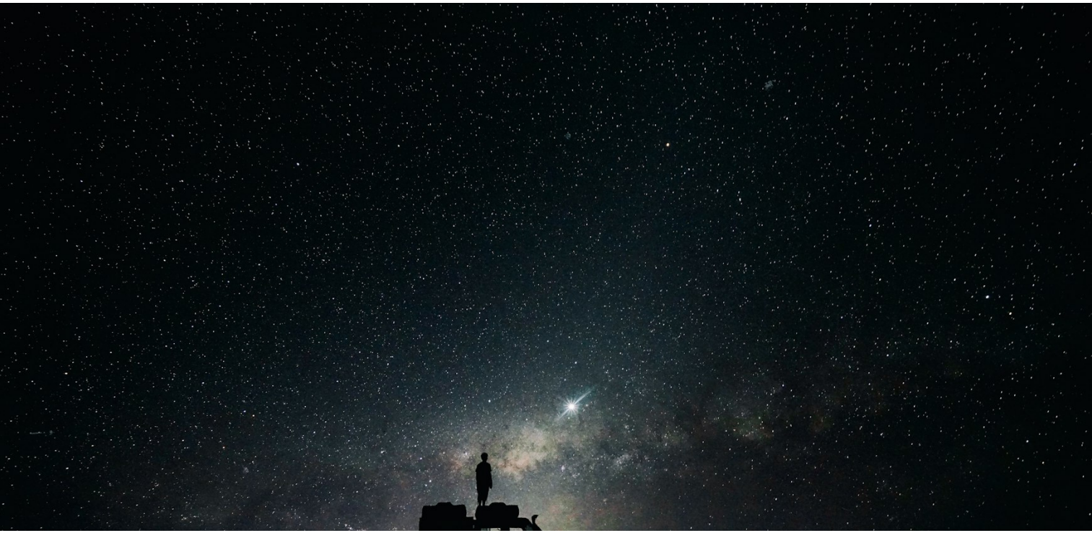
scroll to position [95, 0]
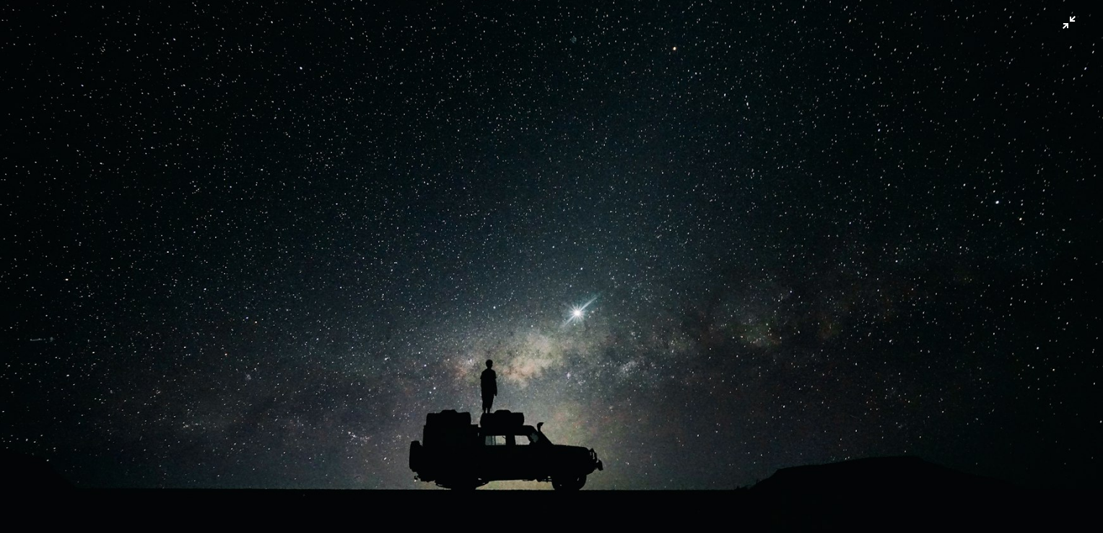
click at [1060, 25] on img "Zoom out on this image" at bounding box center [551, 273] width 1105 height 737
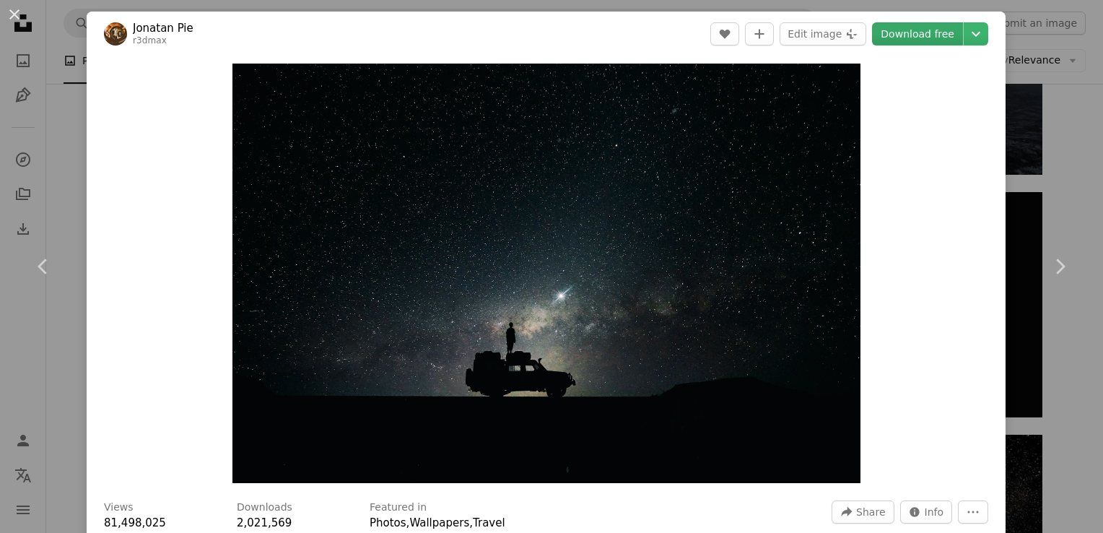
click at [899, 32] on link "Download free" at bounding box center [917, 33] width 91 height 23
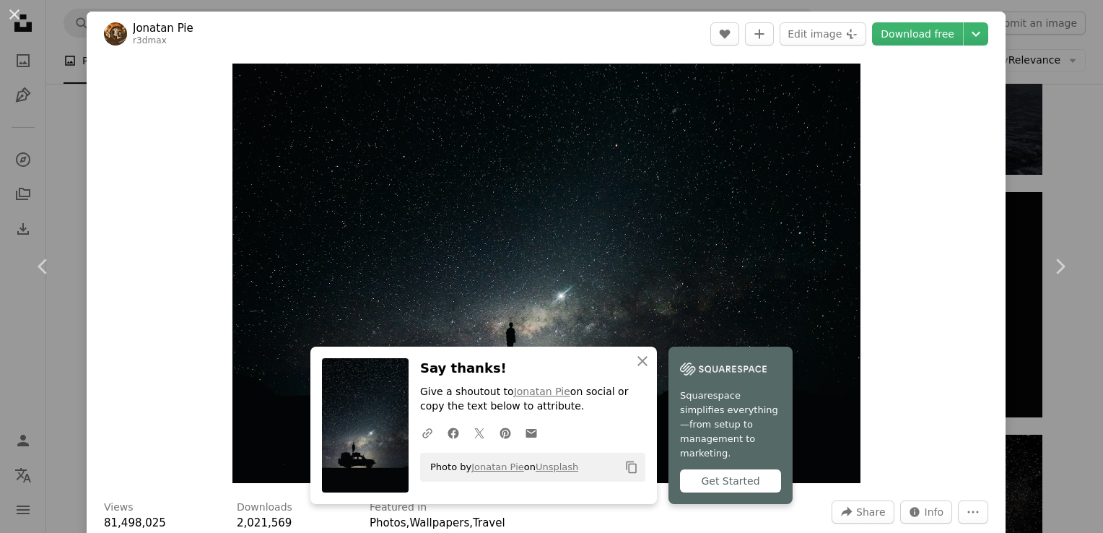
drag, startPoint x: 14, startPoint y: 9, endPoint x: 185, endPoint y: 128, distance: 207.9
click at [14, 9] on button "An X shape" at bounding box center [14, 14] width 17 height 17
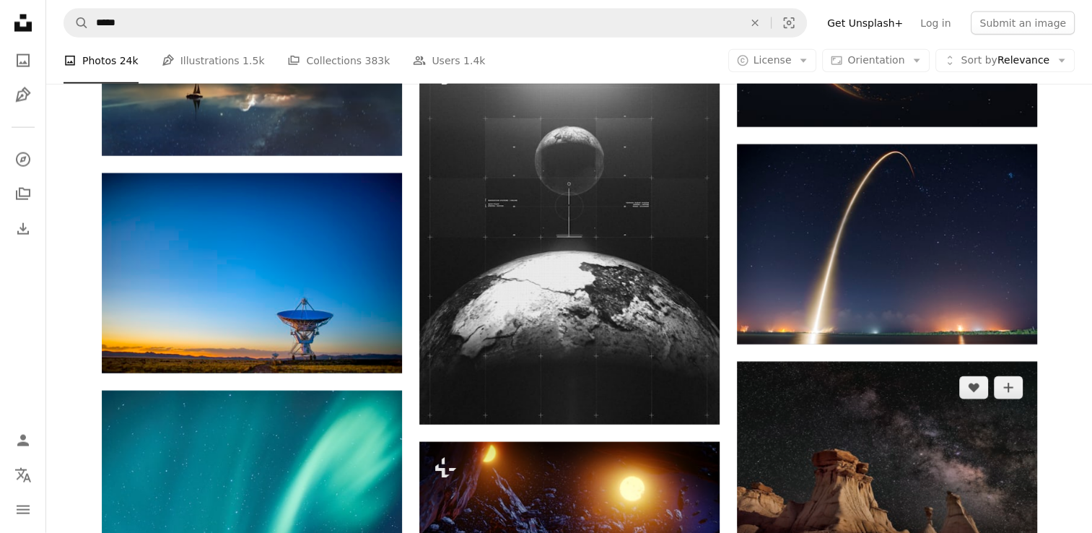
scroll to position [14533, 0]
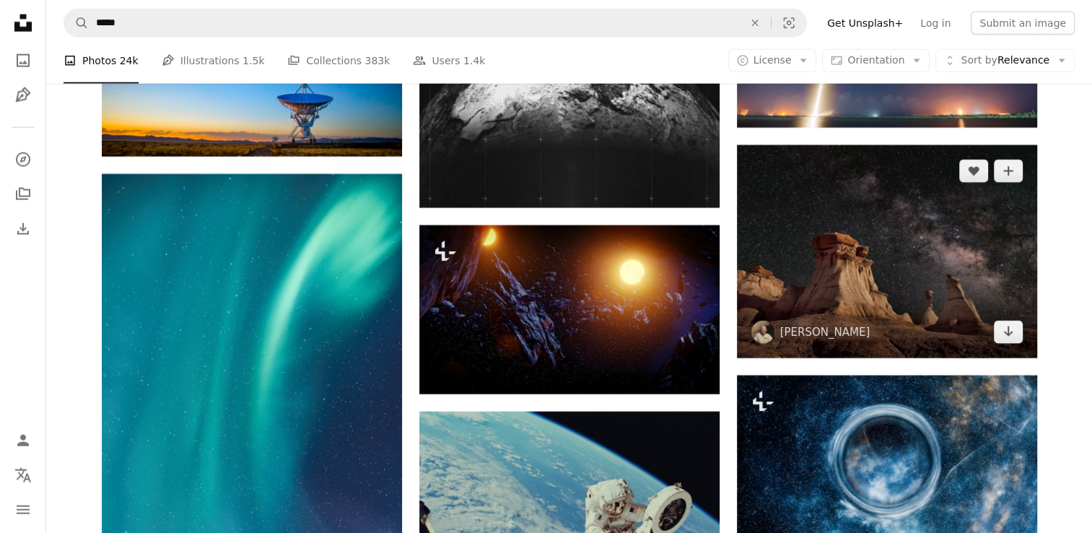
click at [899, 279] on img at bounding box center [887, 251] width 300 height 213
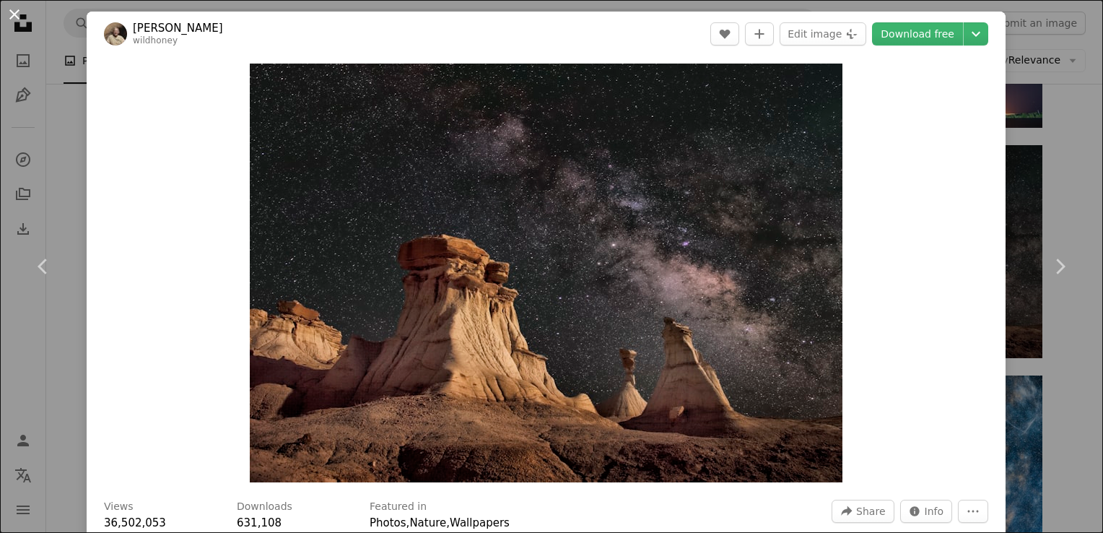
click at [10, 13] on button "An X shape" at bounding box center [14, 14] width 17 height 17
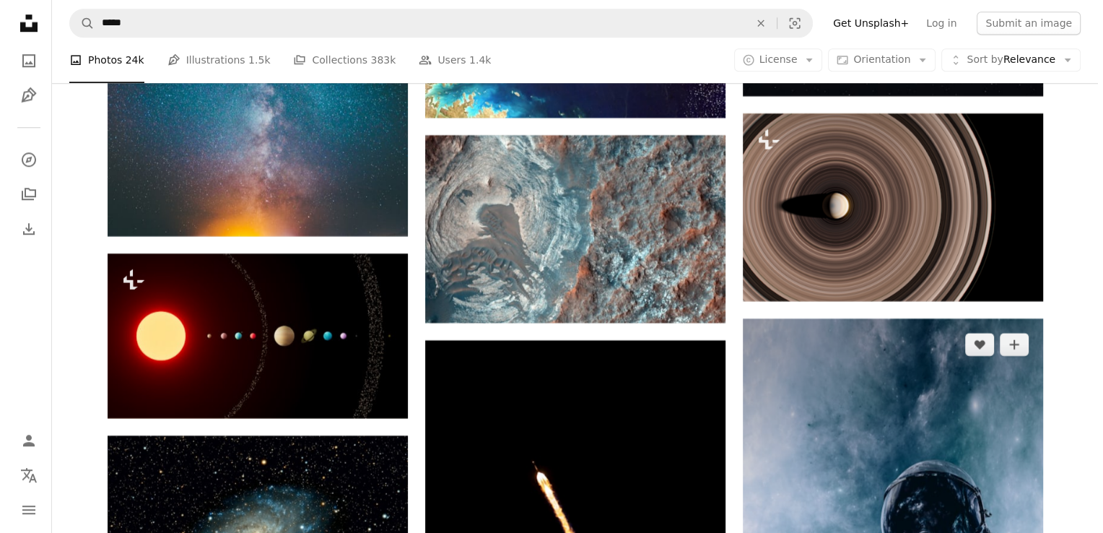
scroll to position [17421, 0]
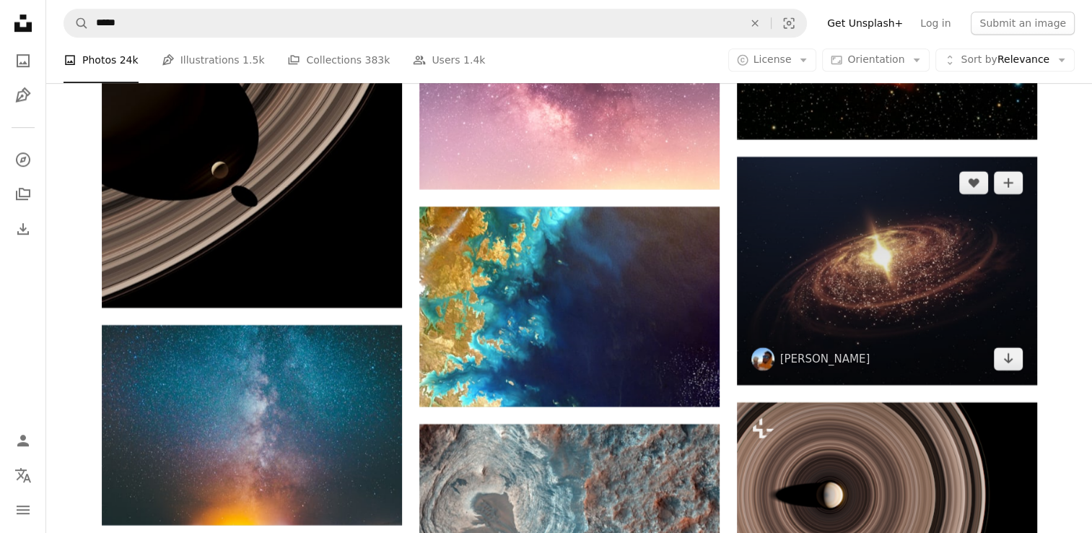
click at [885, 270] on img at bounding box center [887, 271] width 300 height 228
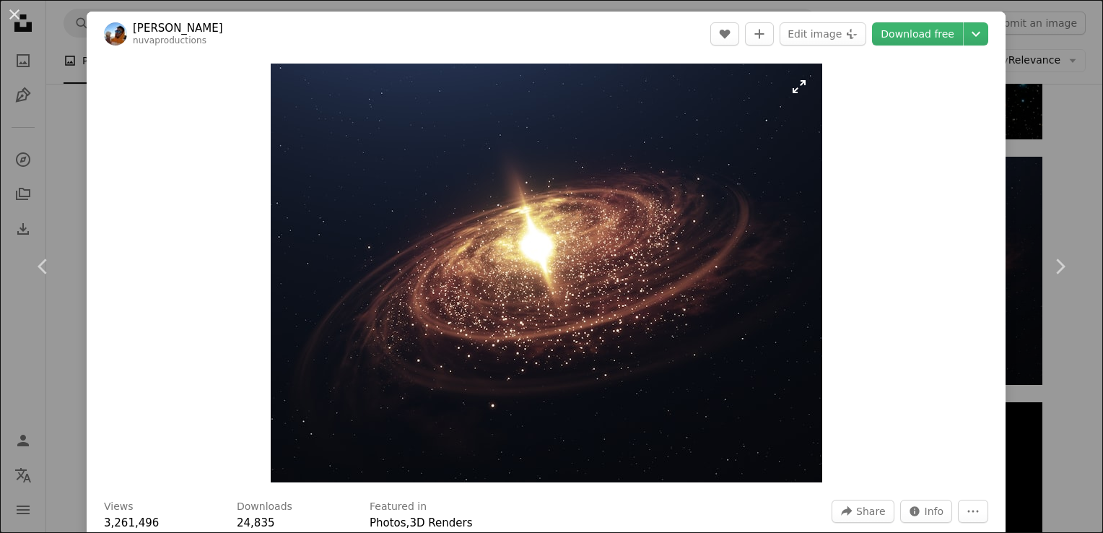
click at [793, 93] on img "Zoom in on this image" at bounding box center [547, 273] width 552 height 419
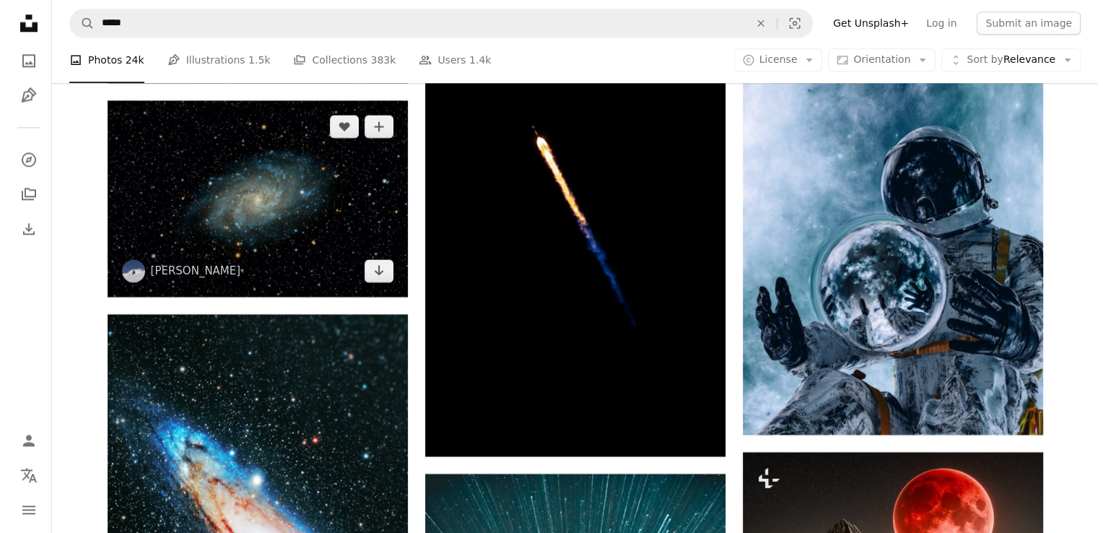
scroll to position [17998, 0]
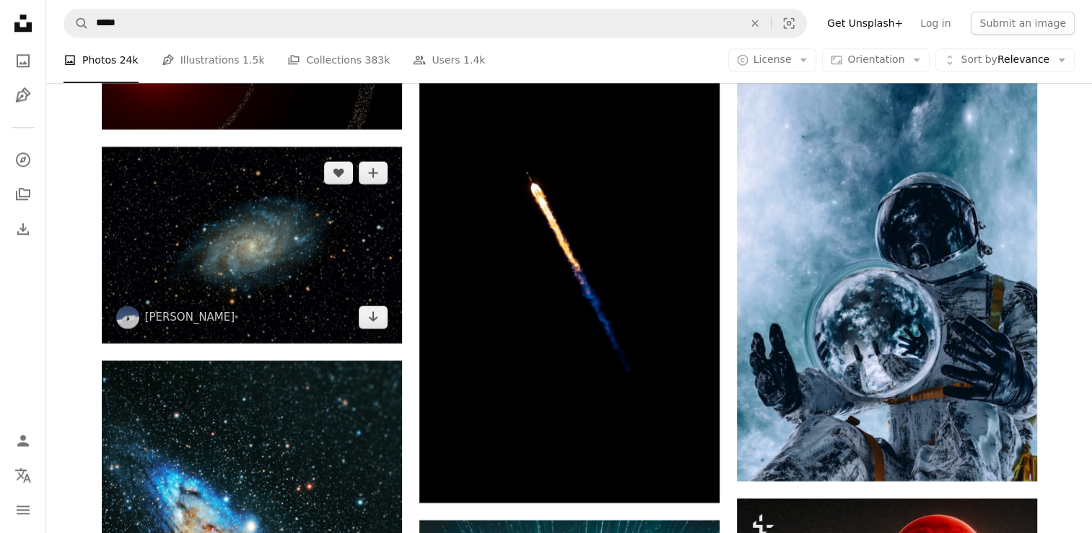
click at [286, 261] on img at bounding box center [252, 245] width 300 height 197
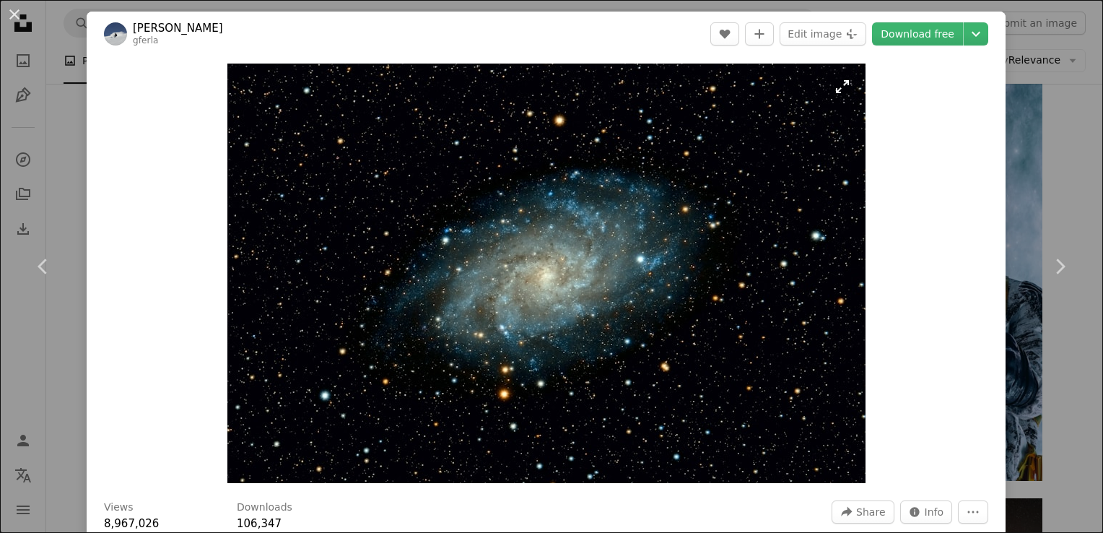
click at [835, 92] on img "Zoom in on this image" at bounding box center [546, 273] width 638 height 419
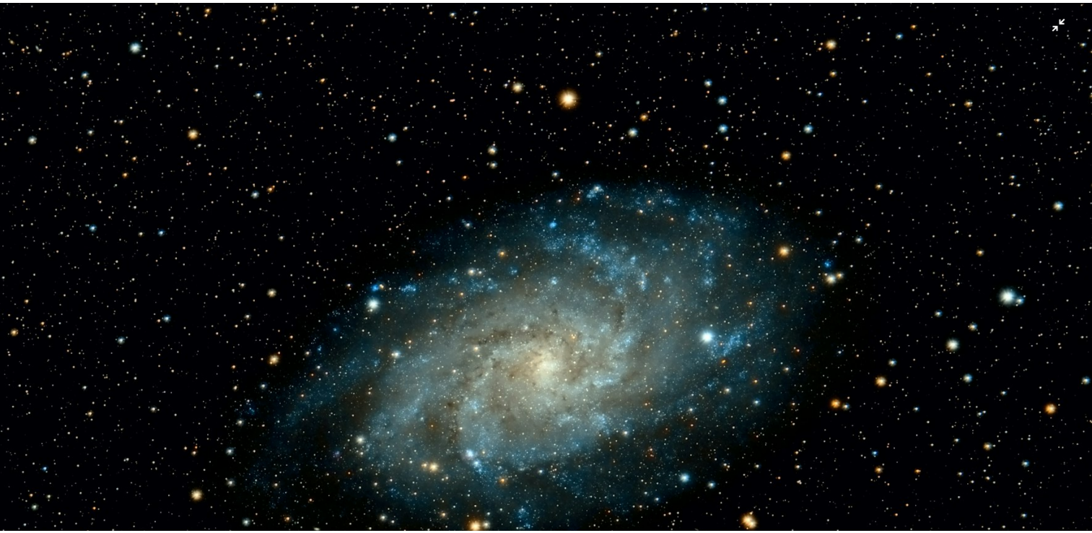
scroll to position [89, 0]
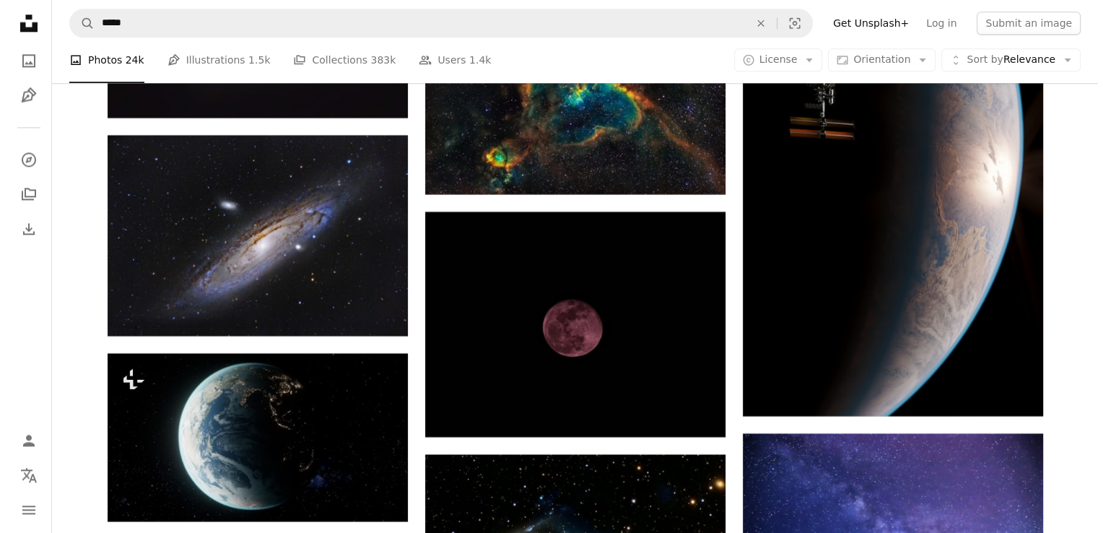
scroll to position [29188, 0]
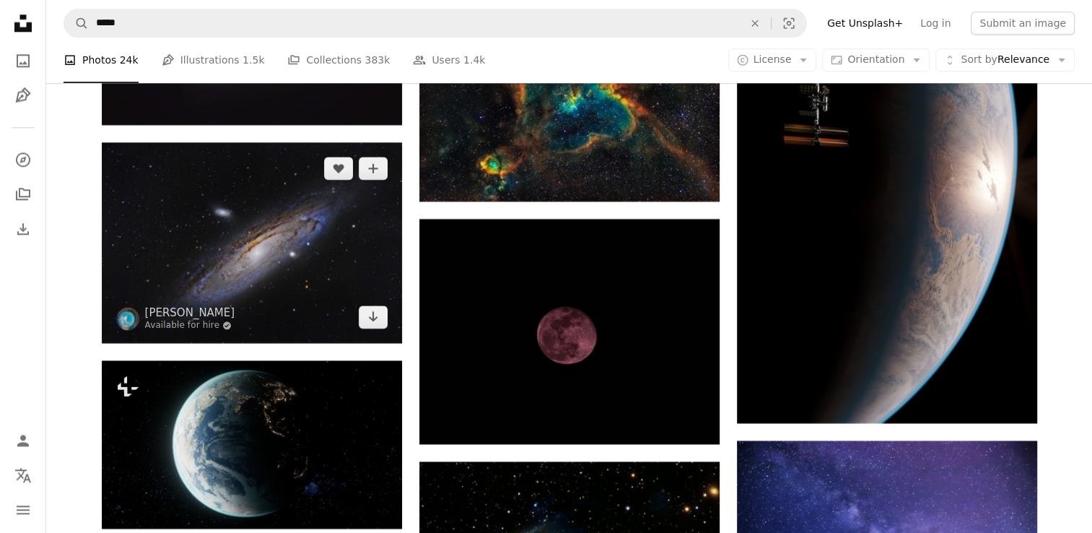
click at [214, 243] on img at bounding box center [252, 242] width 300 height 201
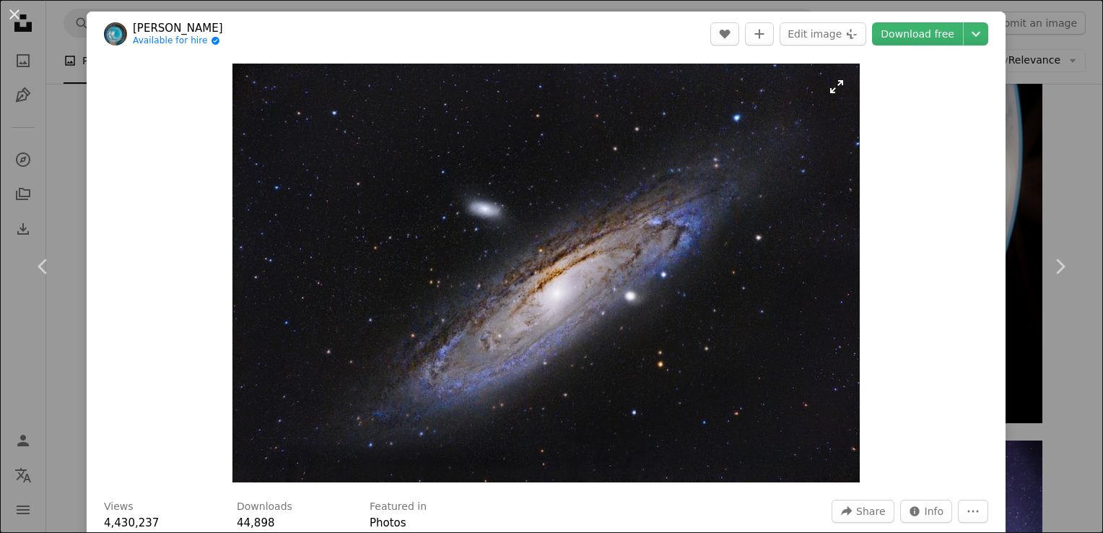
click at [823, 87] on img "Zoom in on this image" at bounding box center [545, 273] width 627 height 419
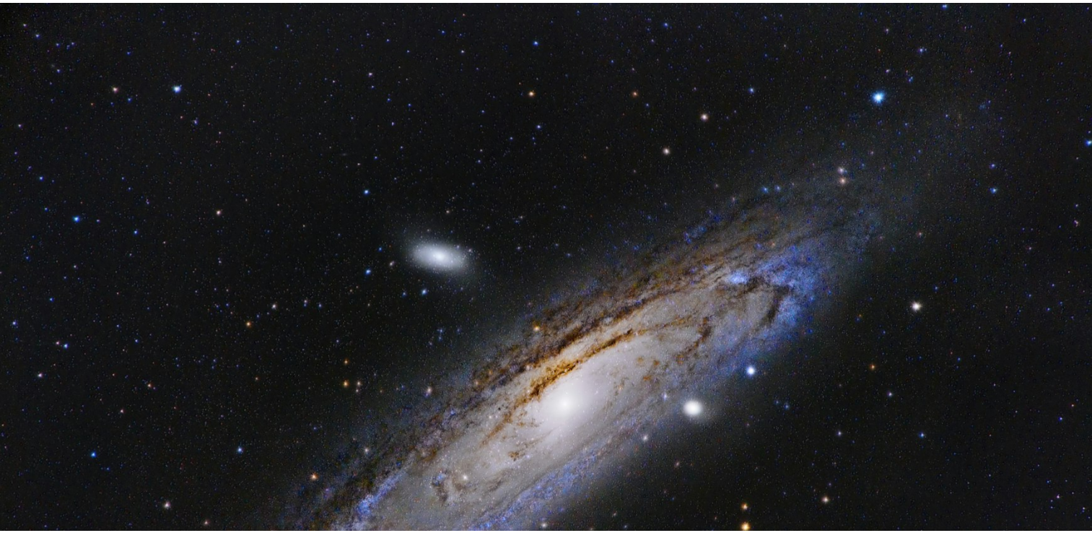
scroll to position [95, 0]
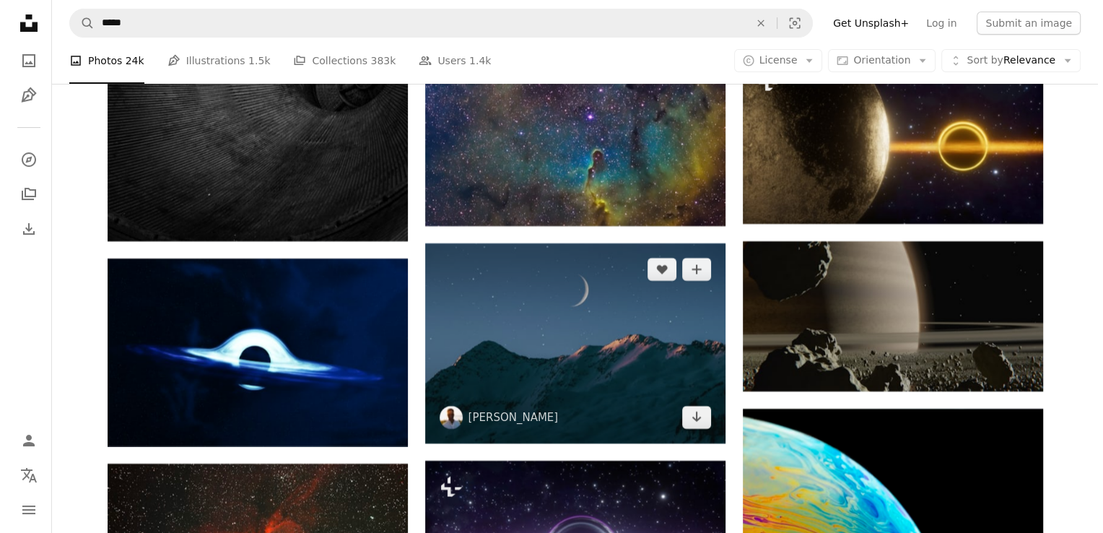
scroll to position [33086, 0]
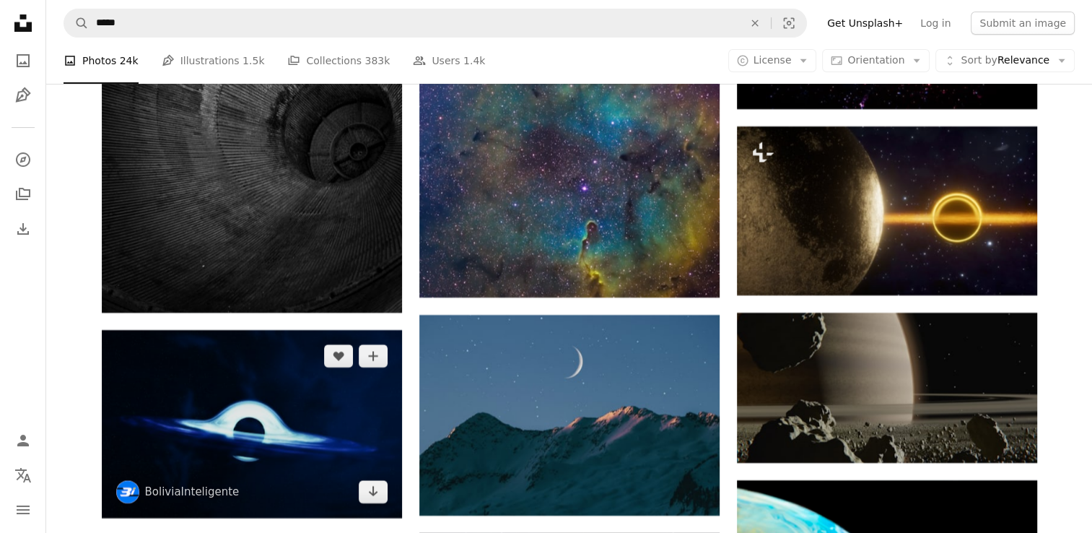
click at [265, 420] on img at bounding box center [252, 424] width 300 height 188
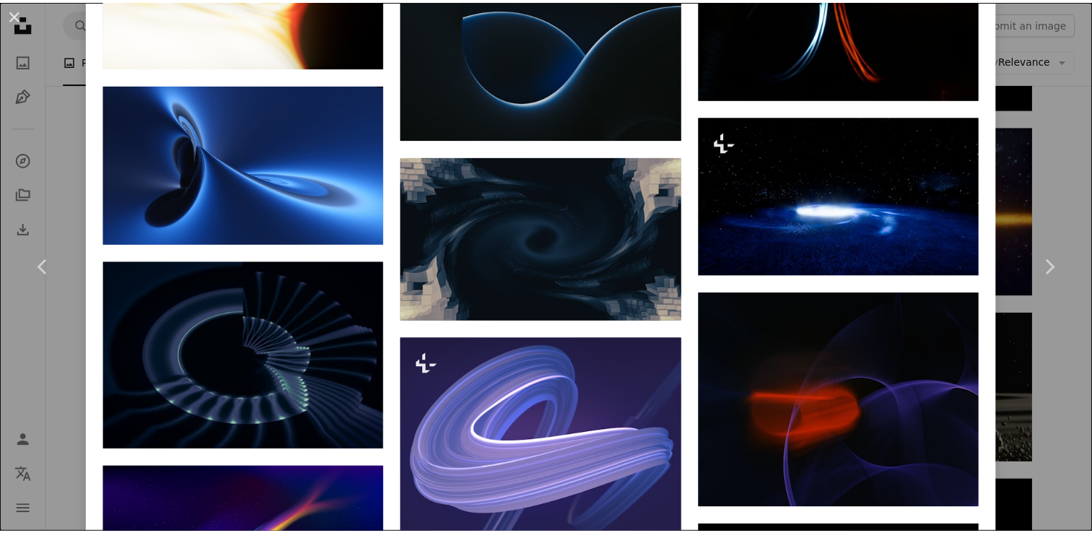
scroll to position [2021, 0]
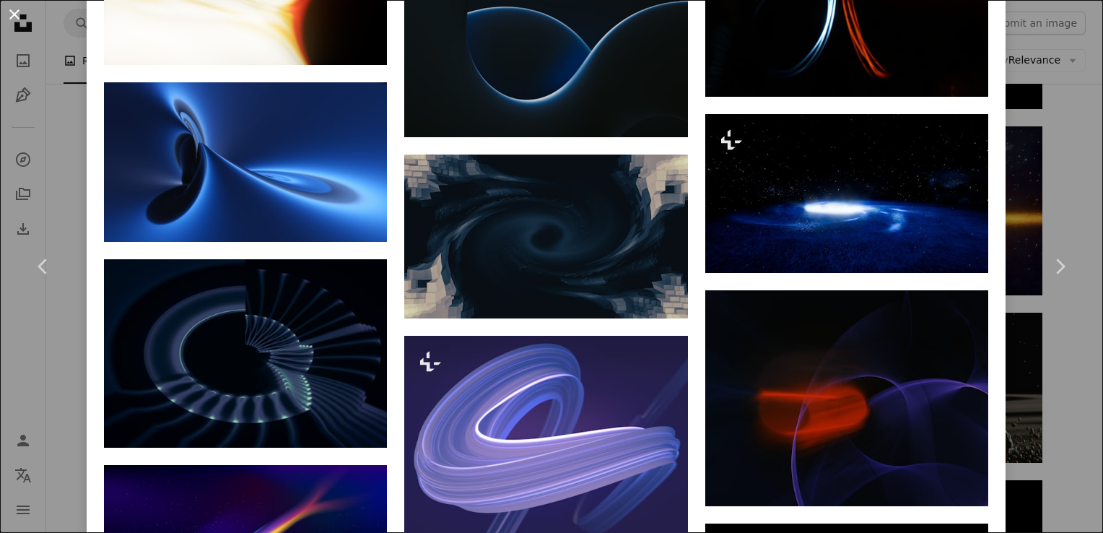
click at [13, 16] on button "An X shape" at bounding box center [14, 14] width 17 height 17
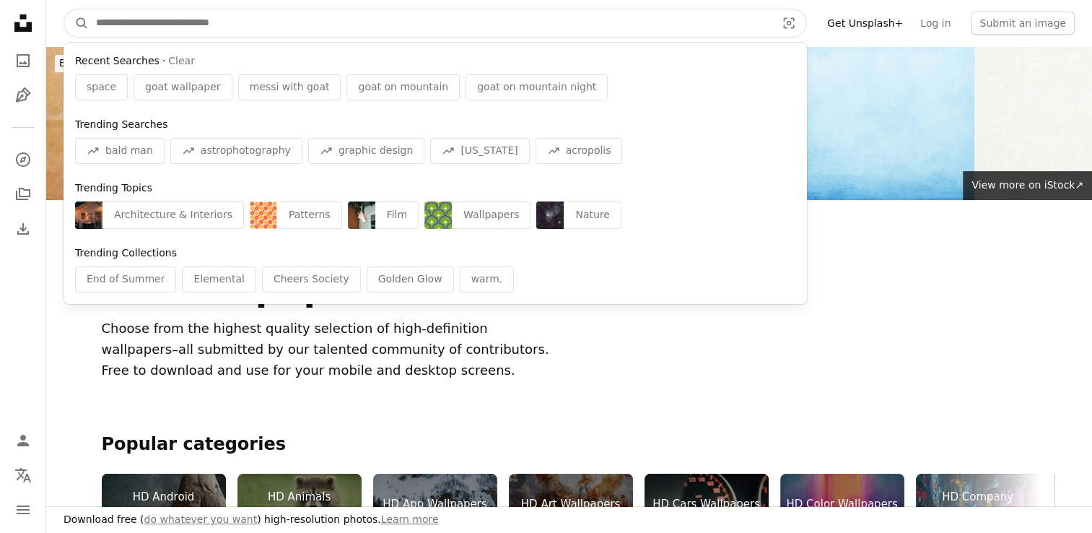
click at [350, 17] on input "Find visuals sitewide" at bounding box center [430, 22] width 683 height 27
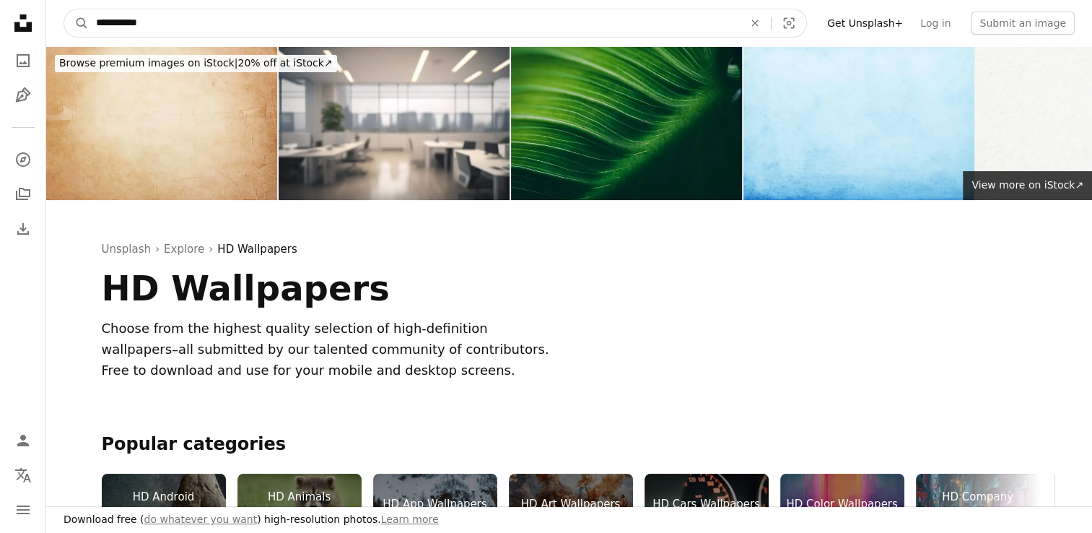
type input "**********"
click button "A magnifying glass" at bounding box center [76, 22] width 25 height 27
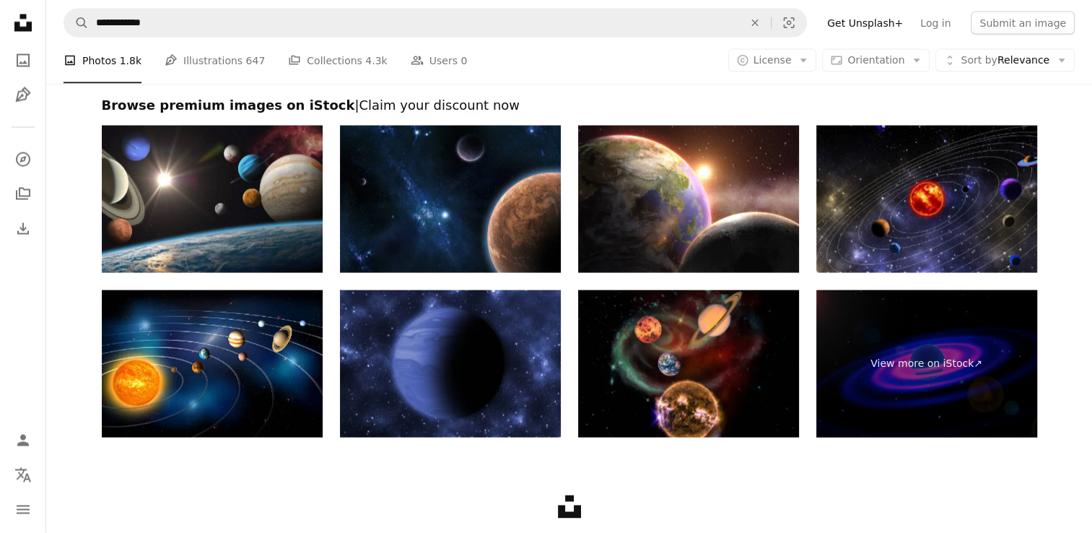
scroll to position [2815, 0]
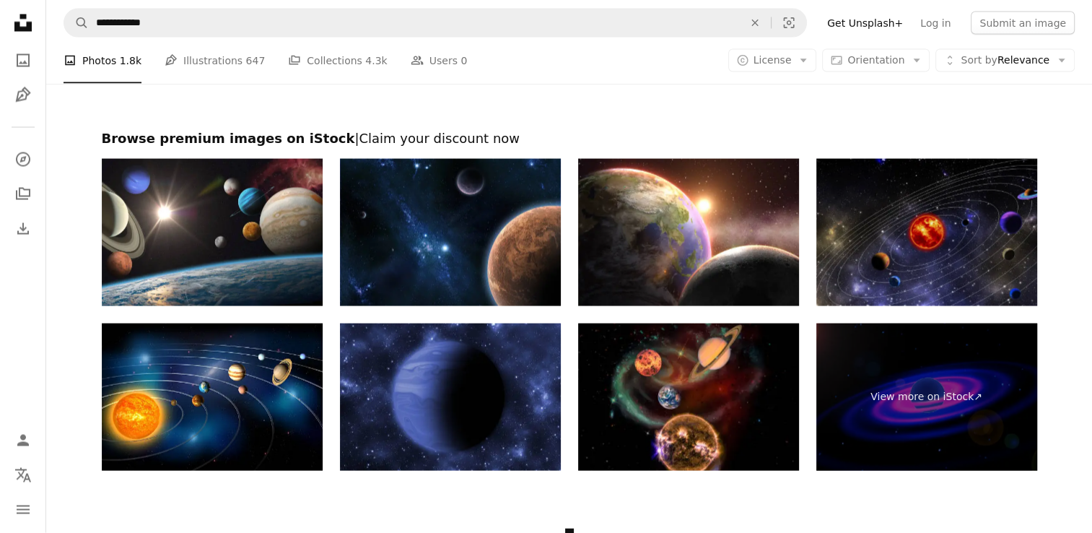
click at [894, 256] on img at bounding box center [926, 232] width 221 height 147
